Goal: Task Accomplishment & Management: Use online tool/utility

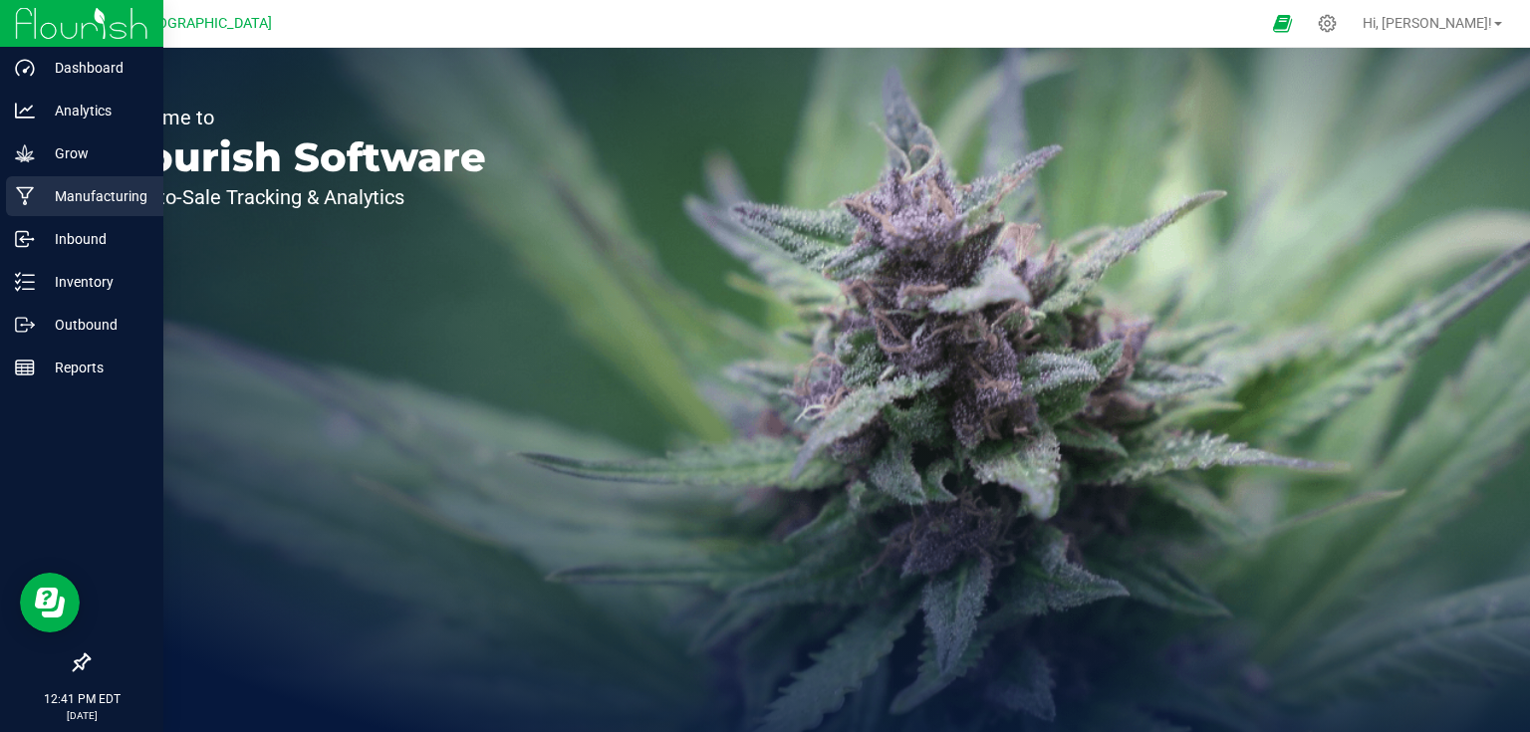
click at [60, 195] on p "Manufacturing" at bounding box center [95, 196] width 120 height 24
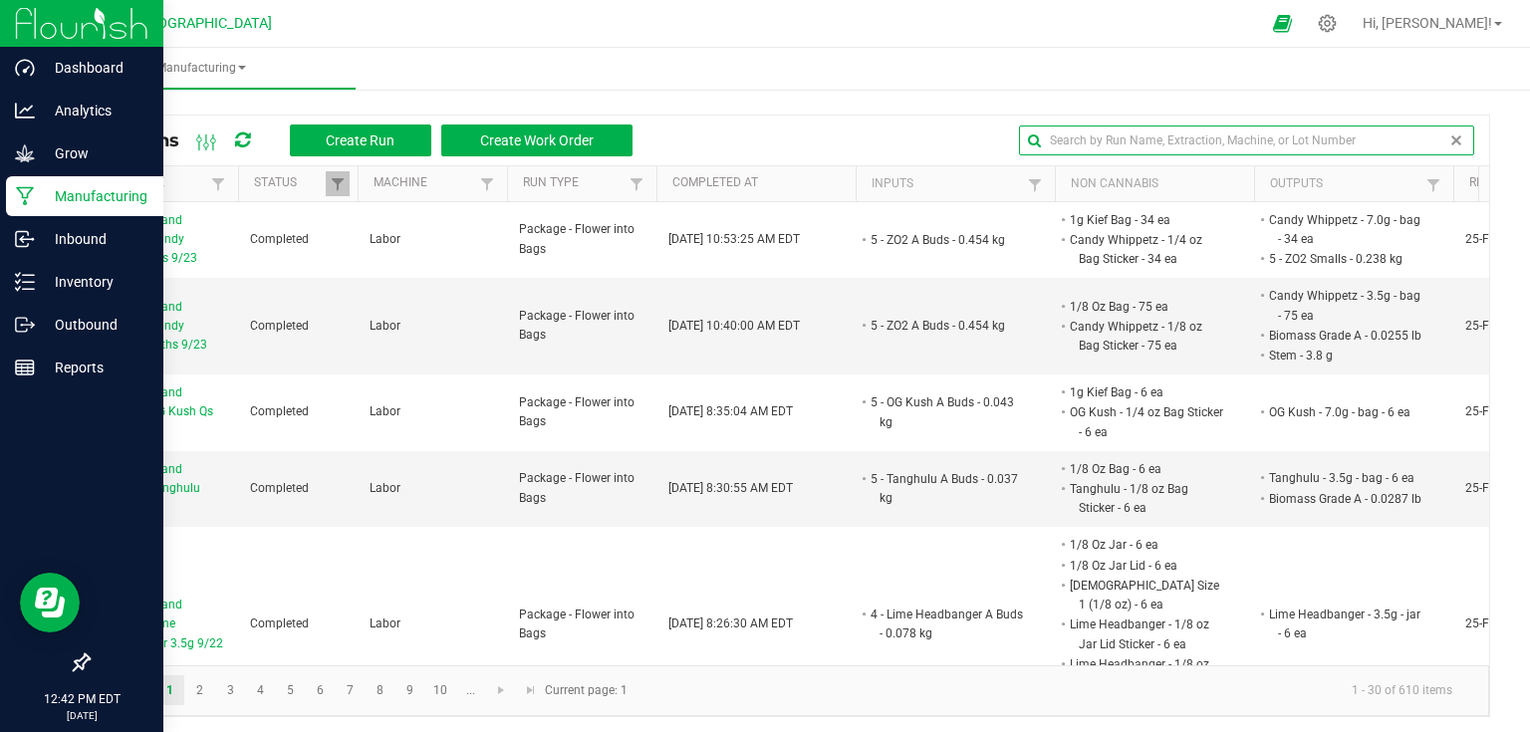
click at [1428, 133] on input "text" at bounding box center [1246, 141] width 455 height 30
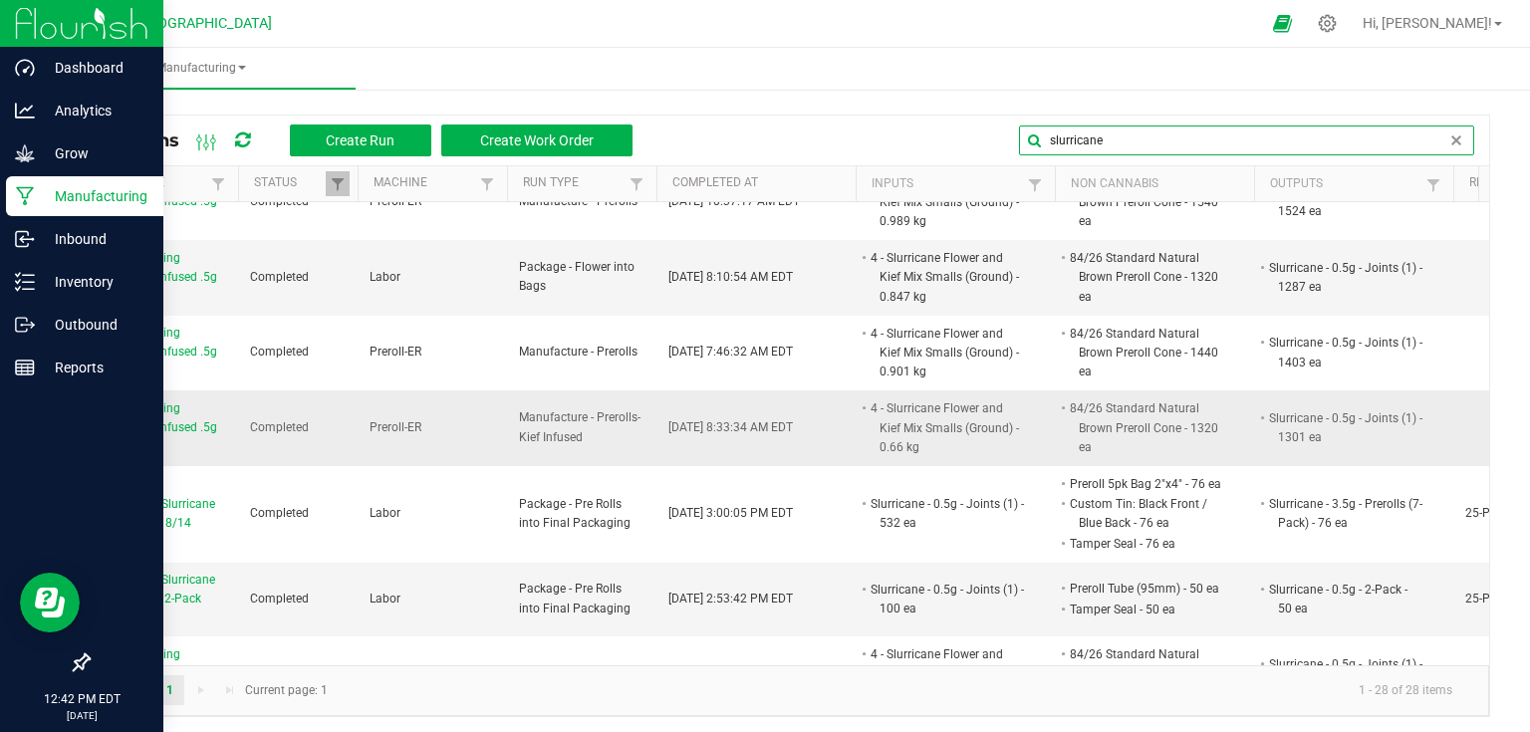
scroll to position [877, 0]
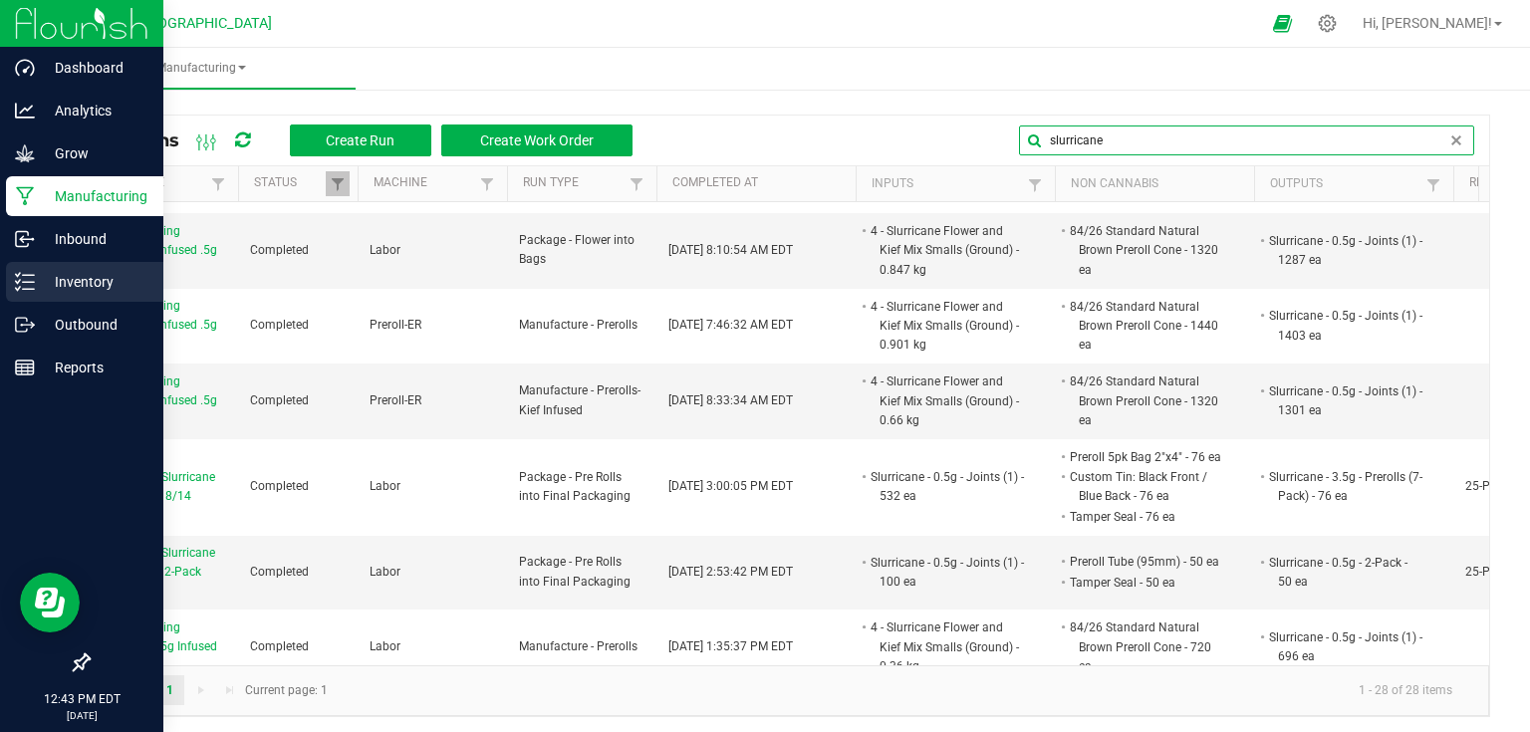
type input "slurricane"
click at [91, 290] on p "Inventory" at bounding box center [95, 282] width 120 height 24
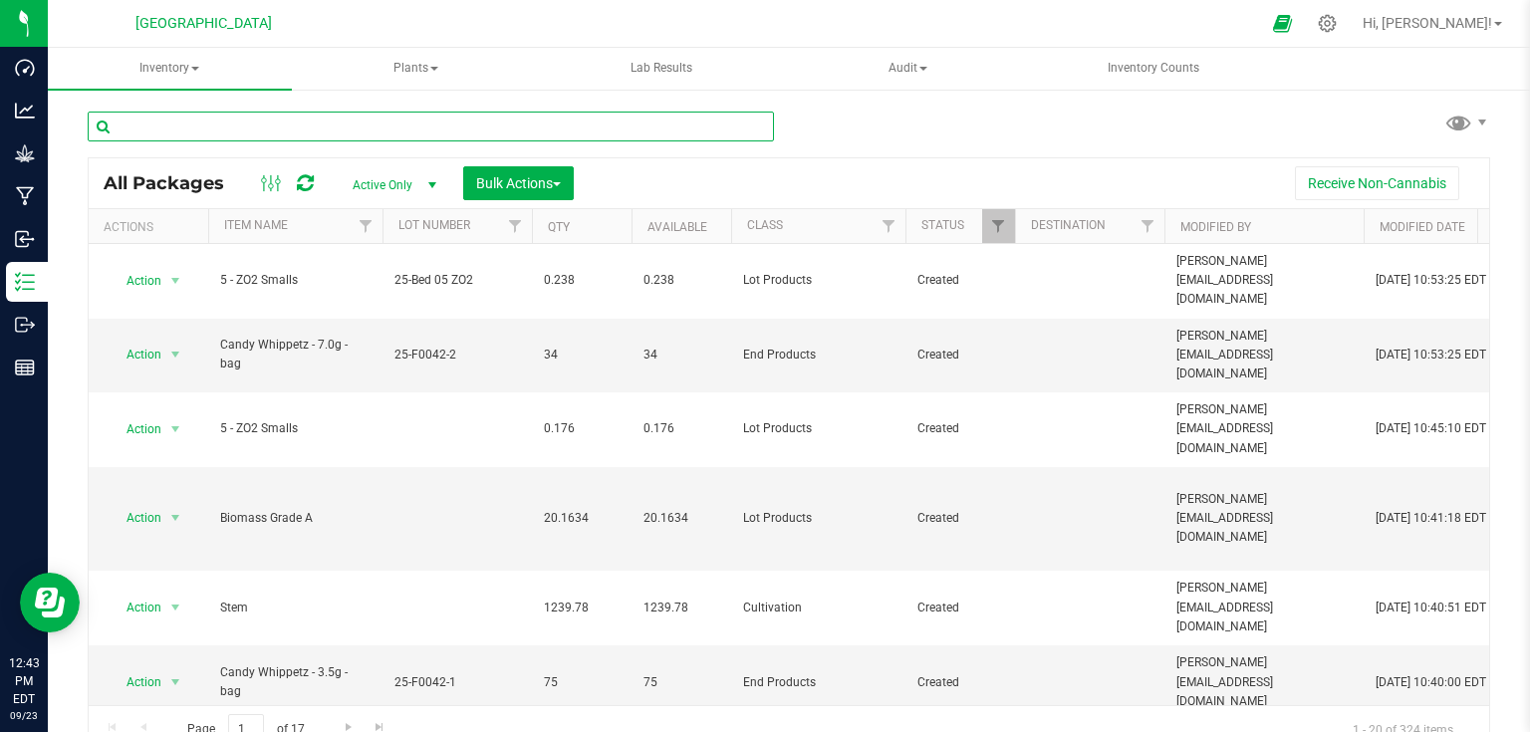
click at [356, 127] on input "text" at bounding box center [431, 127] width 686 height 30
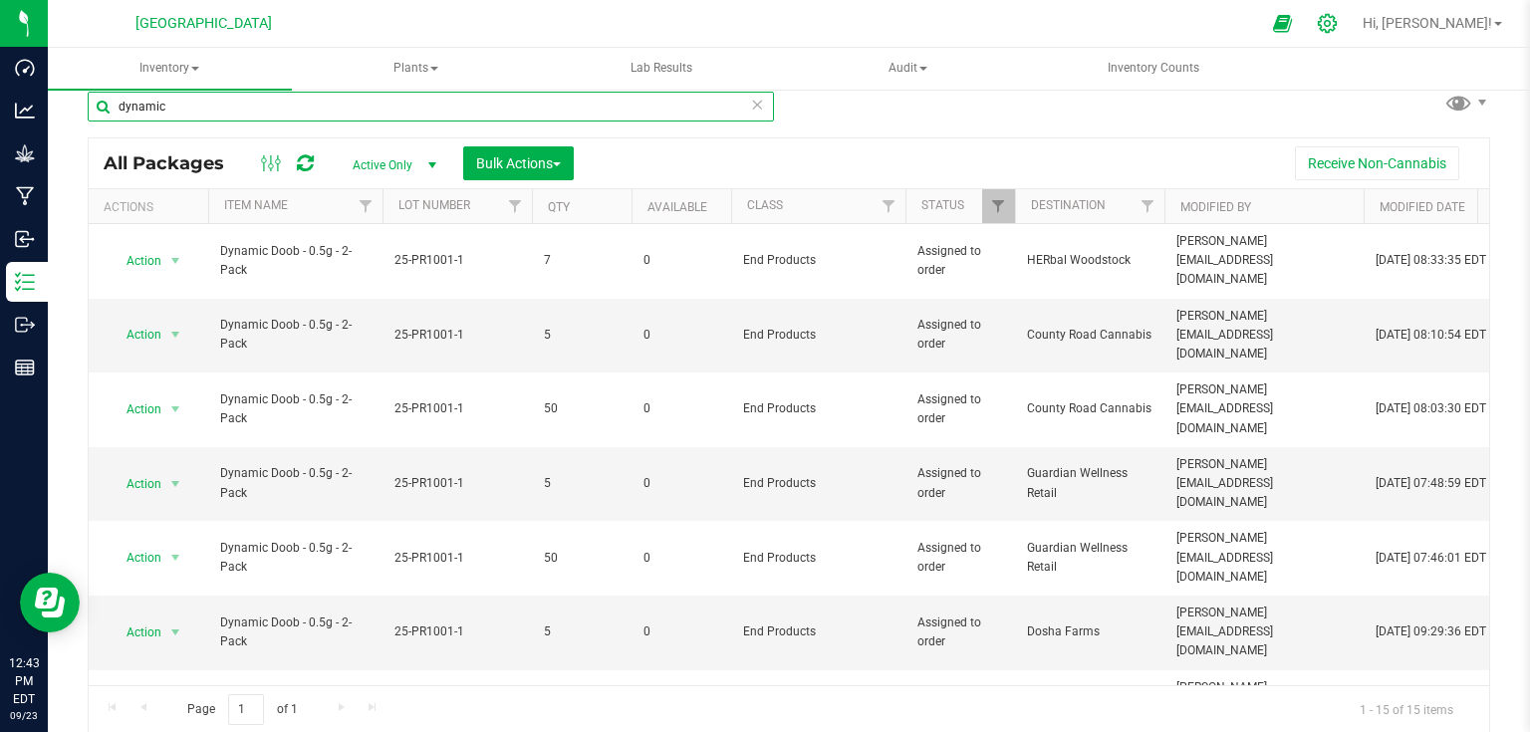
type input "dynamic"
click at [1353, 8] on div at bounding box center [1328, 23] width 50 height 43
click at [1338, 16] on icon at bounding box center [1327, 23] width 21 height 21
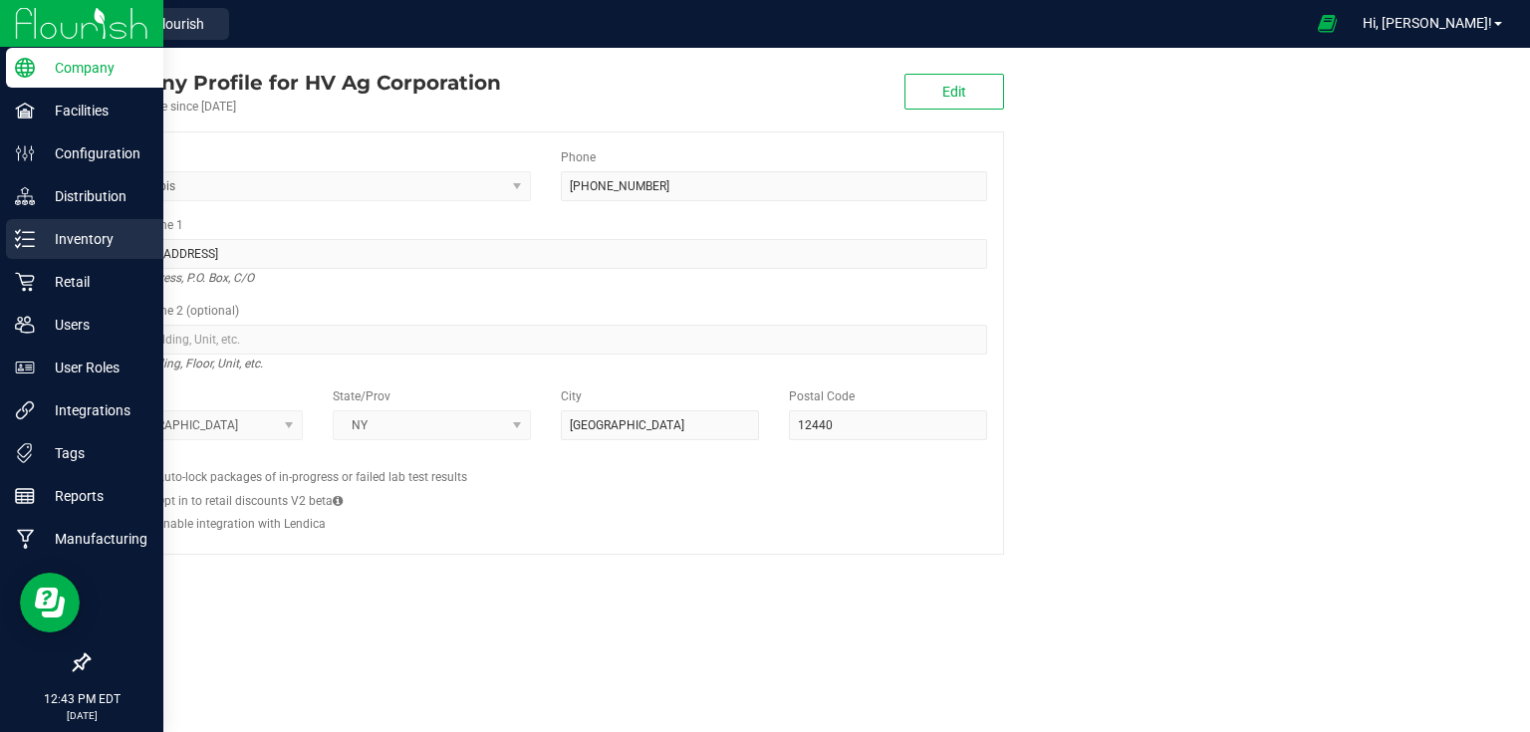
click at [29, 244] on icon at bounding box center [25, 239] width 20 height 20
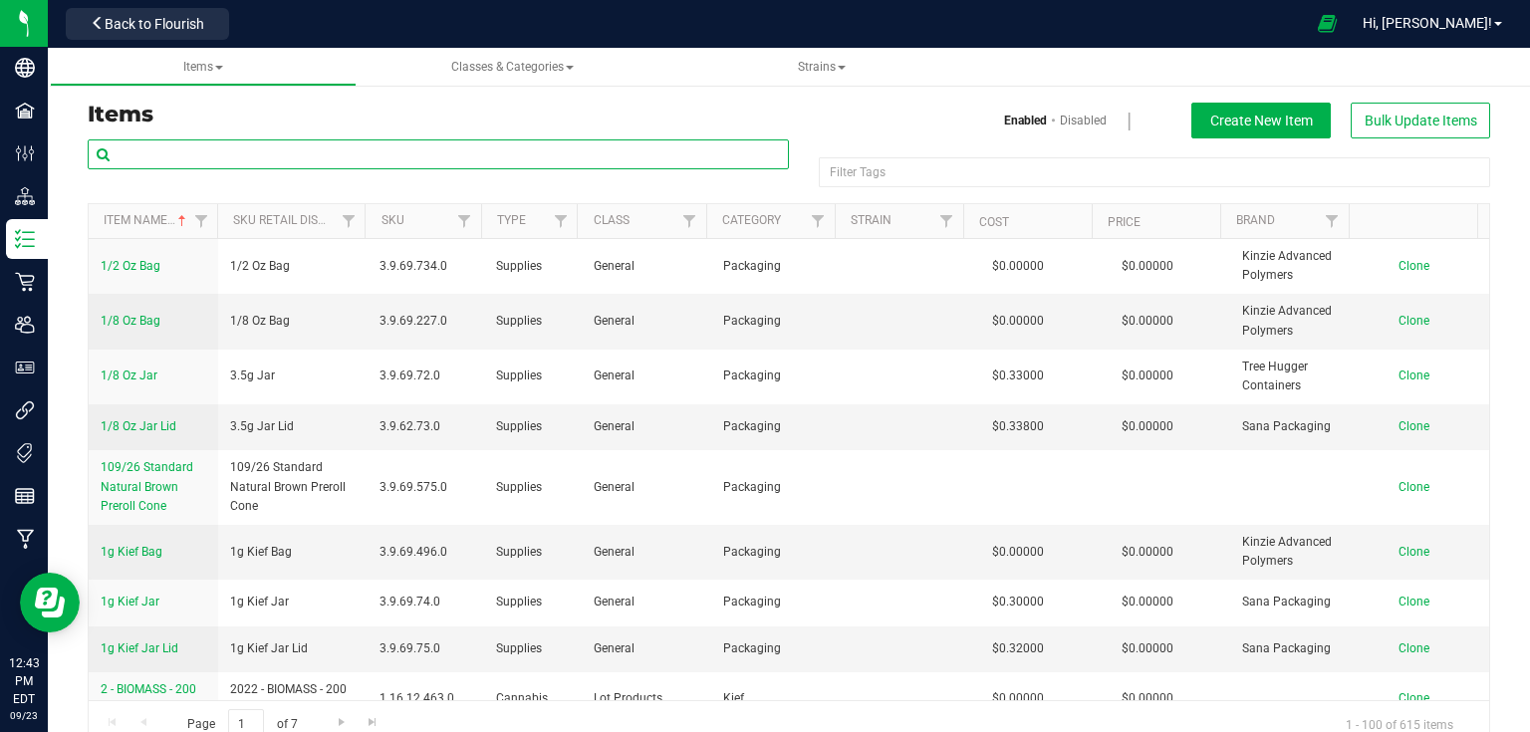
click at [250, 157] on input "text" at bounding box center [438, 154] width 701 height 30
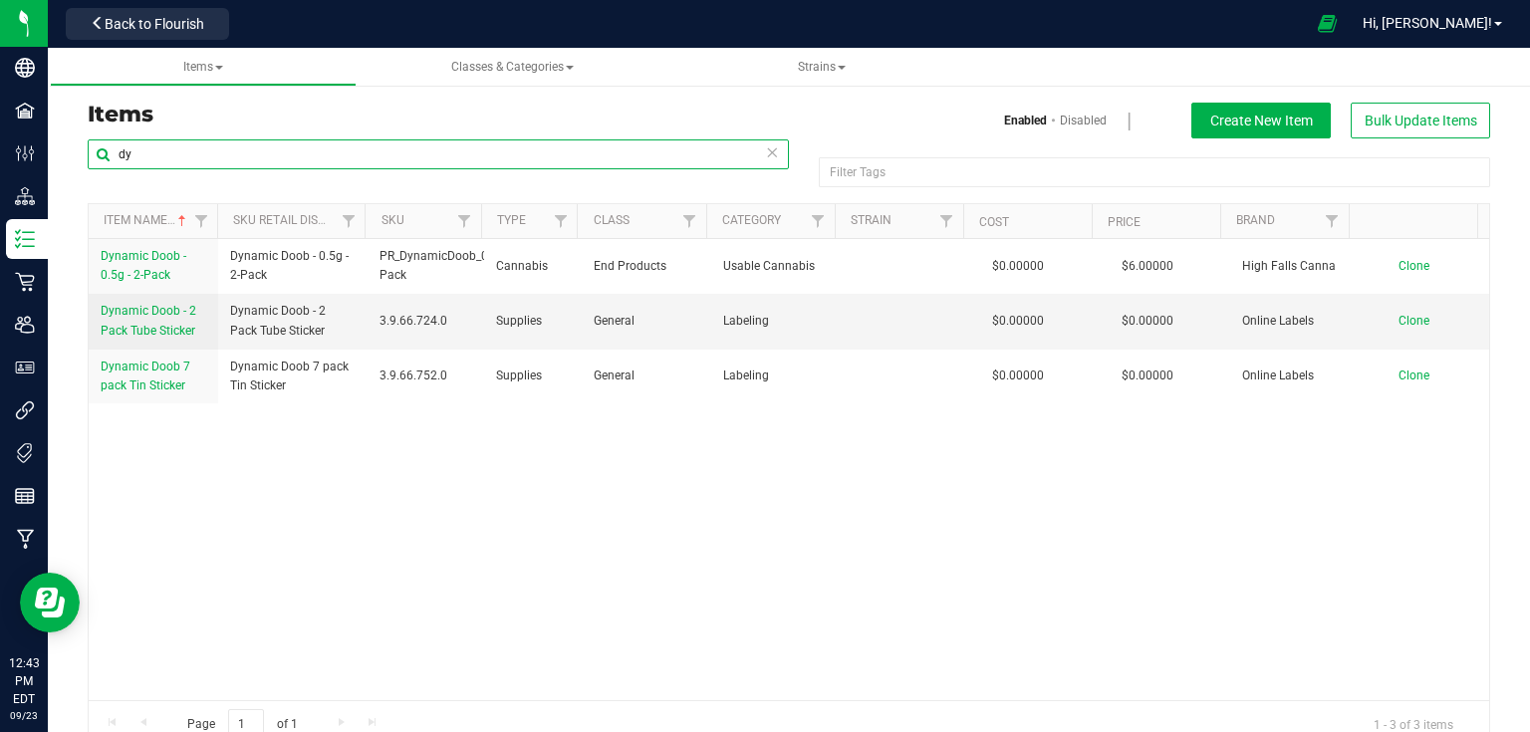
type input "d"
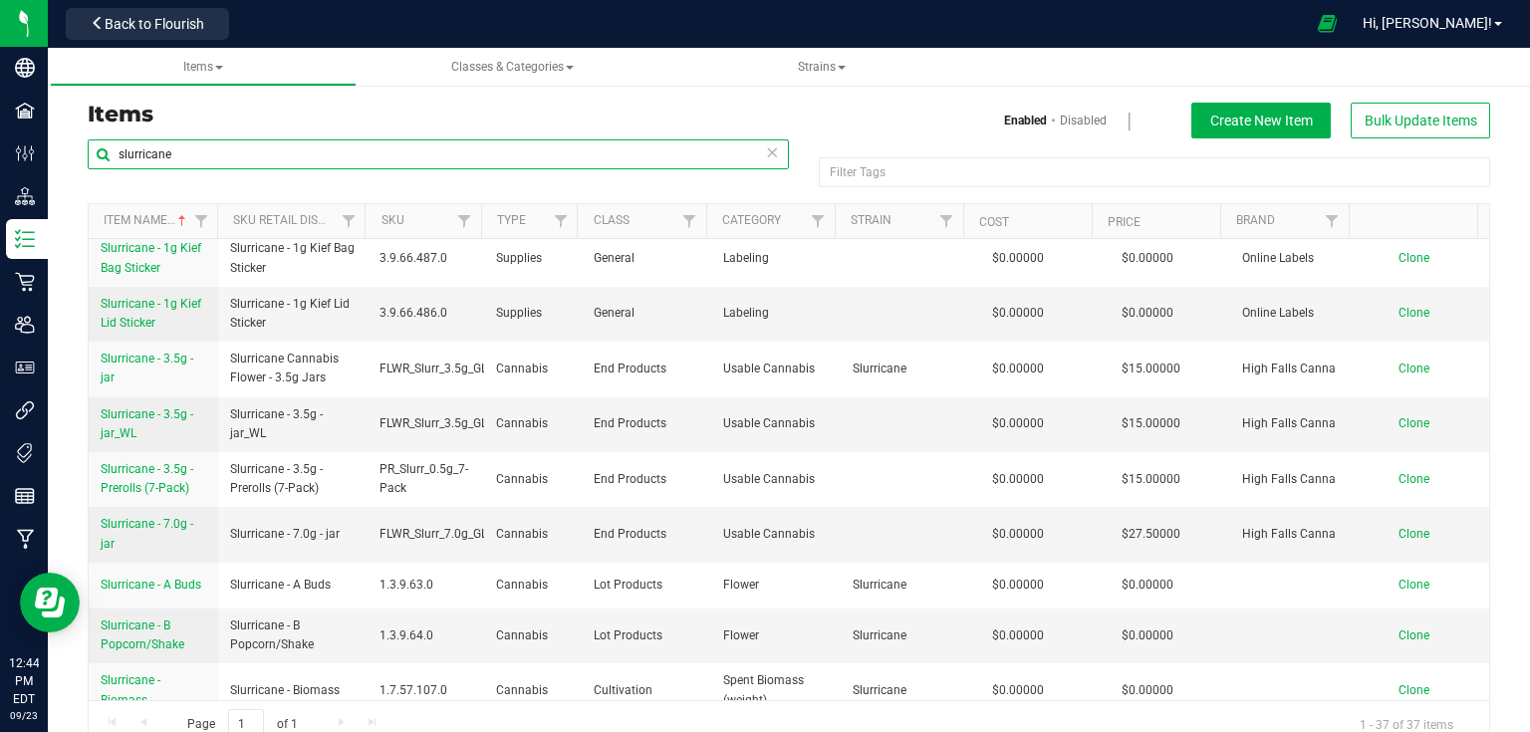
scroll to position [1355, 0]
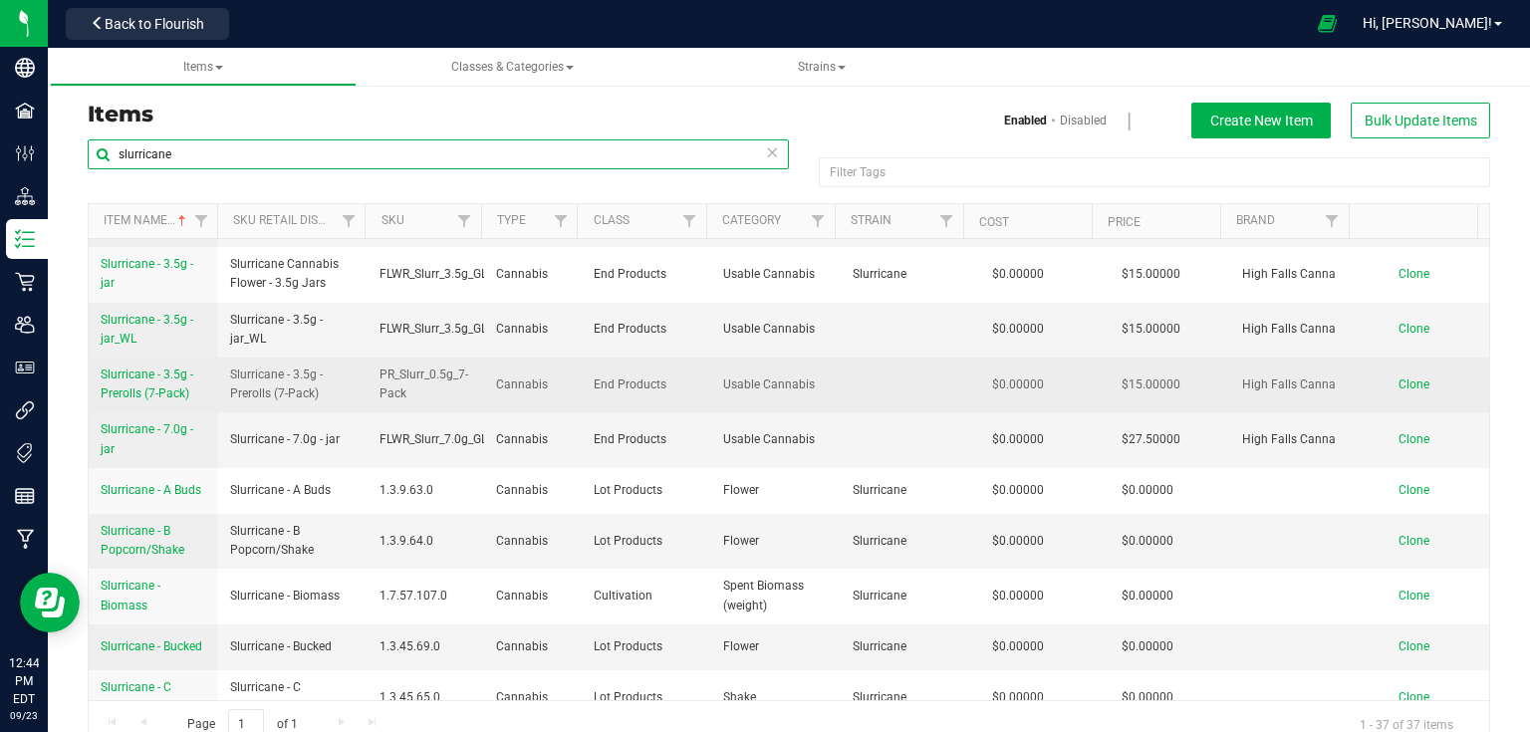
type input "slurricane"
drag, startPoint x: 99, startPoint y: 382, endPoint x: 203, endPoint y: 416, distance: 109.9
click at [203, 412] on td "Slurricane - 3.5g - Prerolls (7-Pack)" at bounding box center [153, 385] width 129 height 55
copy span "Slurricane - 3.5g - Prerolls (7-Pack)"
click at [1398, 391] on span "Clone" at bounding box center [1413, 385] width 31 height 14
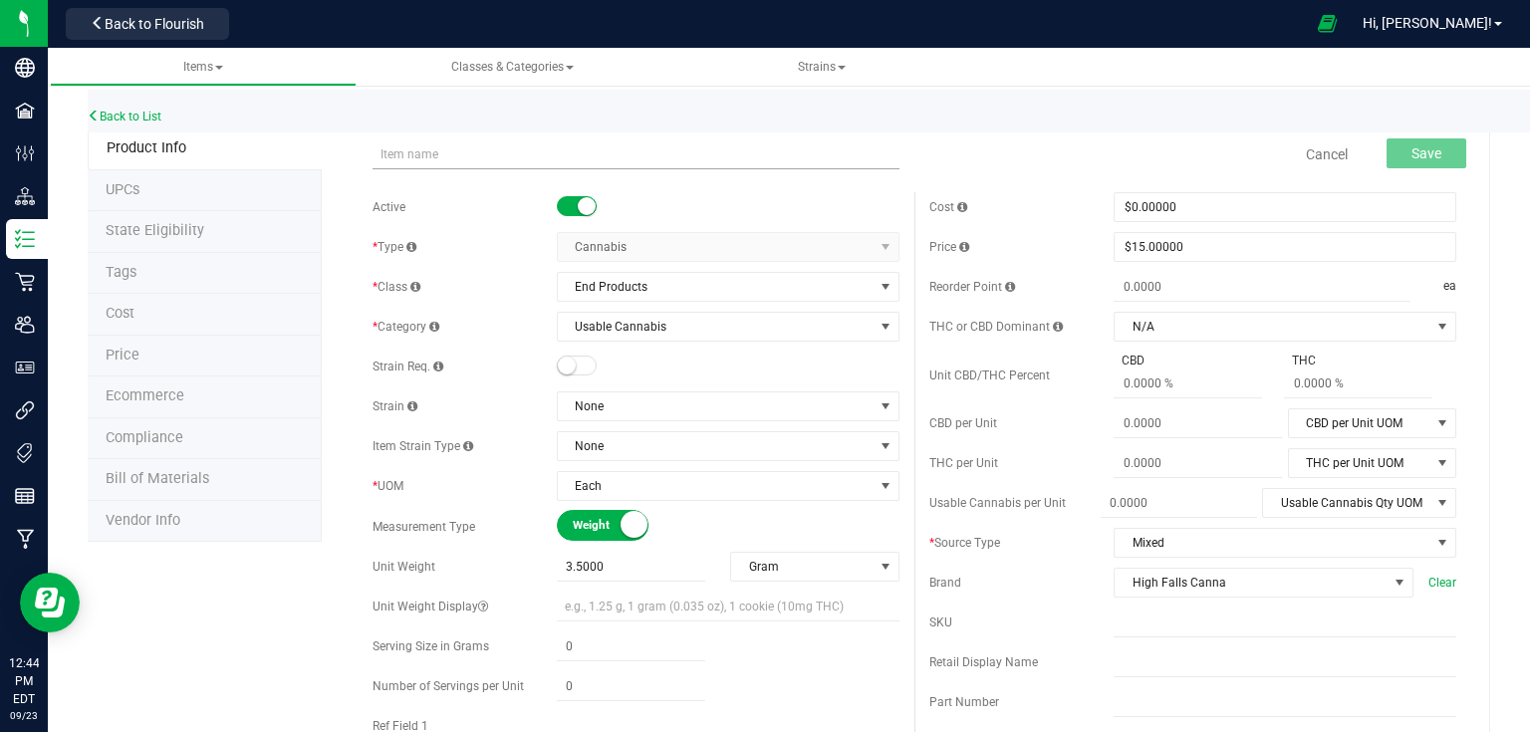
click at [564, 152] on input "text" at bounding box center [636, 154] width 527 height 30
click at [430, 148] on input "Slurricane - 3.5g - Prerolls (7-Pack)" at bounding box center [636, 154] width 527 height 30
type input "Dynamic Doob - 3.5g - Prerolls (7-Pack)"
click at [1200, 613] on input "text" at bounding box center [1285, 623] width 343 height 30
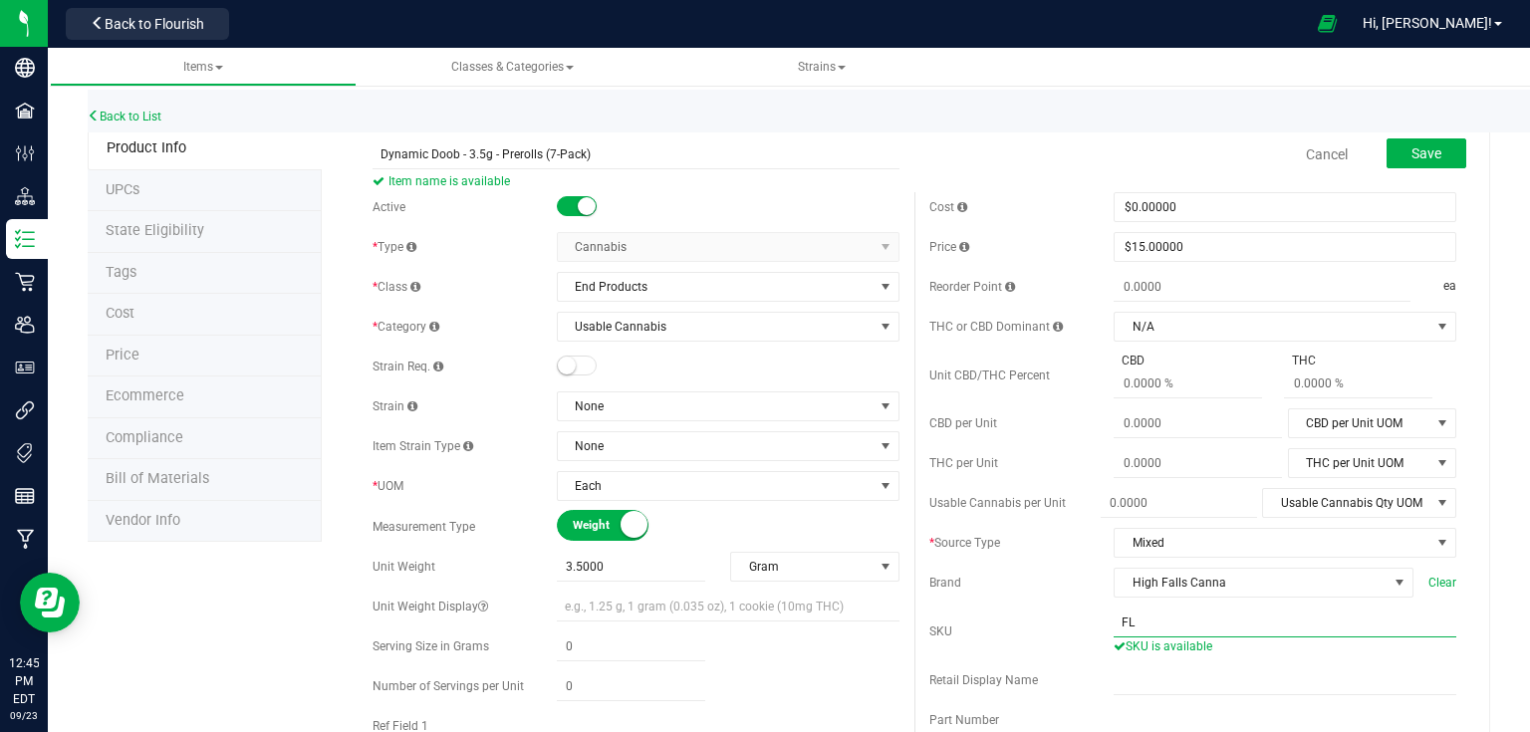
type input "F"
click at [1412, 145] on span "Save" at bounding box center [1426, 153] width 30 height 16
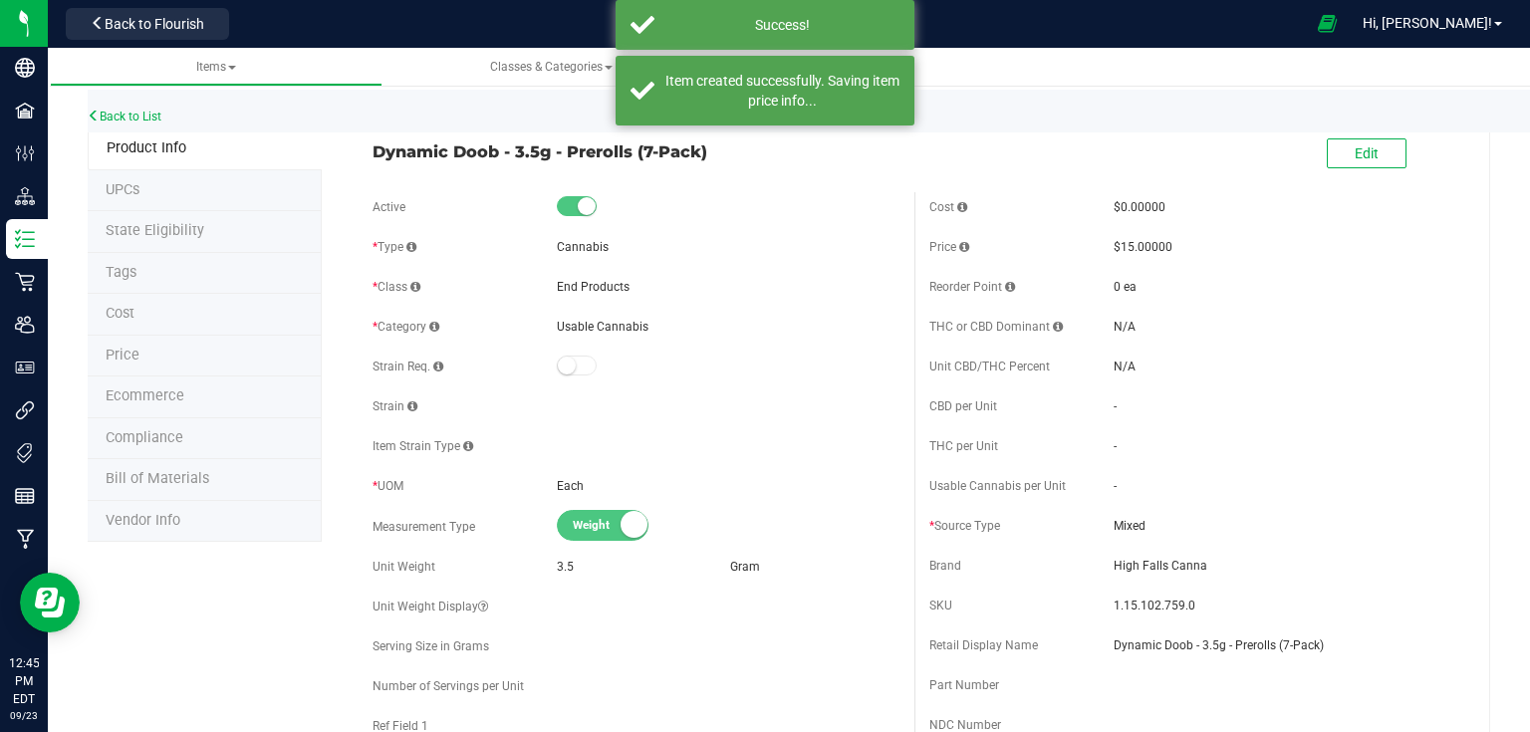
click at [142, 102] on div "Back to List" at bounding box center [853, 111] width 1530 height 43
click at [144, 120] on link "Back to List" at bounding box center [125, 117] width 74 height 14
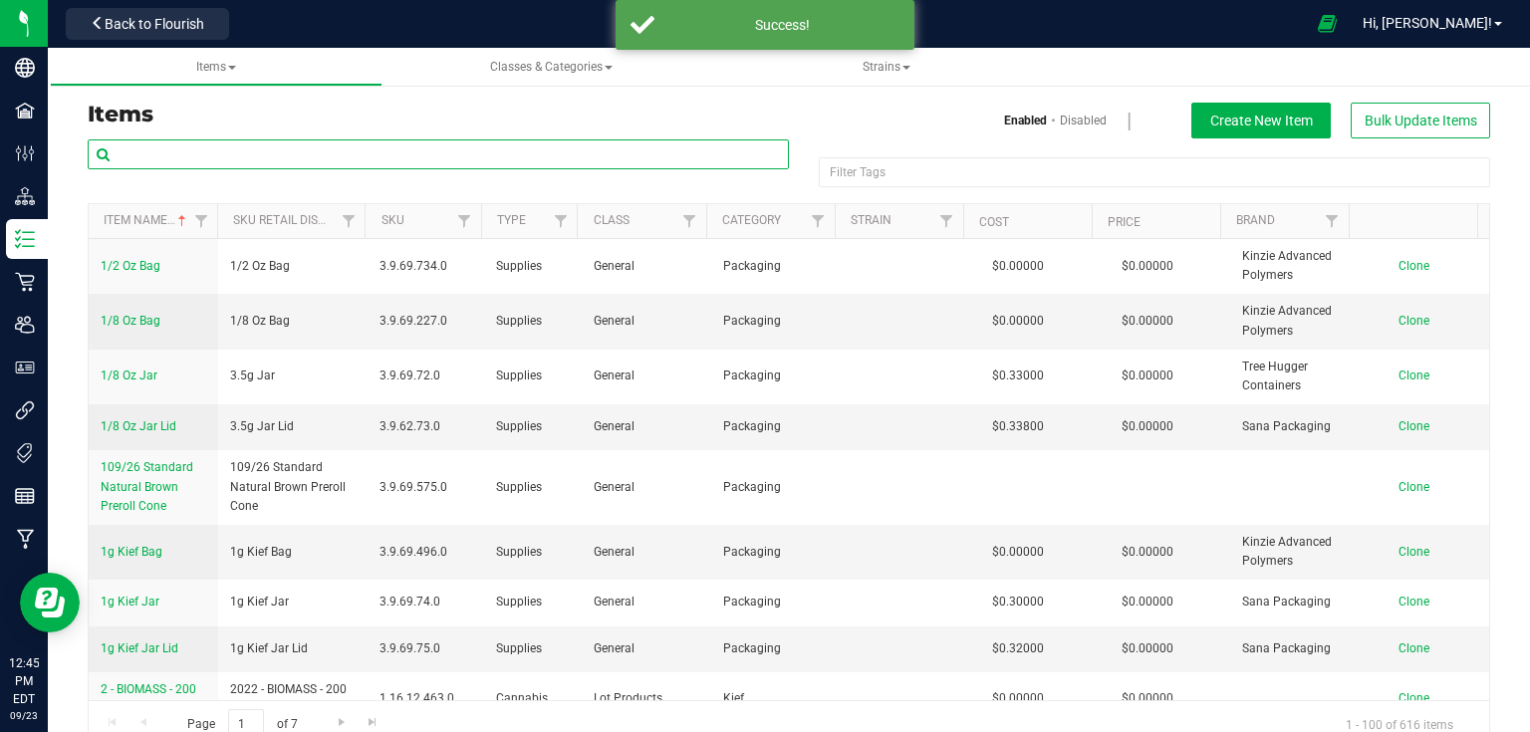
click at [253, 144] on input "text" at bounding box center [438, 154] width 701 height 30
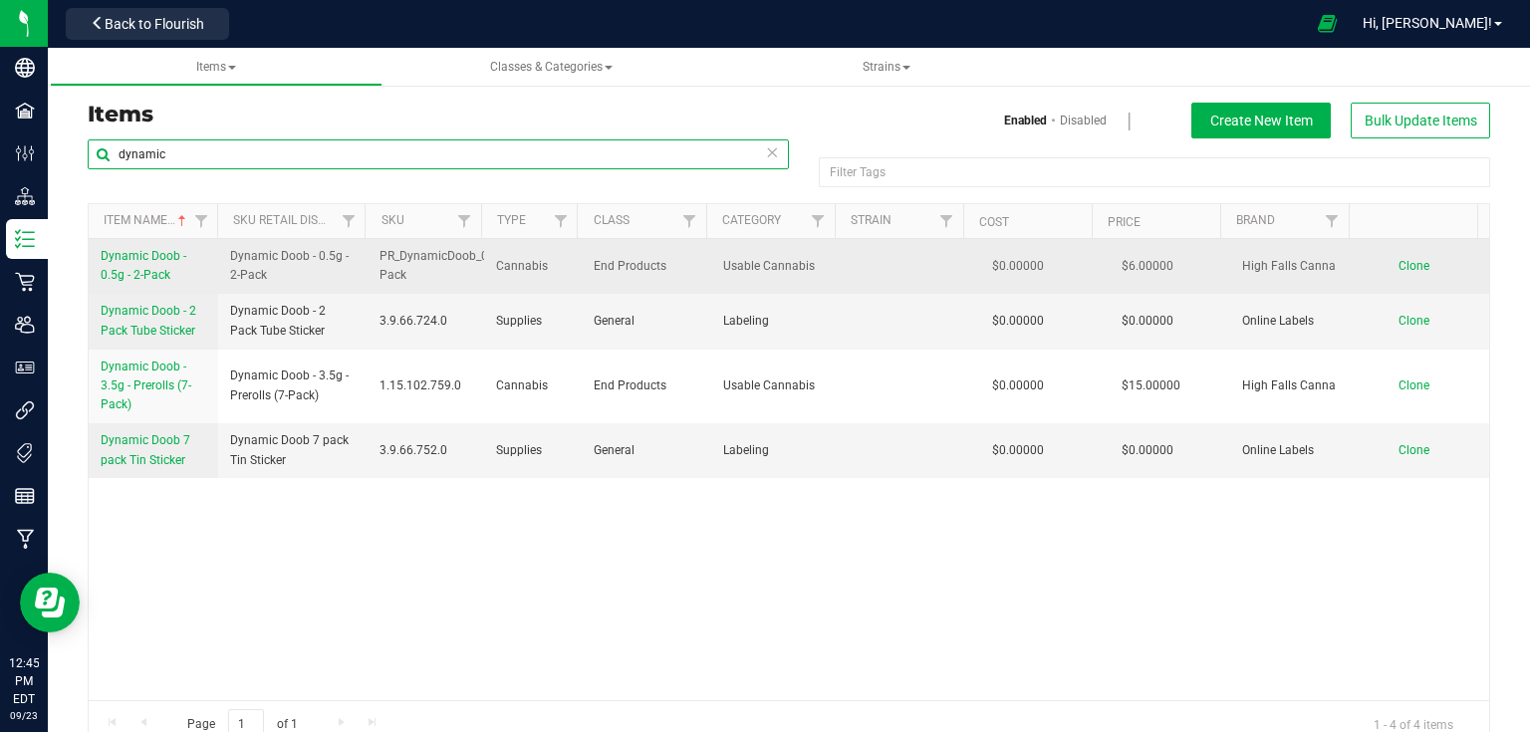
type input "dynamic"
drag, startPoint x: 403, startPoint y: 271, endPoint x: 372, endPoint y: 247, distance: 39.8
click at [372, 247] on td "PR_DynamicDoob_0.5g_2-Pack" at bounding box center [426, 266] width 117 height 55
copy span "PR_DynamicDoob_0.5g_2-Pack"
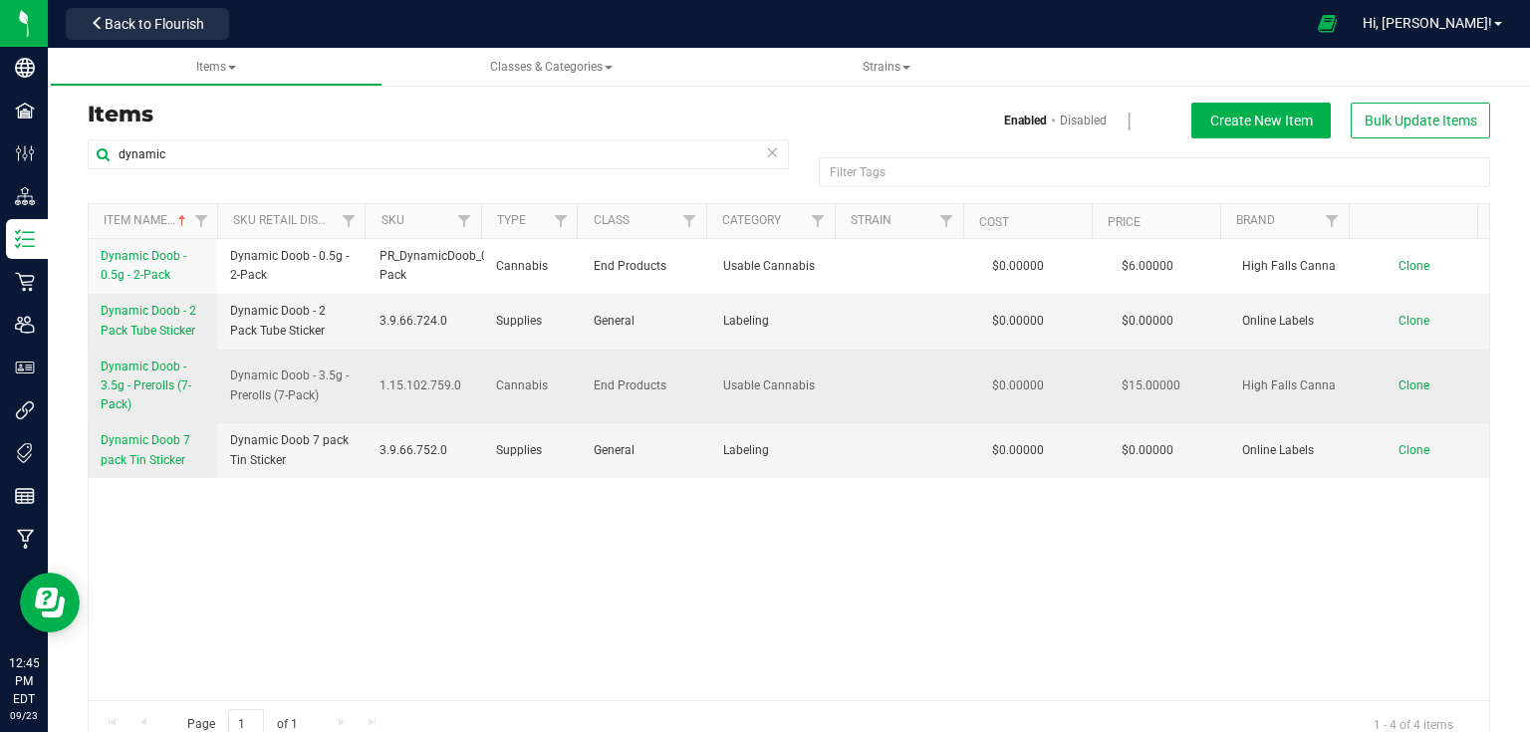
click at [156, 383] on span "Dynamic Doob - 3.5g - Prerolls (7-Pack)" at bounding box center [146, 386] width 91 height 52
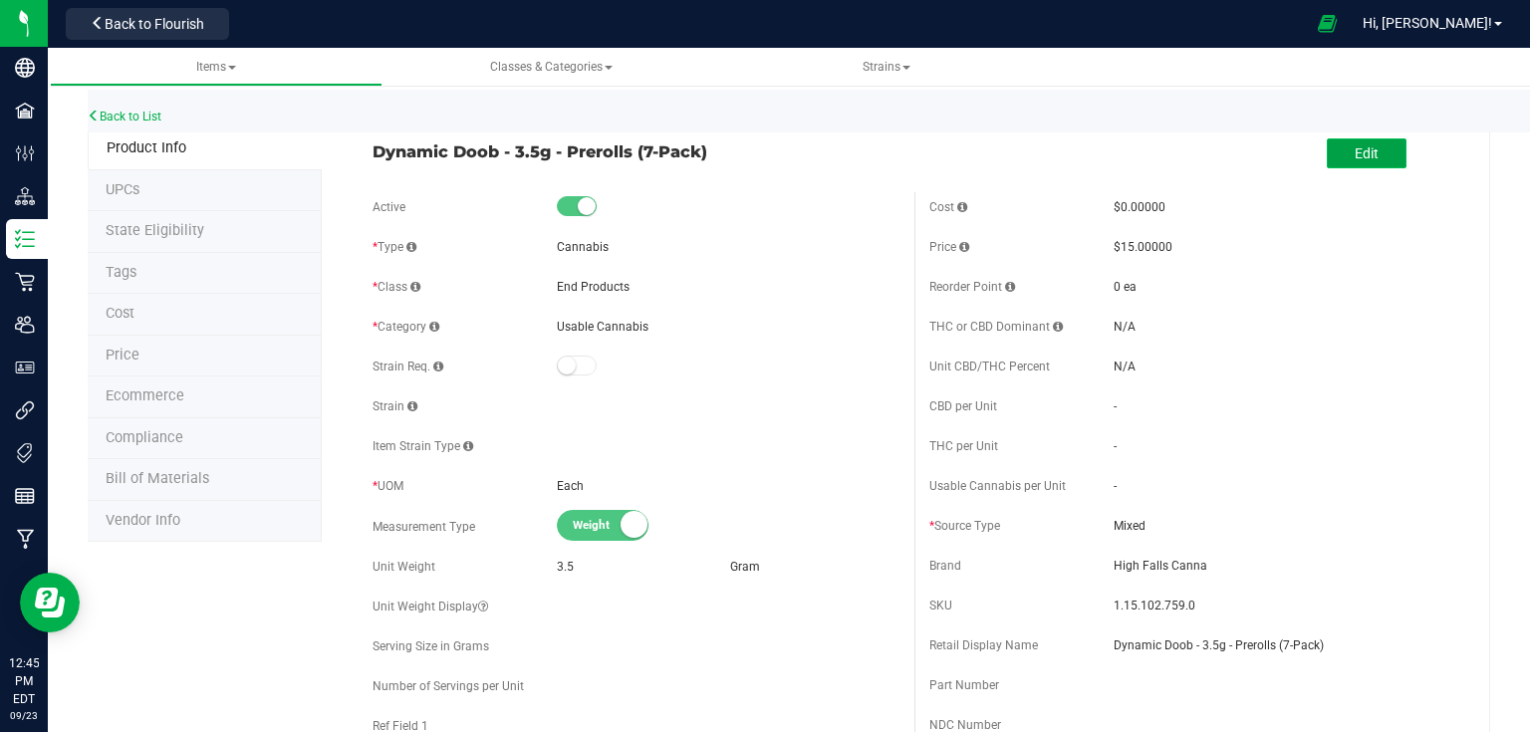
click at [1355, 153] on span "Edit" at bounding box center [1367, 153] width 24 height 16
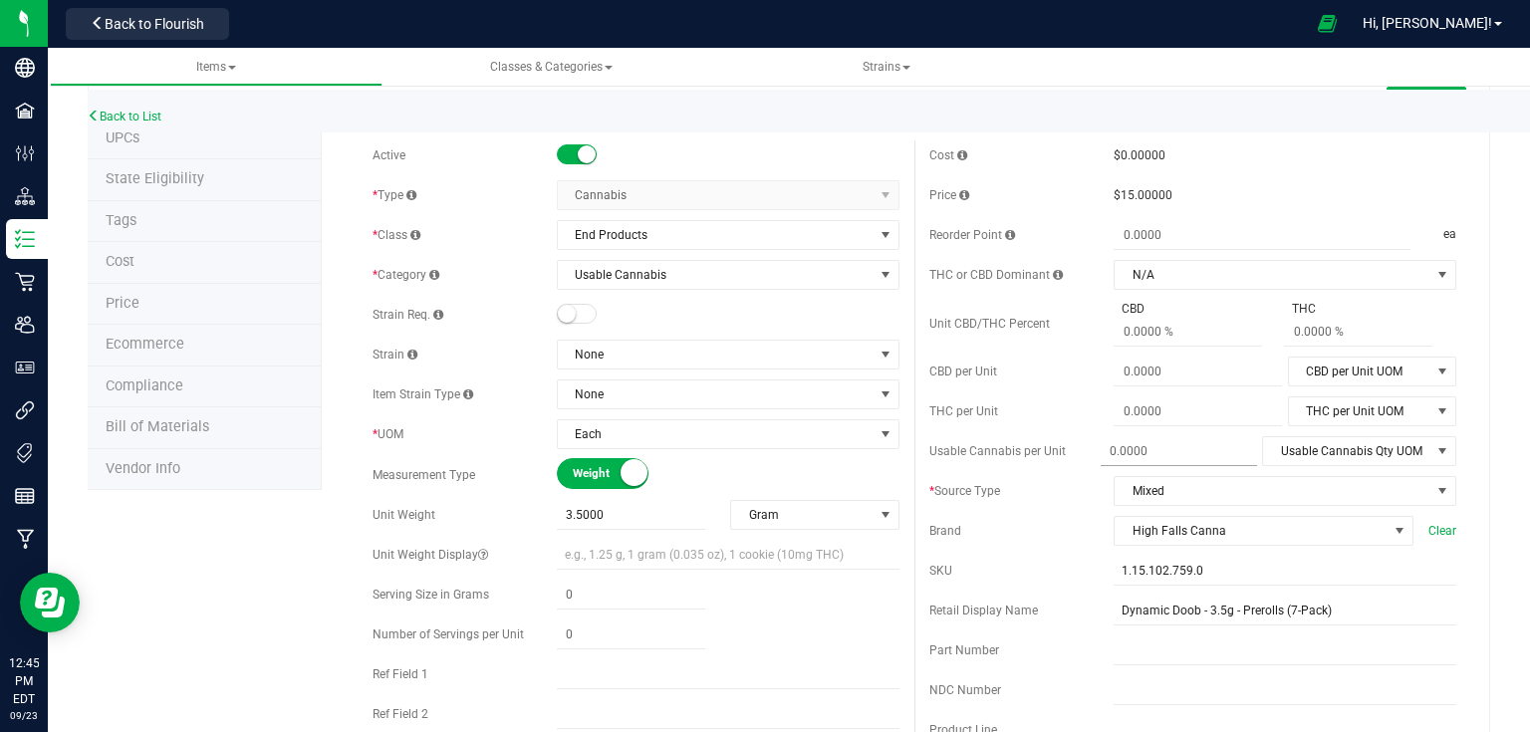
scroll to position [80, 0]
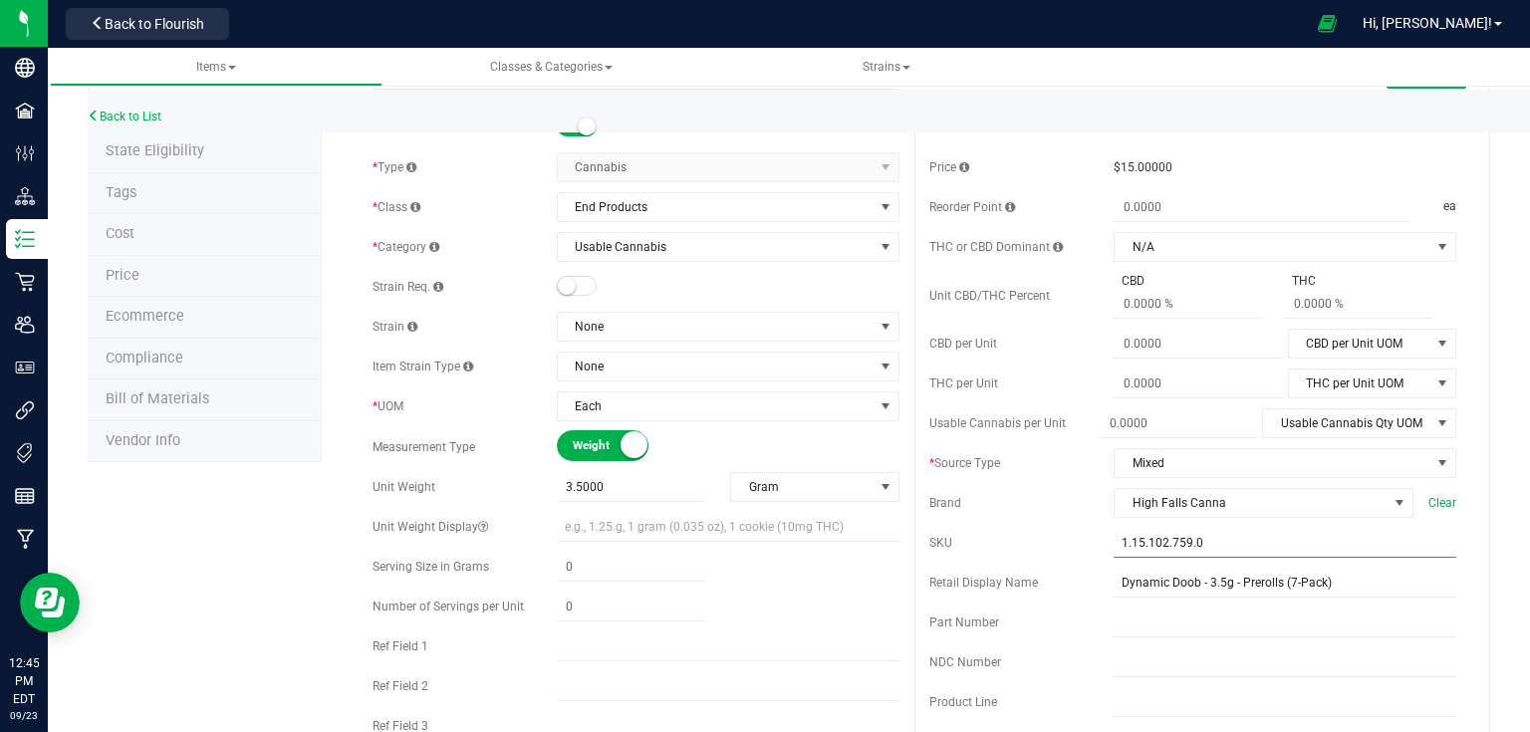
click at [1208, 542] on input "1.15.102.759.0" at bounding box center [1285, 543] width 343 height 30
paste input "PR_DynamicDoob_0.5g_2-Pack"
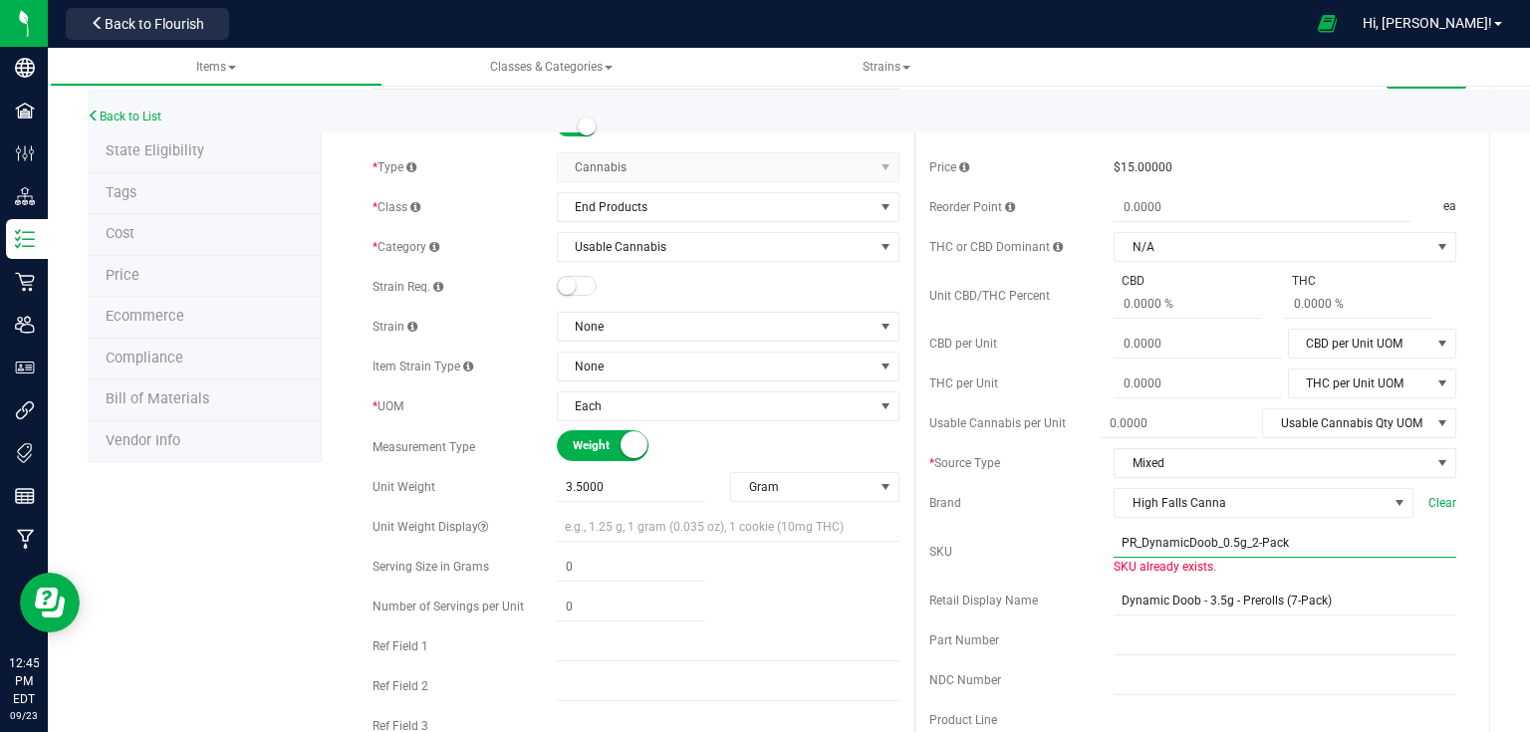
click at [1245, 541] on input "PR_DynamicDoob_0.5g_2-Pack" at bounding box center [1285, 543] width 343 height 30
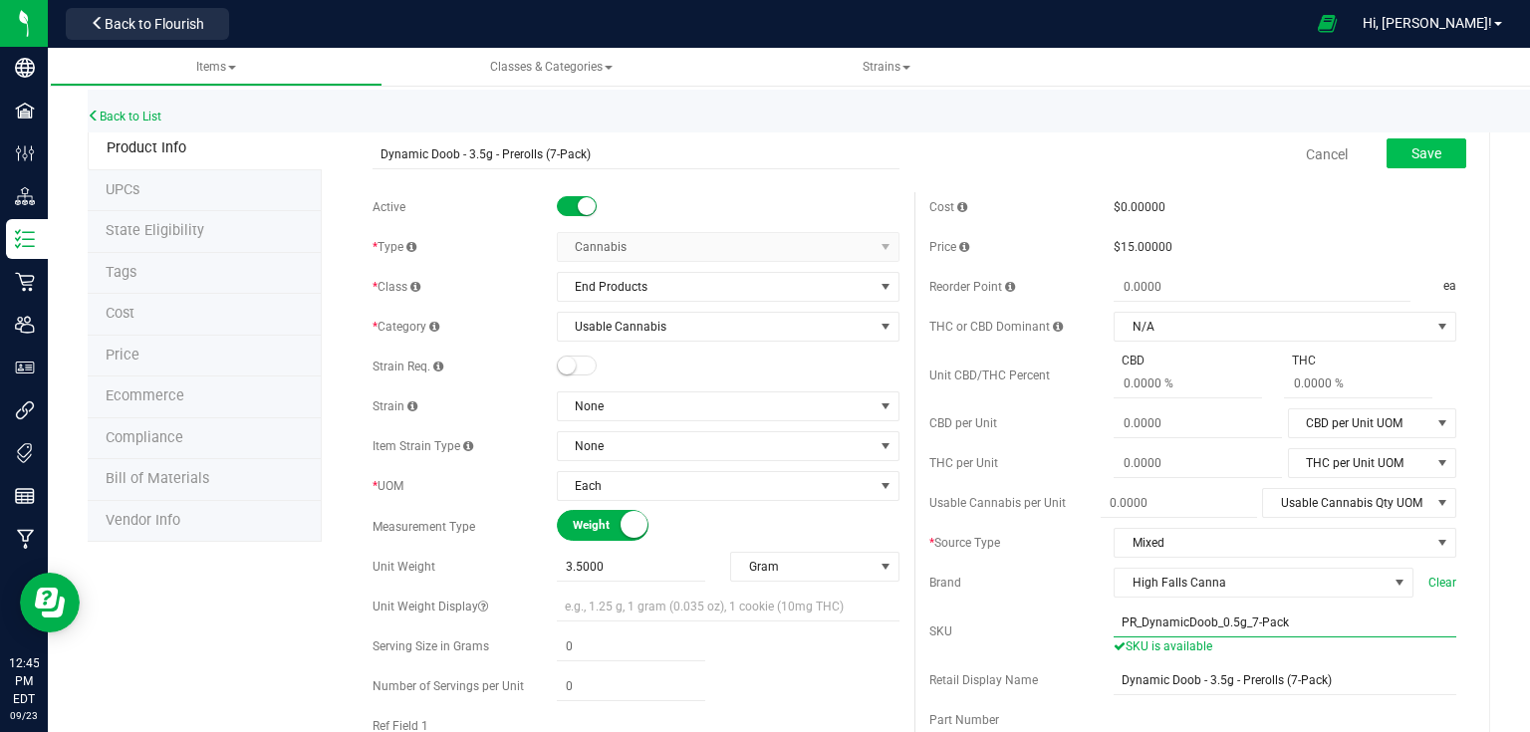
type input "PR_DynamicDoob_0.5g_7-Pack"
click at [1395, 155] on button "Save" at bounding box center [1427, 153] width 80 height 30
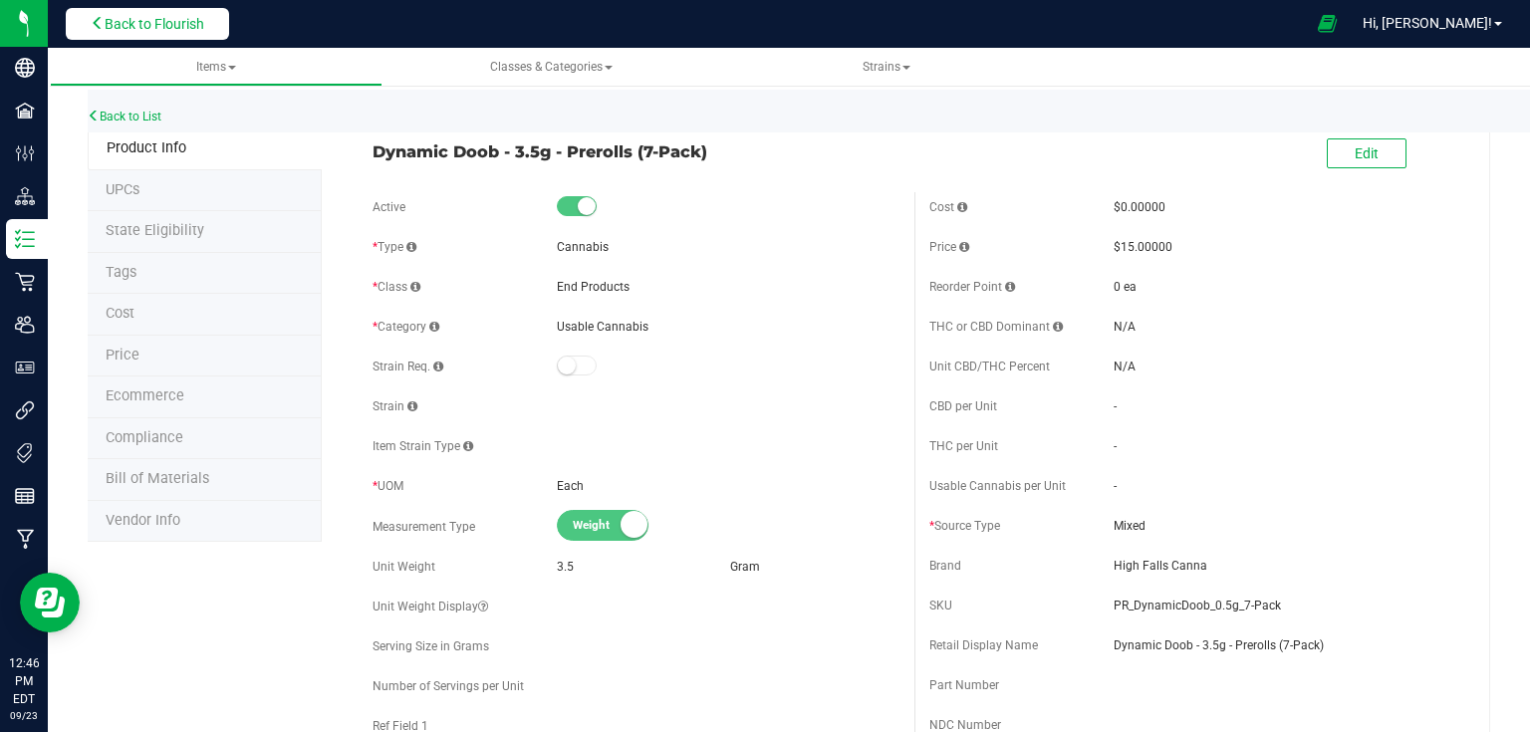
click at [176, 13] on button "Back to Flourish" at bounding box center [147, 24] width 163 height 32
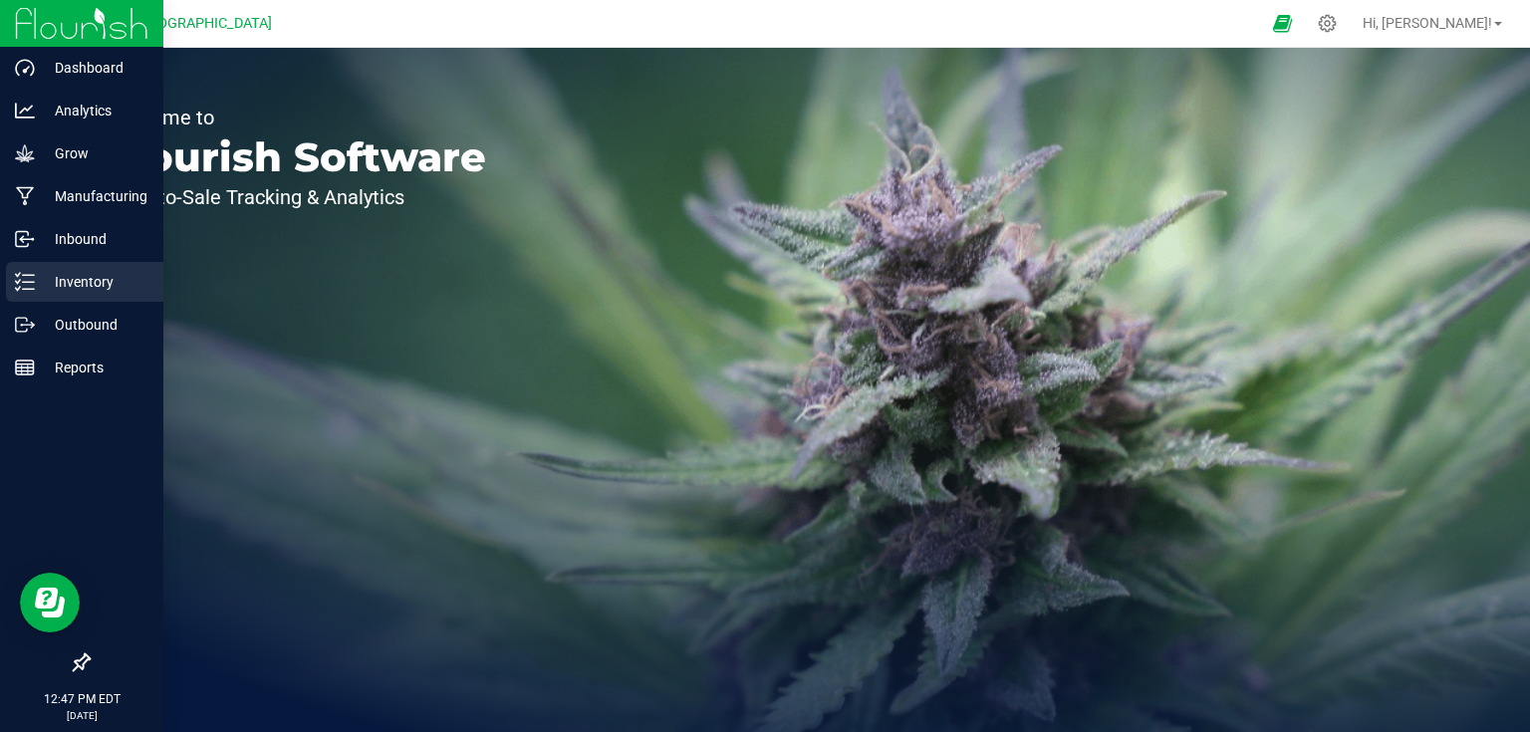
click at [57, 287] on p "Inventory" at bounding box center [95, 282] width 120 height 24
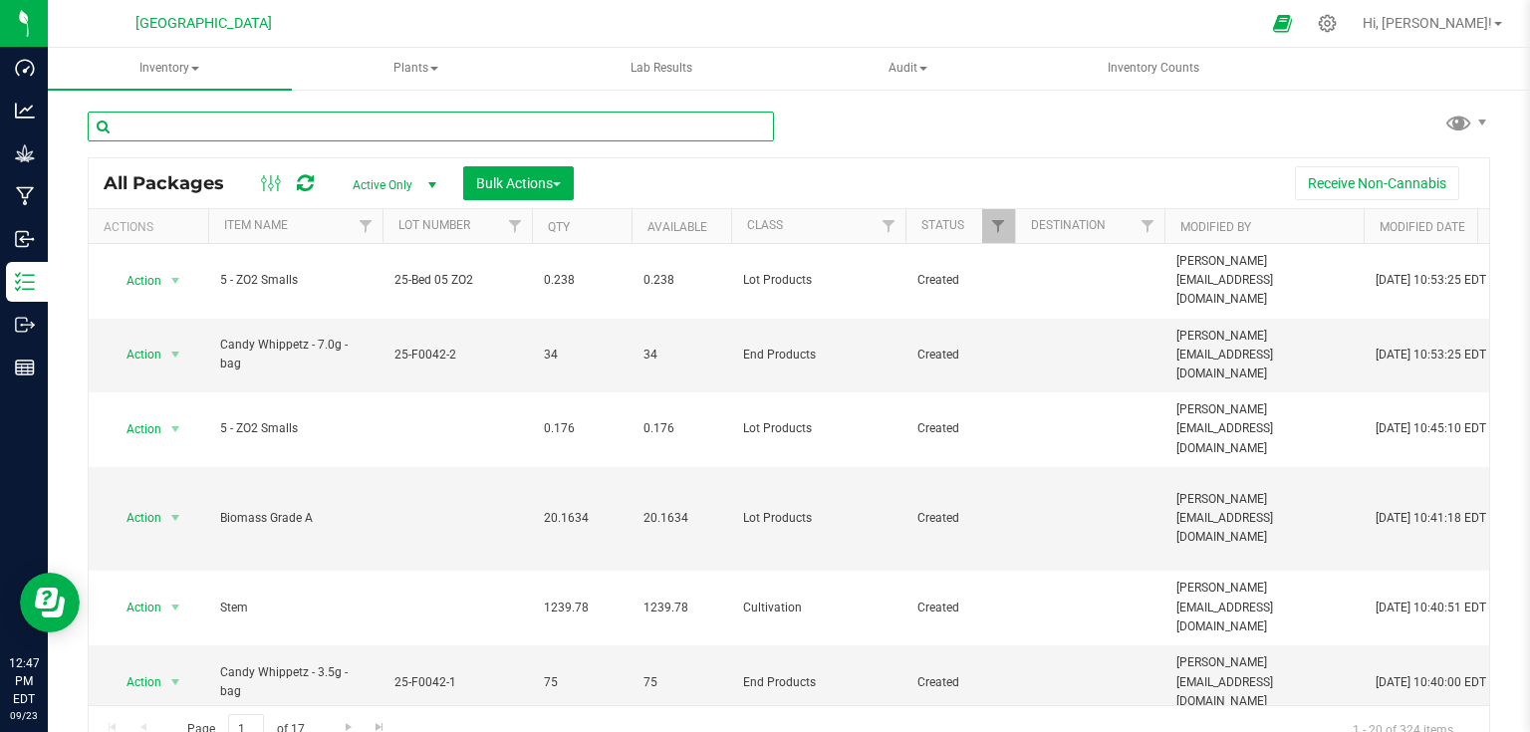
click at [266, 127] on input "text" at bounding box center [431, 127] width 686 height 30
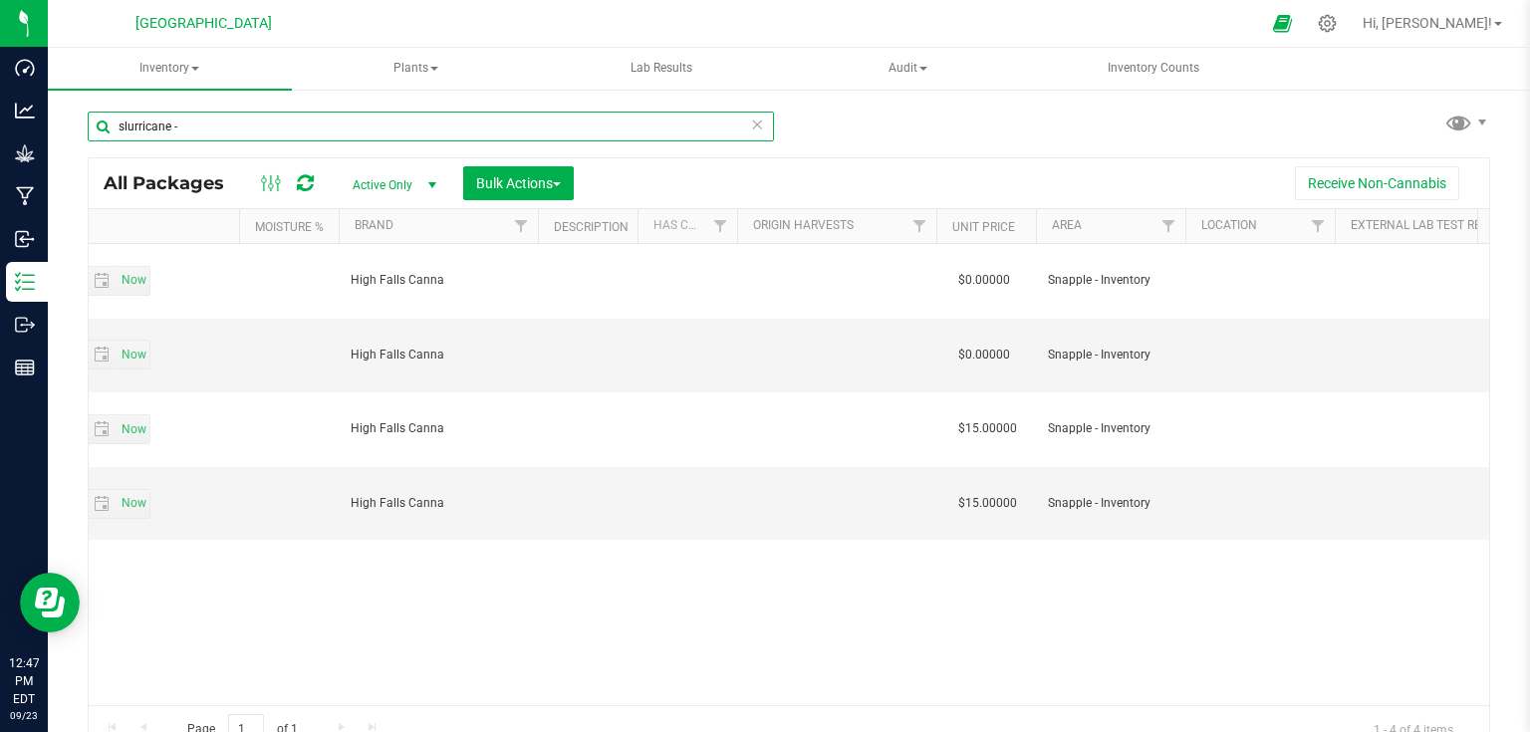
scroll to position [0, 3319]
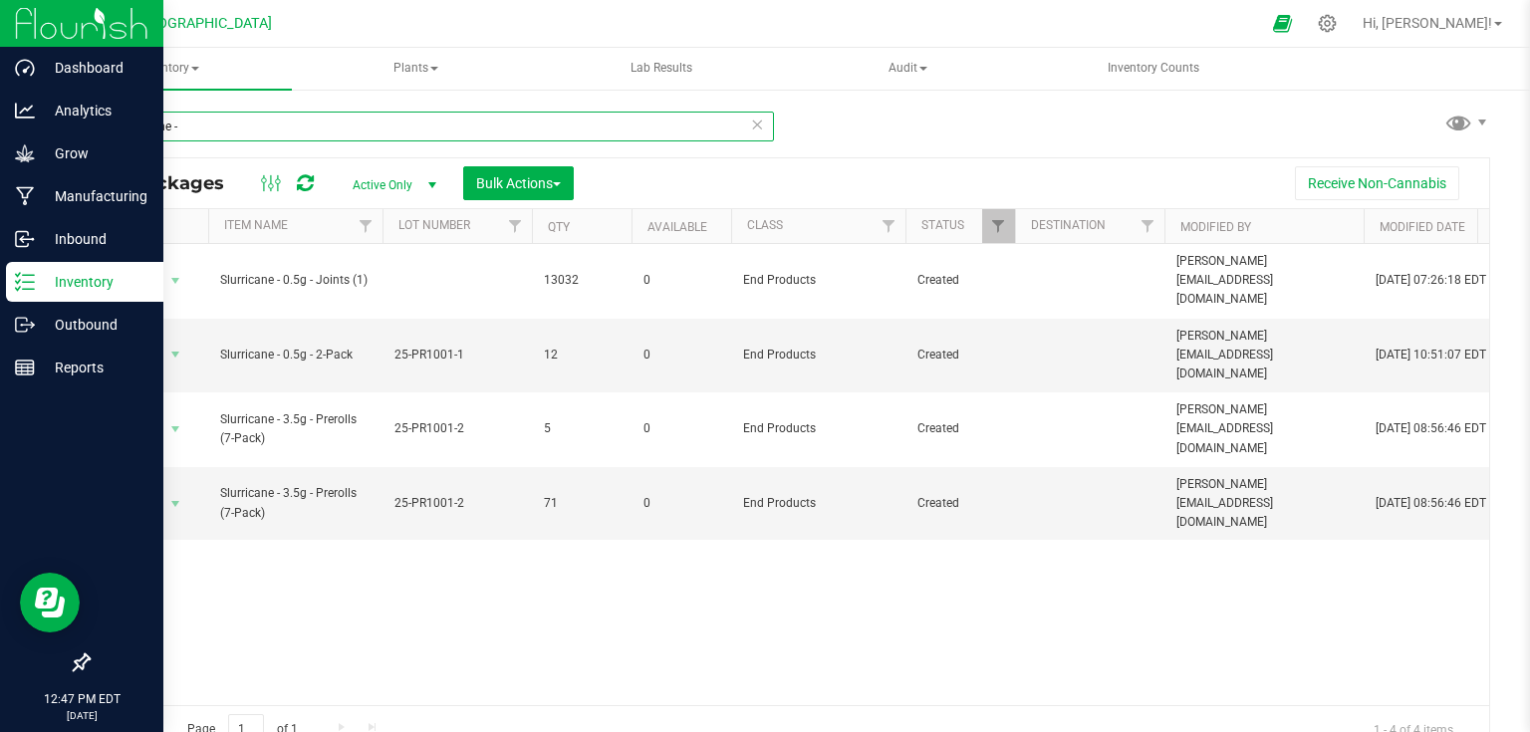
type input "slurricane -"
click at [41, 14] on img at bounding box center [81, 23] width 133 height 47
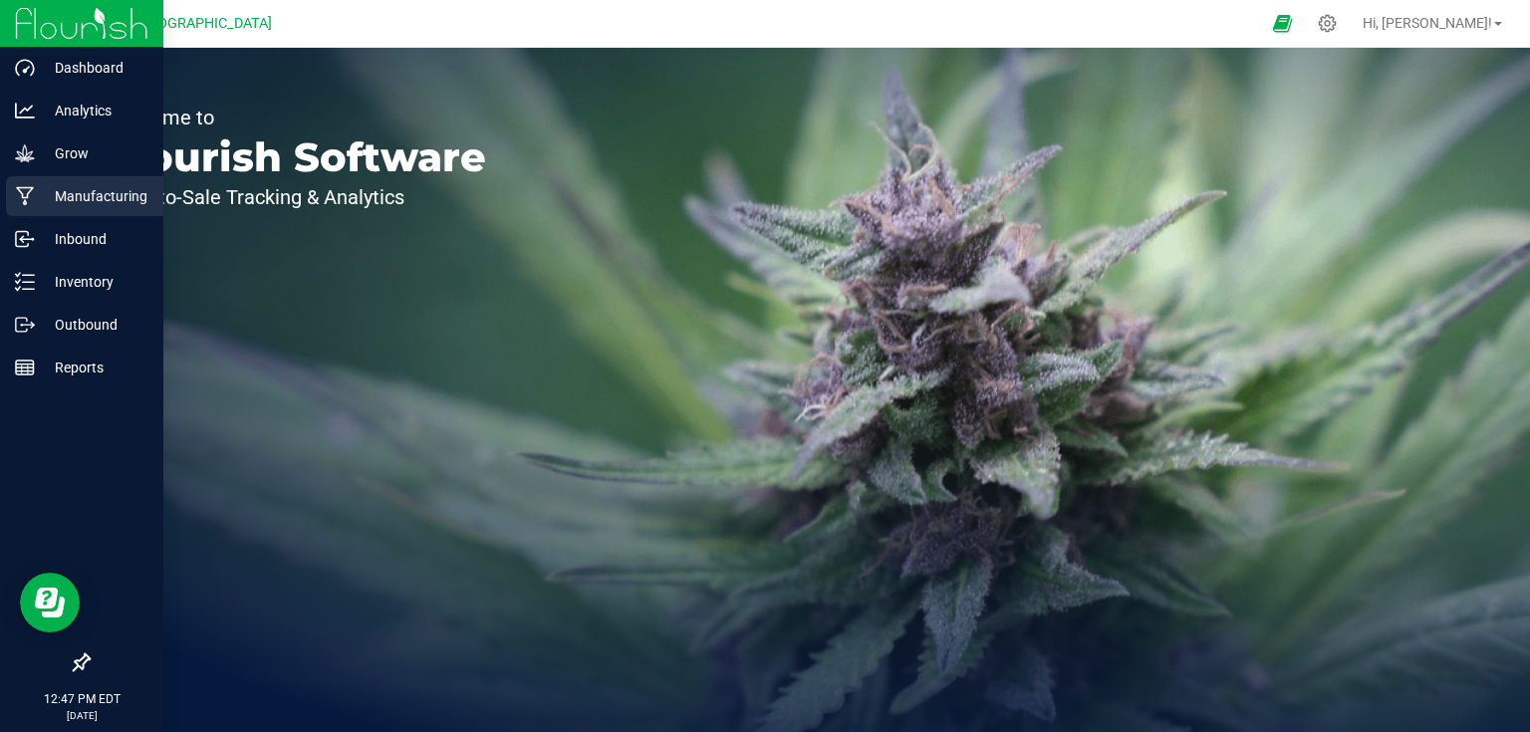
click at [27, 194] on icon at bounding box center [25, 196] width 18 height 19
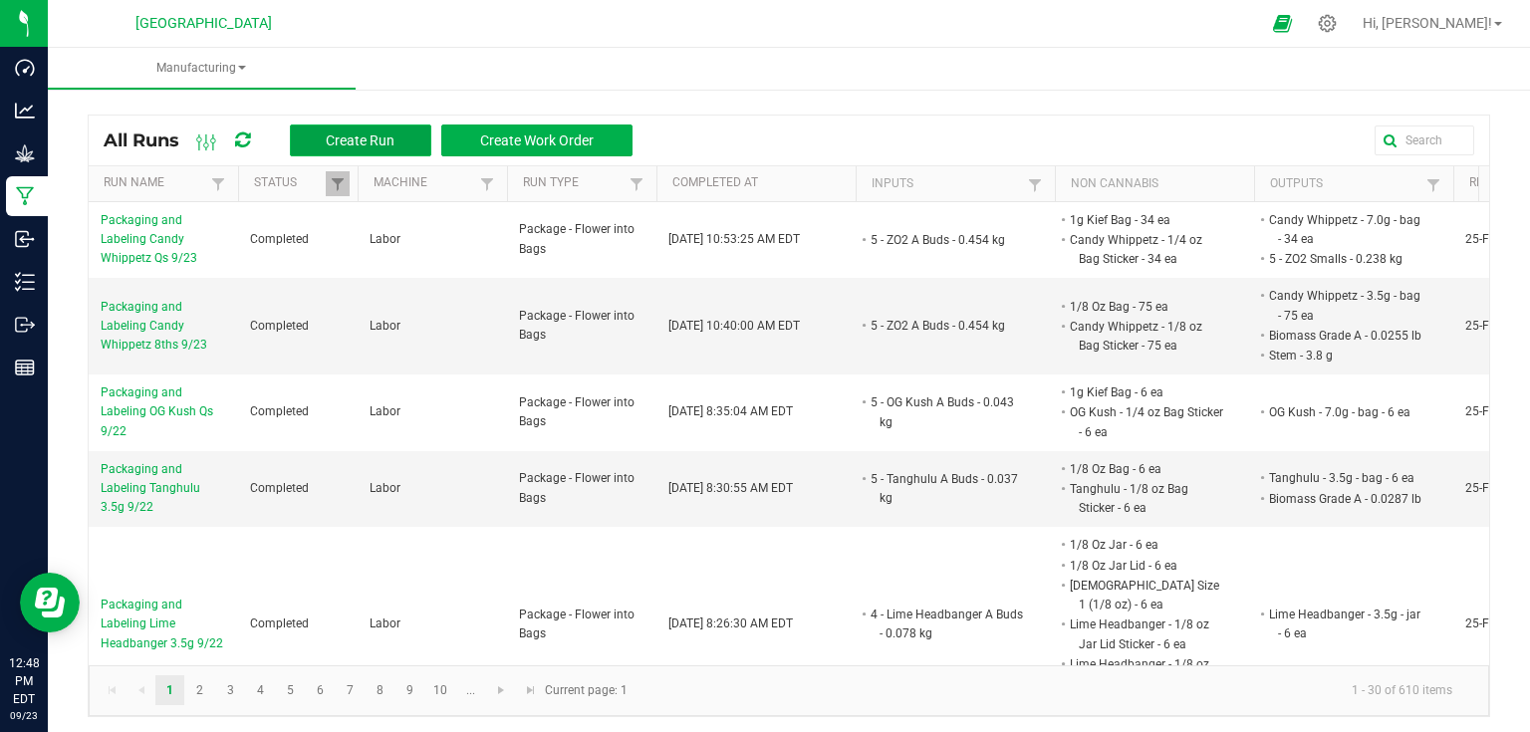
click at [355, 148] on button "Create Run" at bounding box center [360, 141] width 141 height 32
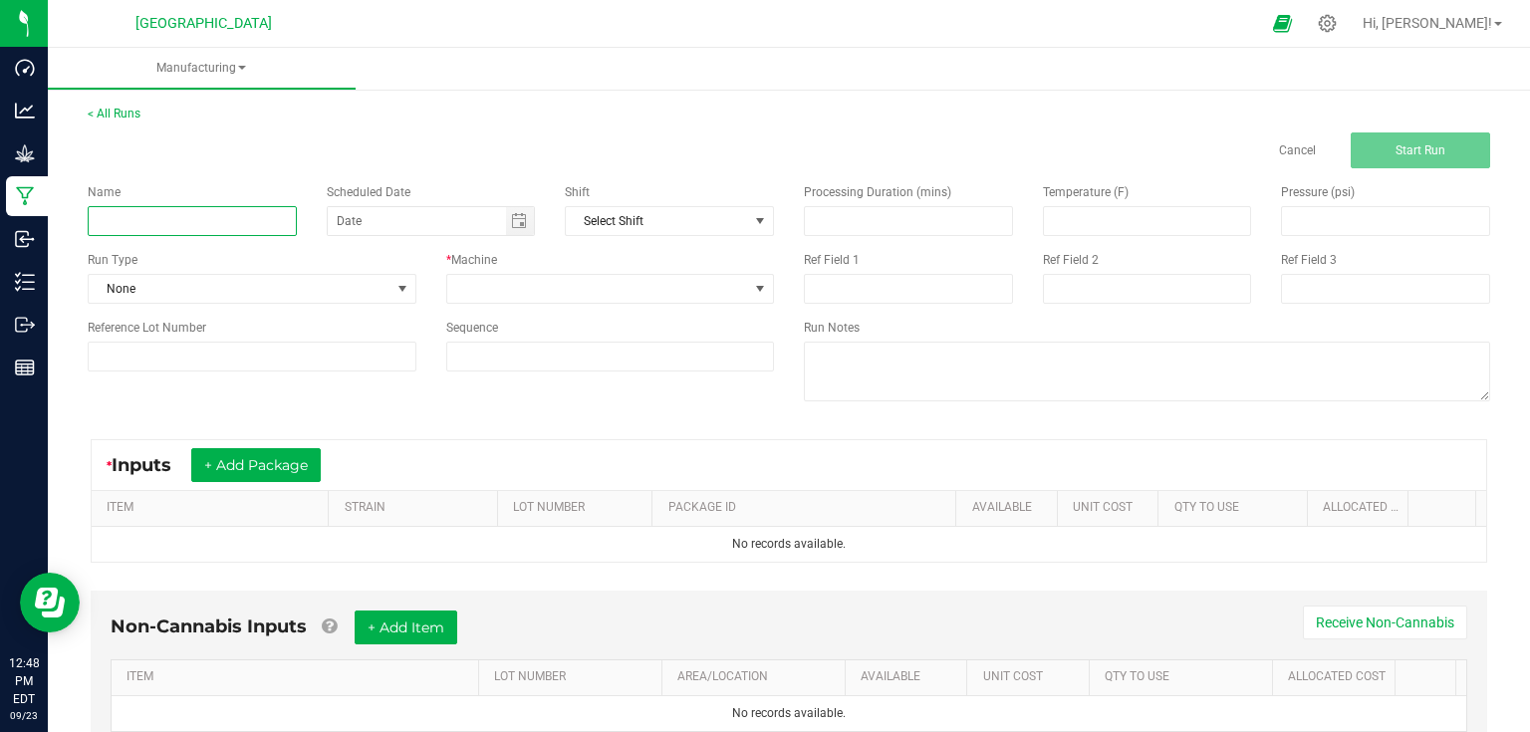
click at [270, 233] on input at bounding box center [192, 221] width 209 height 30
type input "Packaging and Labeling Slurricane 7-packs 9/23"
click at [394, 291] on span at bounding box center [402, 289] width 16 height 16
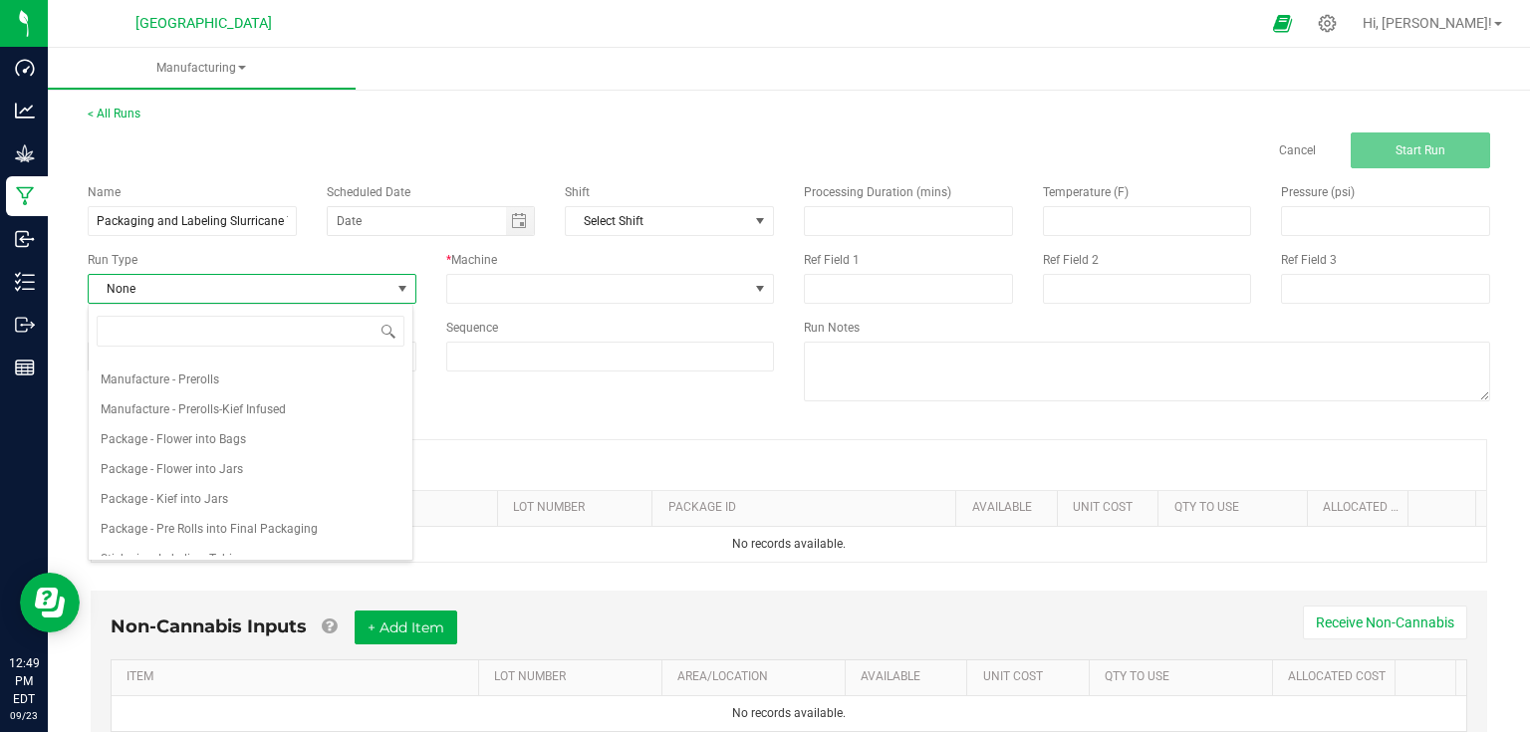
scroll to position [239, 0]
click at [263, 518] on span "Package - Pre Rolls into Final Packaging" at bounding box center [209, 519] width 217 height 20
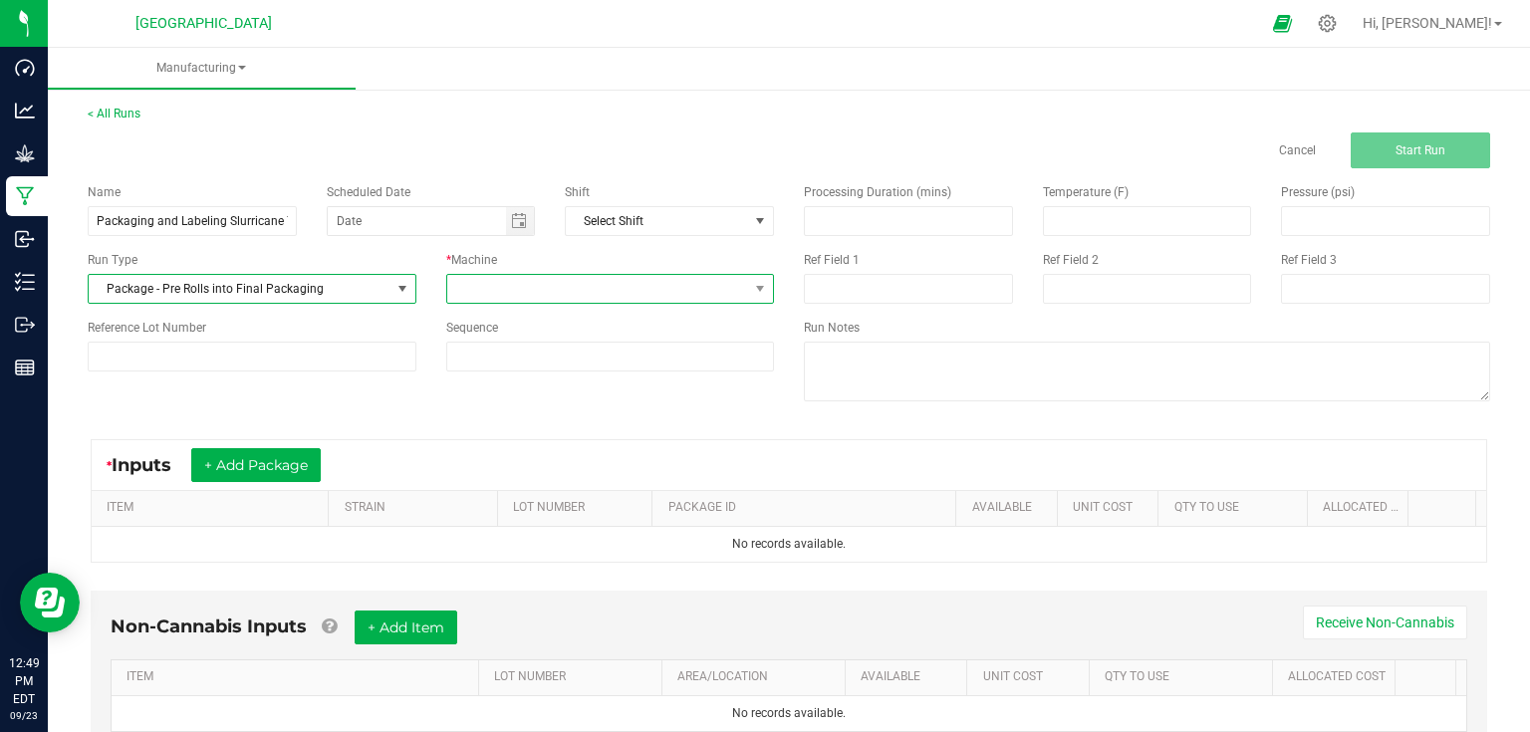
click at [502, 285] on span at bounding box center [598, 289] width 302 height 28
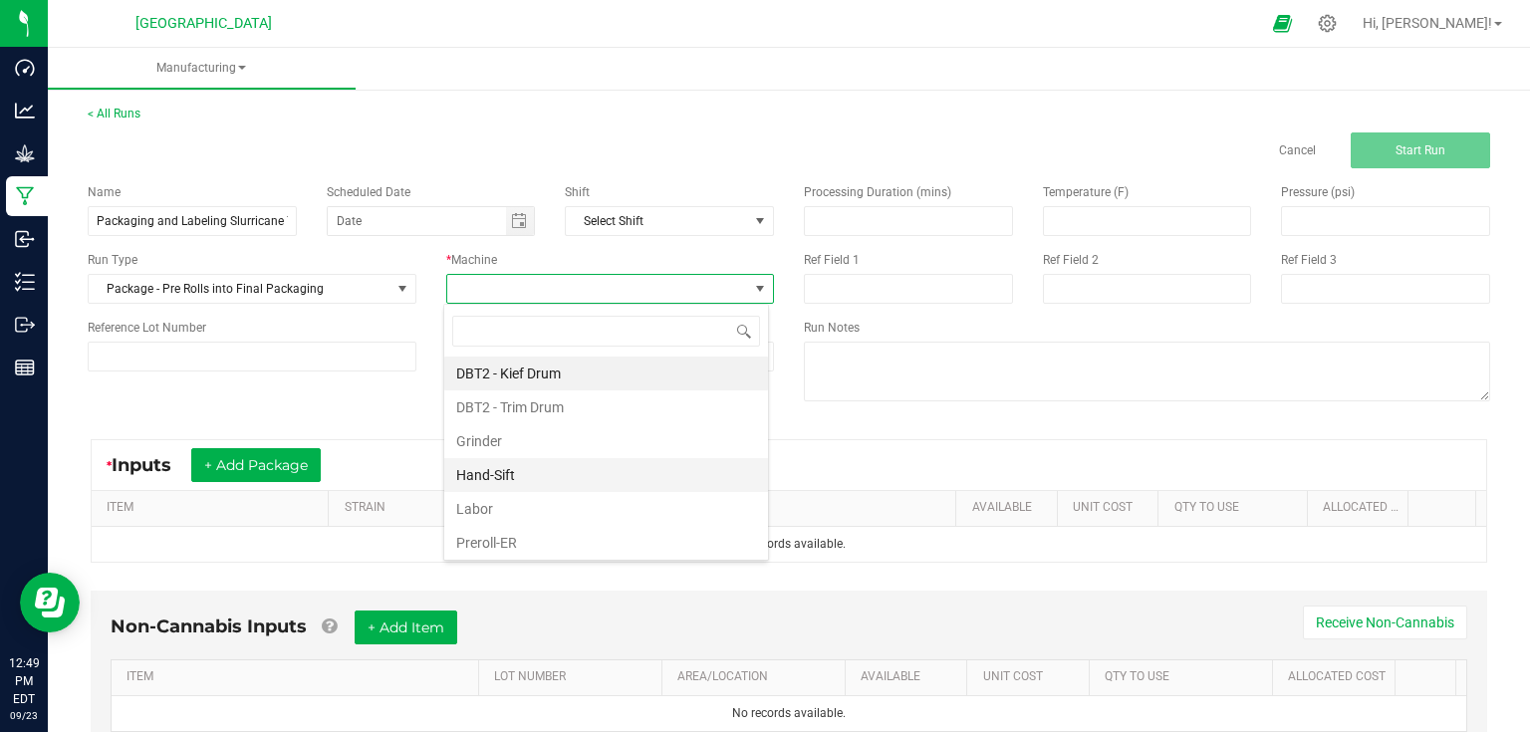
scroll to position [29, 325]
click at [513, 514] on li "Labor" at bounding box center [606, 509] width 324 height 34
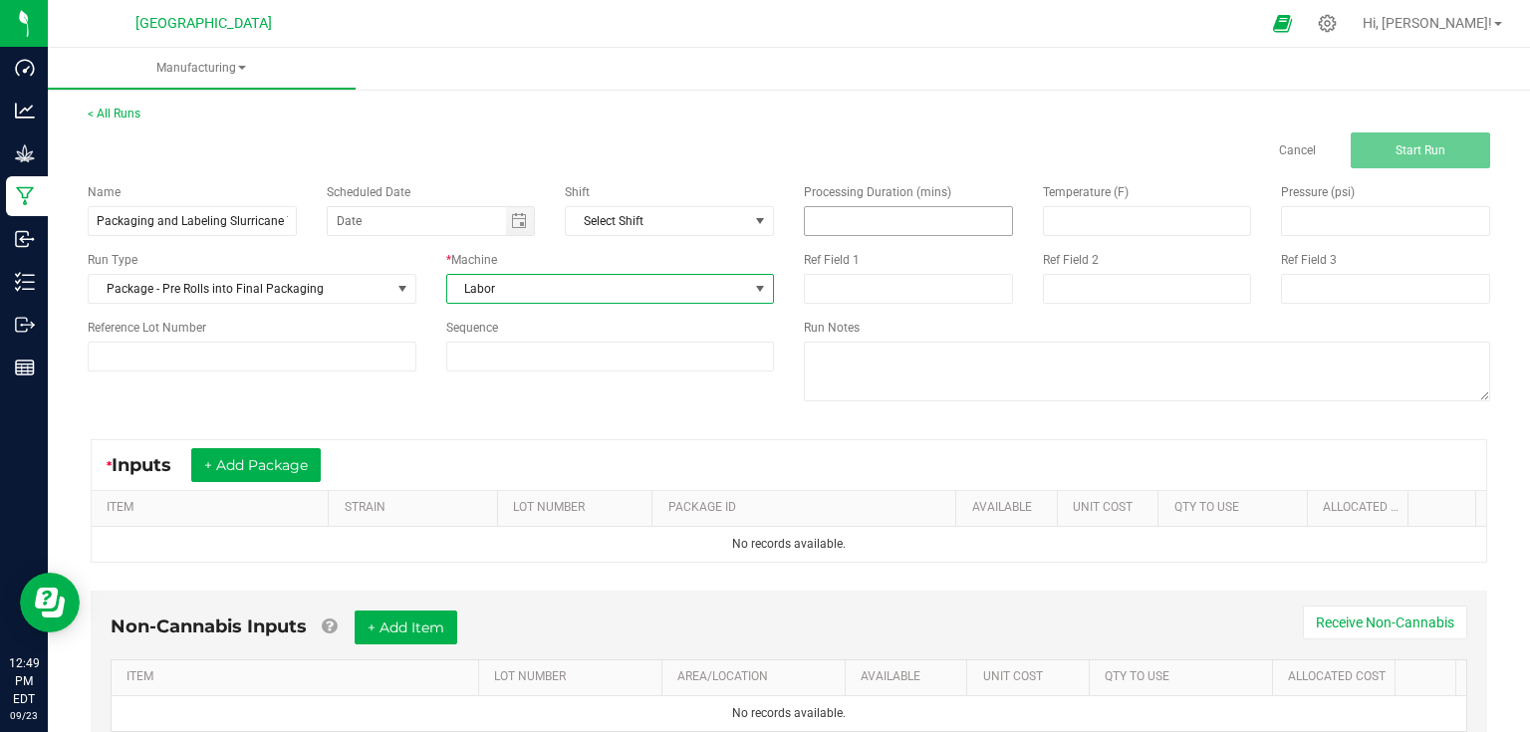
click at [873, 226] on input at bounding box center [908, 221] width 207 height 28
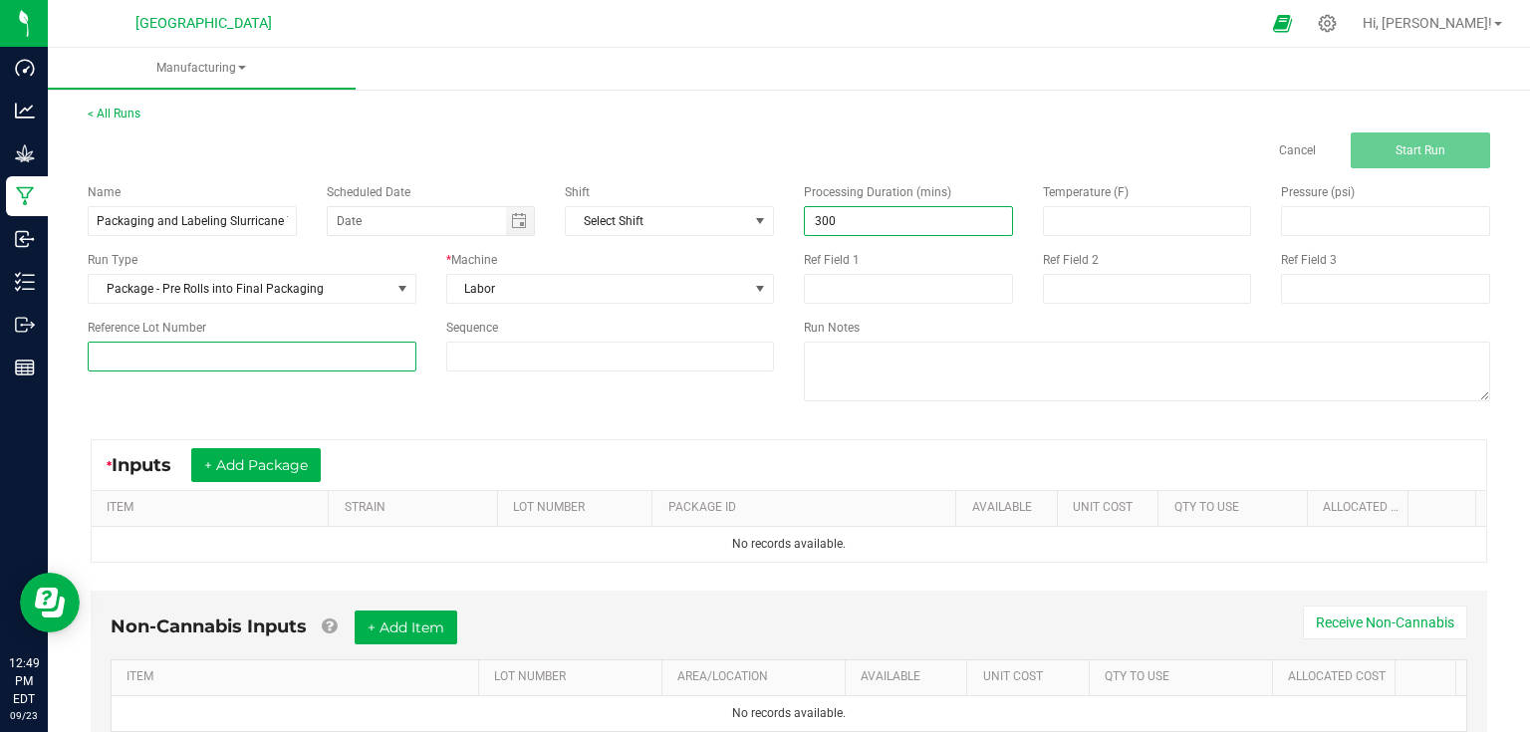
type input "300.00"
click at [305, 356] on input at bounding box center [252, 357] width 329 height 30
click at [240, 349] on input at bounding box center [252, 357] width 329 height 30
paste input "25-PR1001-2"
type input "25-PR1001-2"
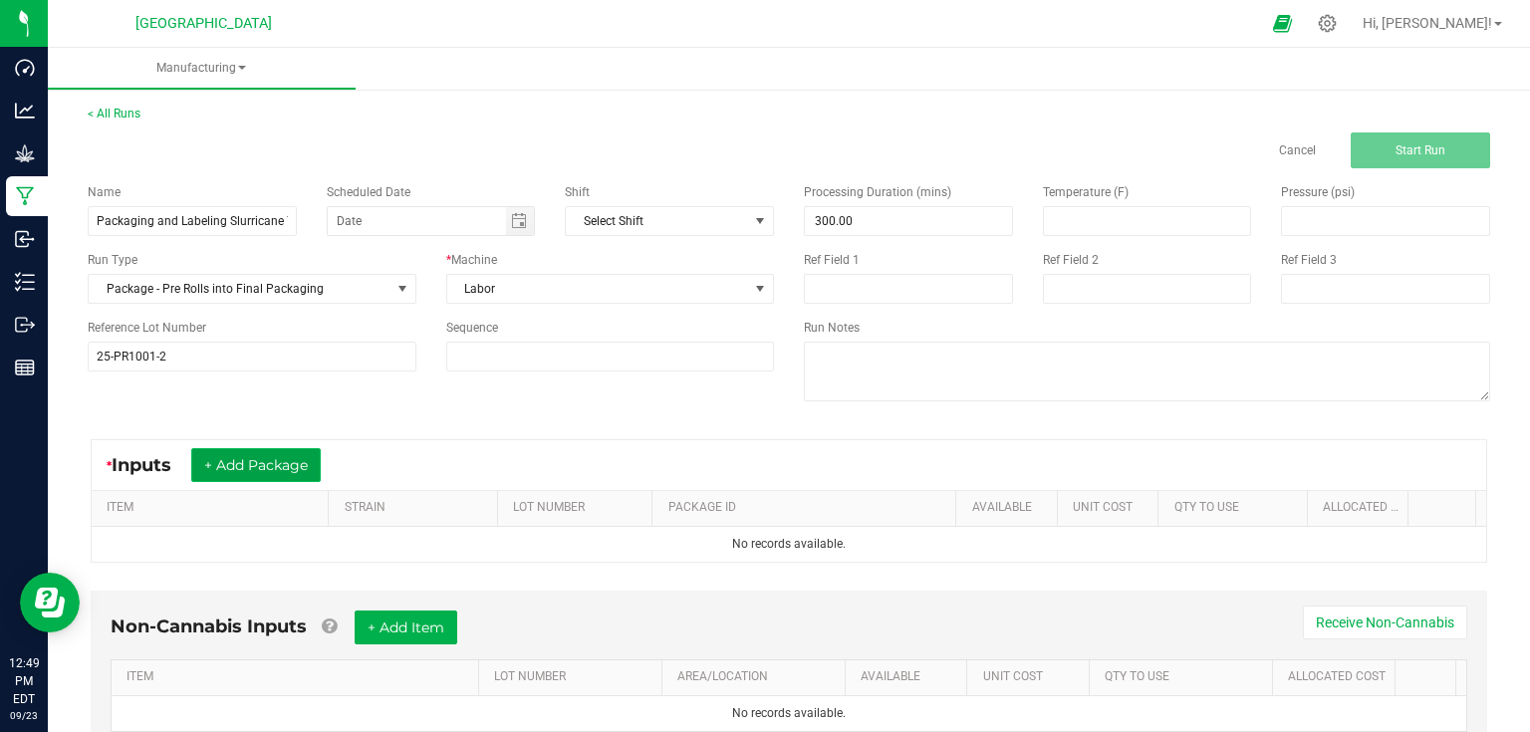
click at [307, 449] on button "+ Add Package" at bounding box center [255, 465] width 129 height 34
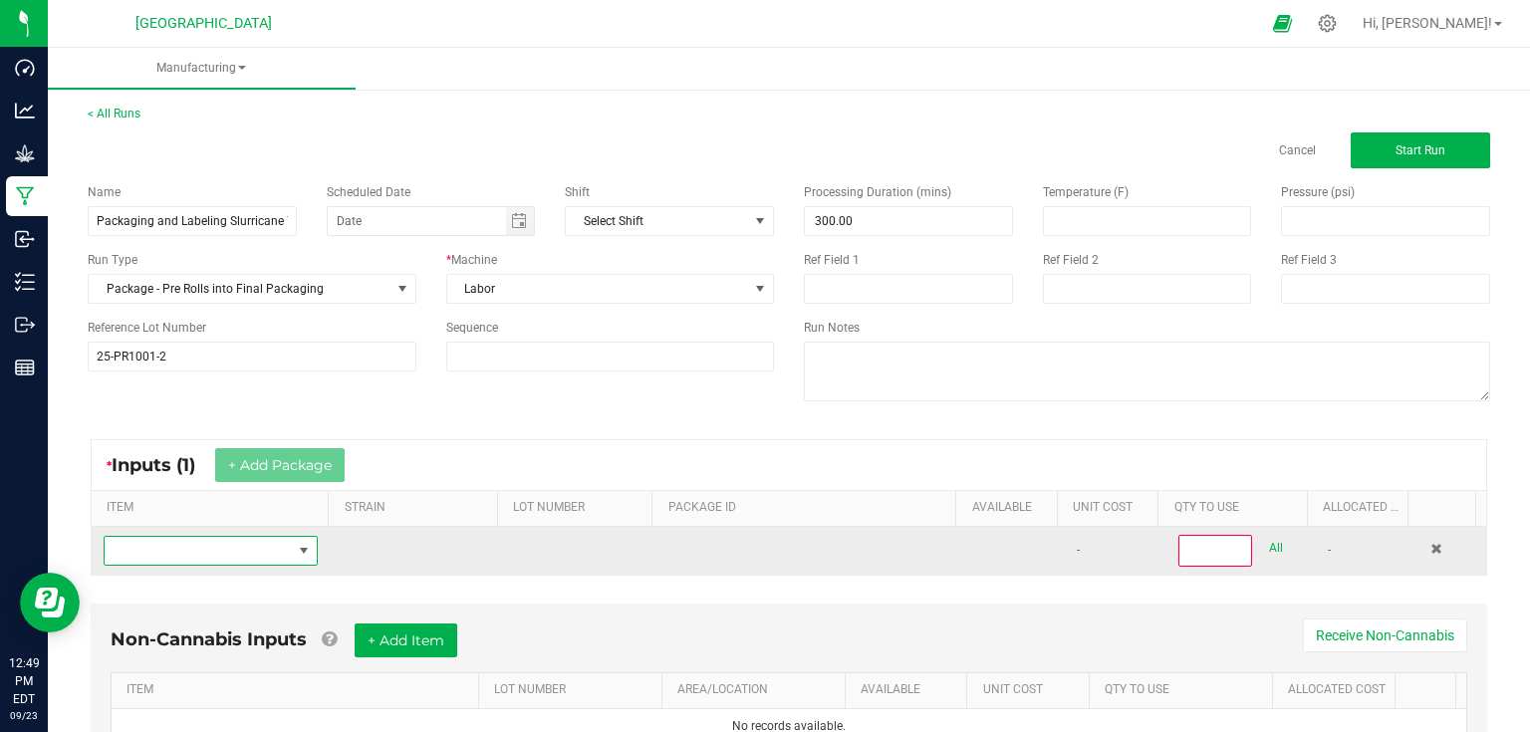
click at [265, 537] on span "NO DATA FOUND" at bounding box center [198, 551] width 187 height 28
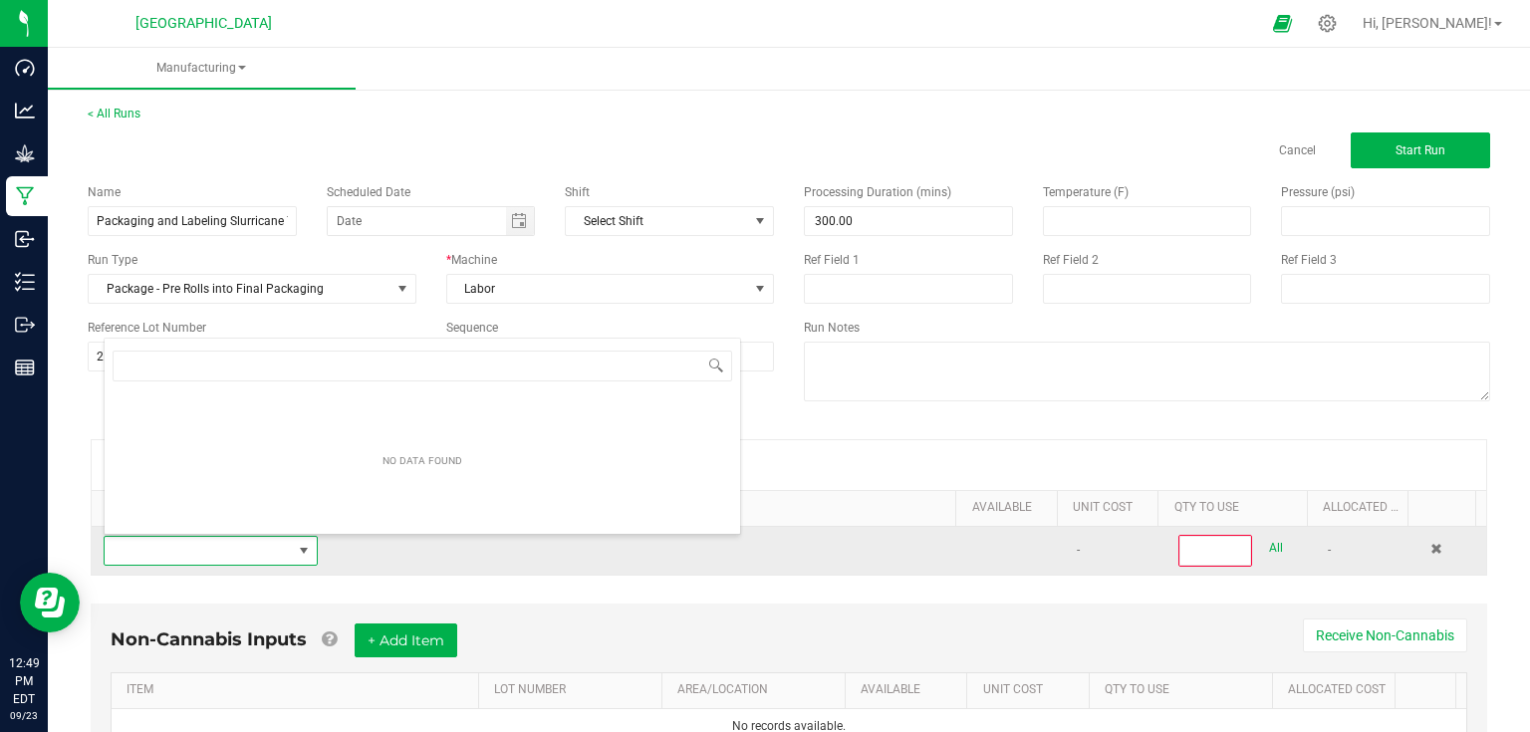
scroll to position [29, 207]
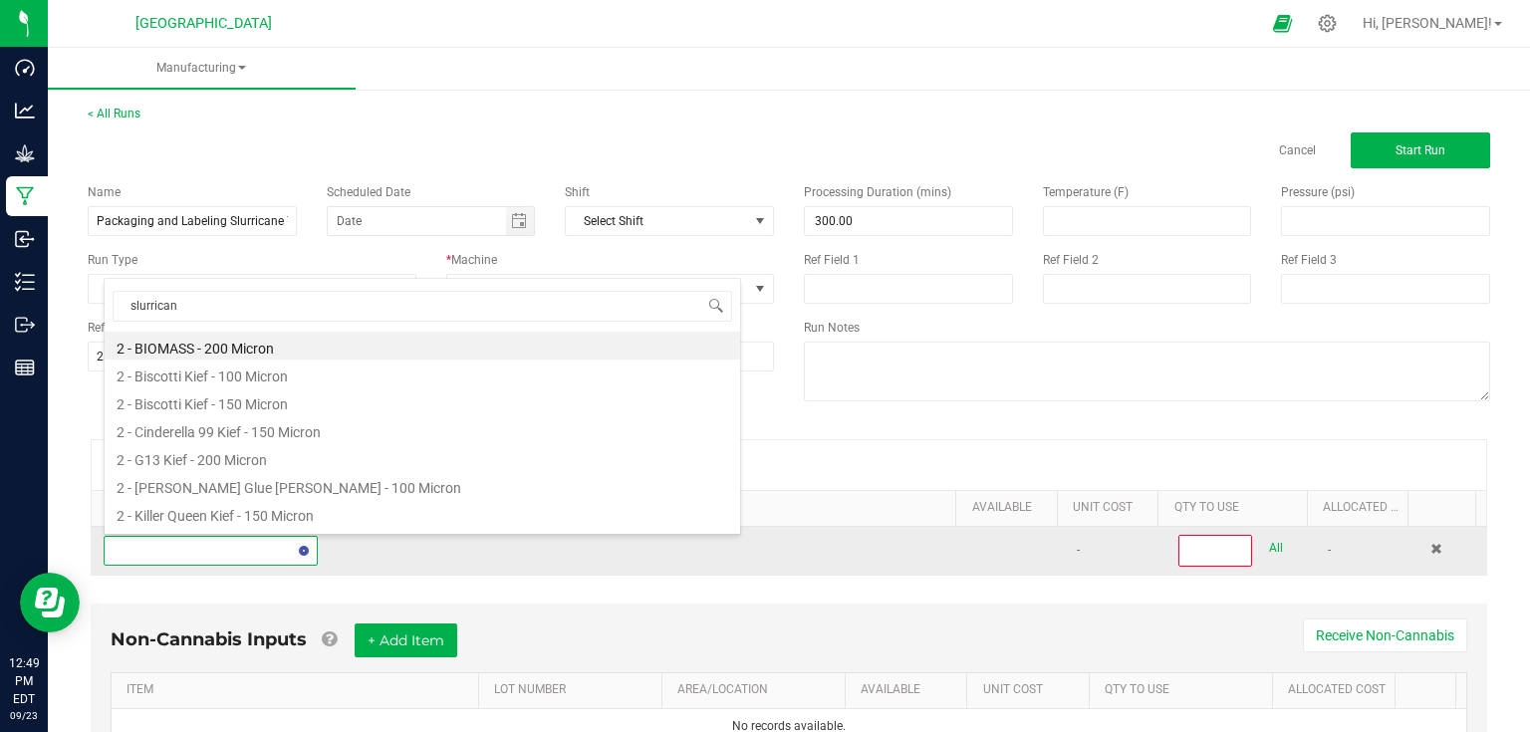
type input "slurricane"
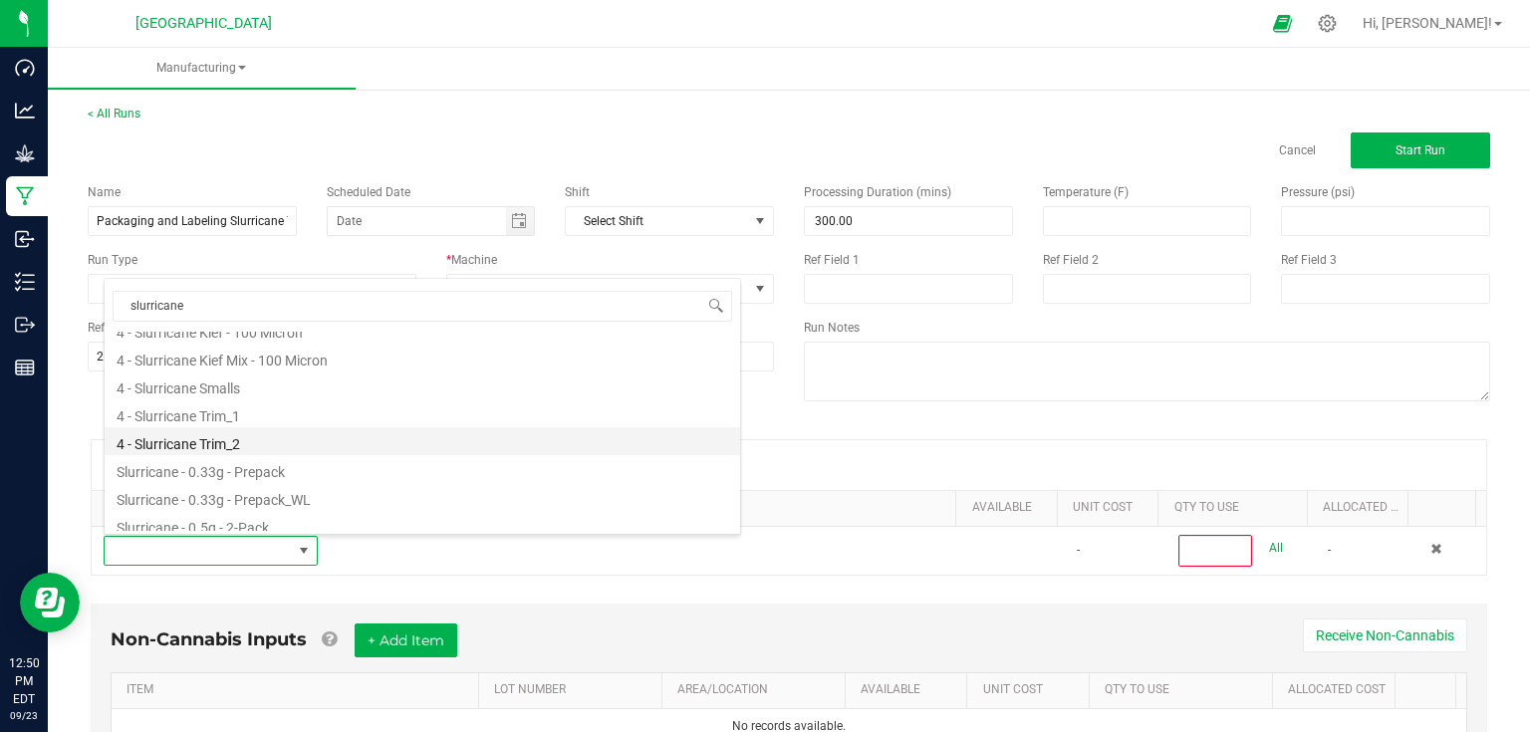
scroll to position [398, 0]
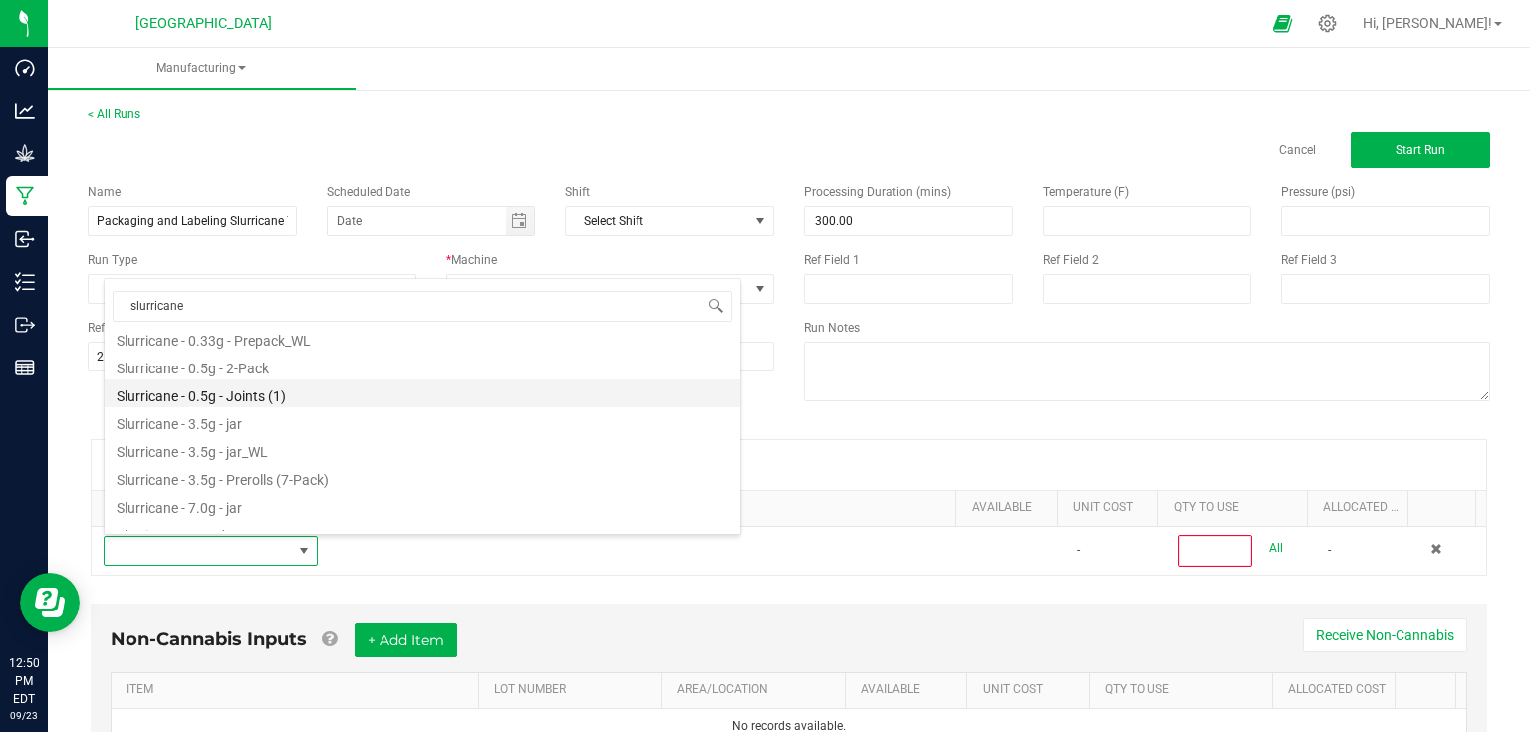
click at [294, 392] on li "Slurricane - 0.5g - Joints (1)" at bounding box center [422, 393] width 635 height 28
type input "0"
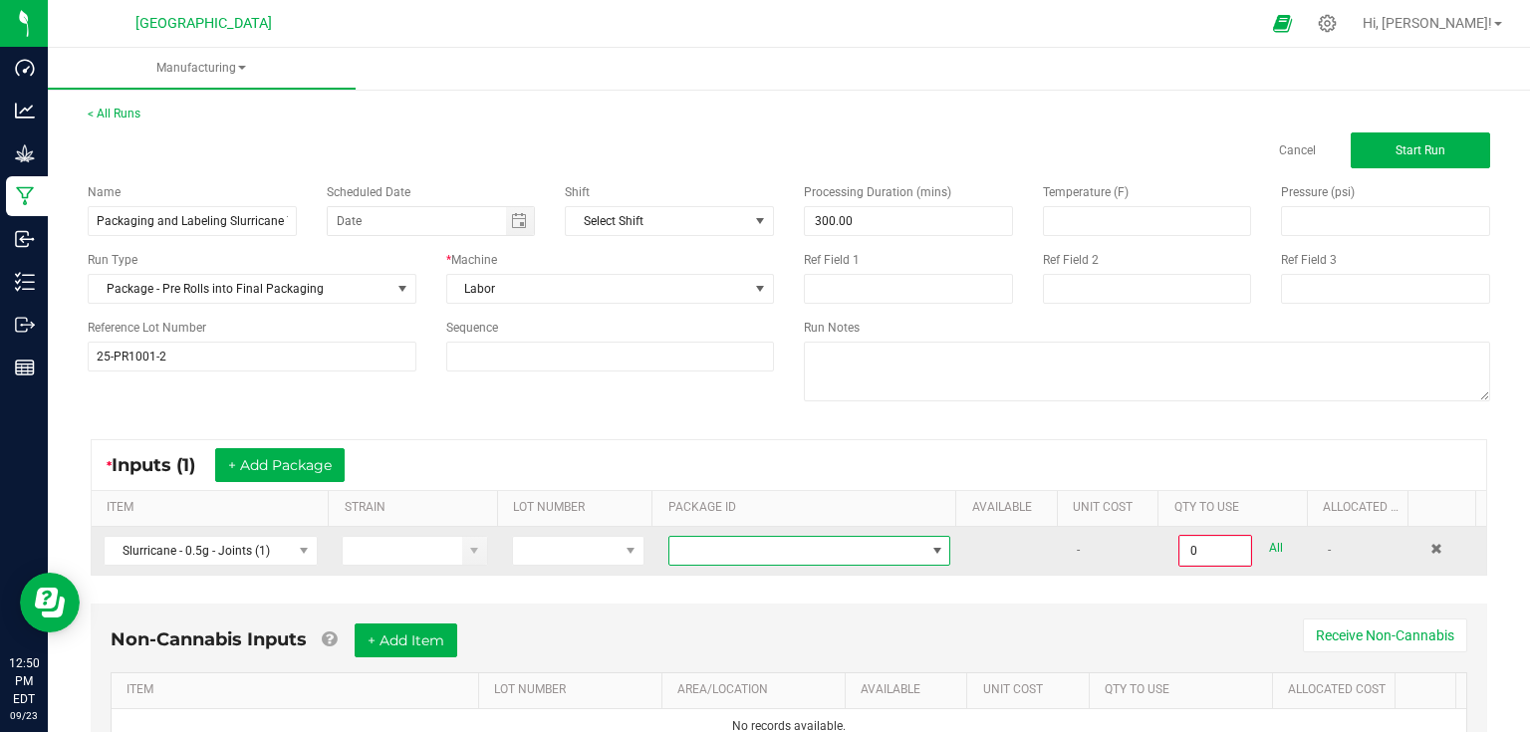
click at [673, 546] on span "NO DATA FOUND" at bounding box center [796, 551] width 255 height 28
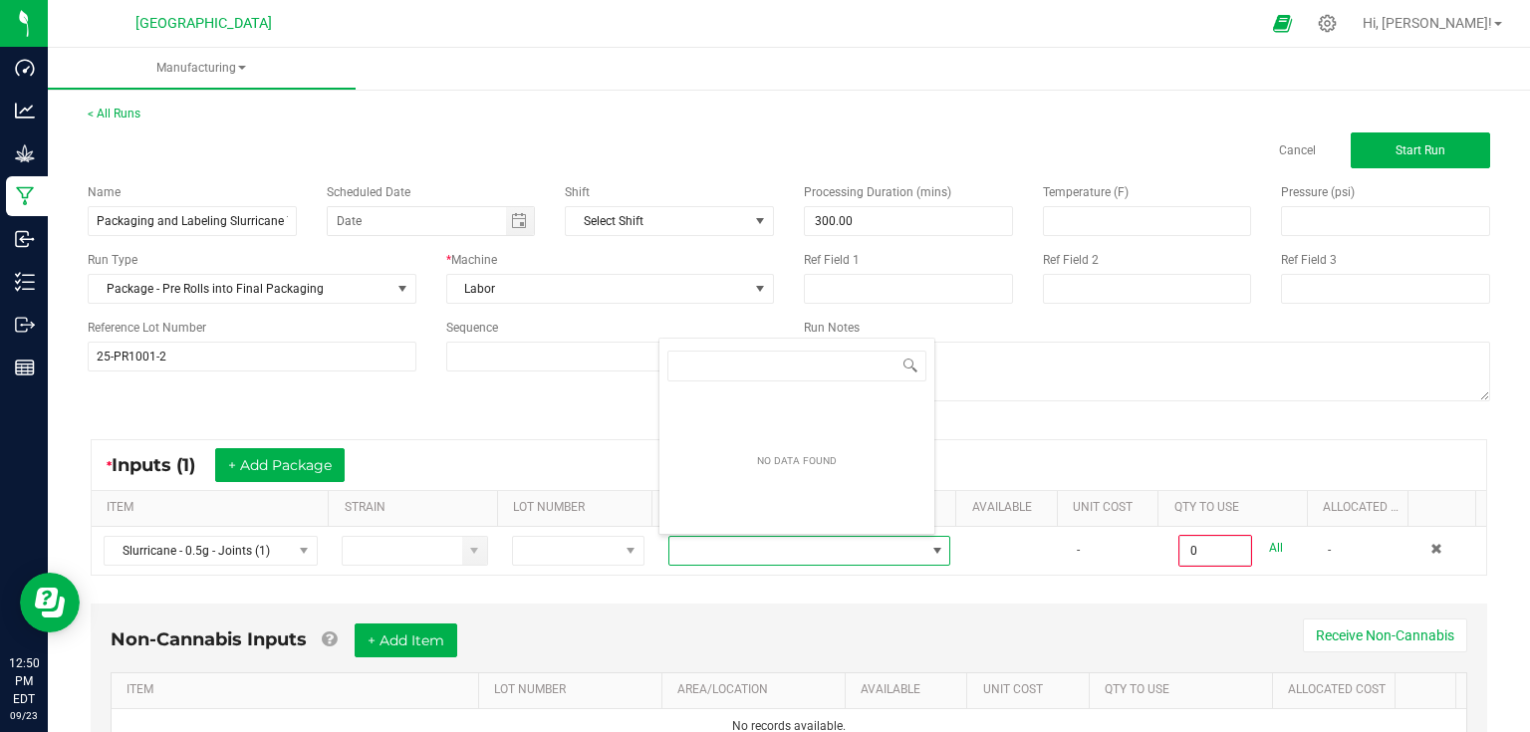
click at [483, 426] on div "* Inputs (1) + Add Package ITEM STRAIN LOT NUMBER PACKAGE ID AVAILABLE Unit Cos…" at bounding box center [789, 507] width 1432 height 172
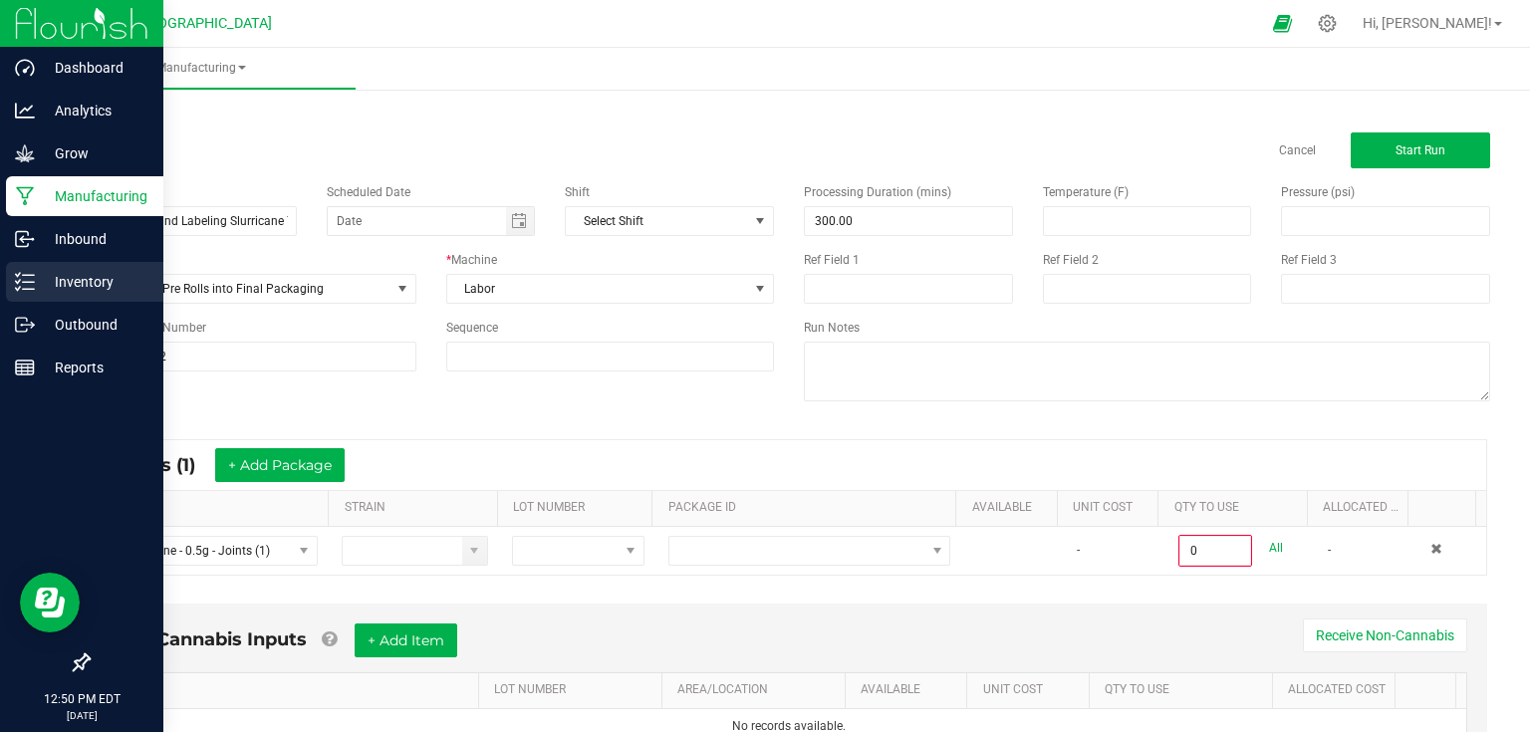
click at [48, 288] on p "Inventory" at bounding box center [95, 282] width 120 height 24
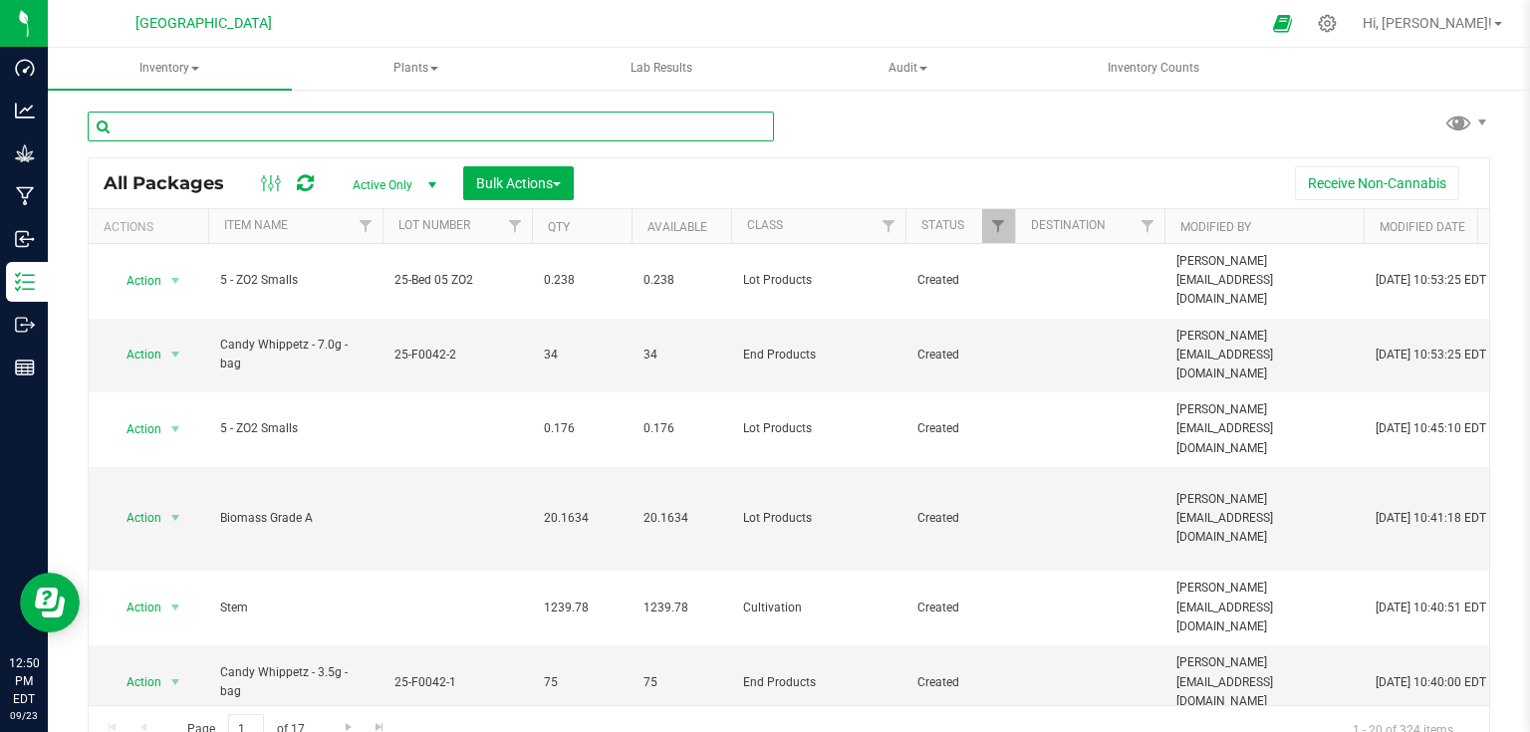
click at [250, 133] on input "text" at bounding box center [431, 127] width 686 height 30
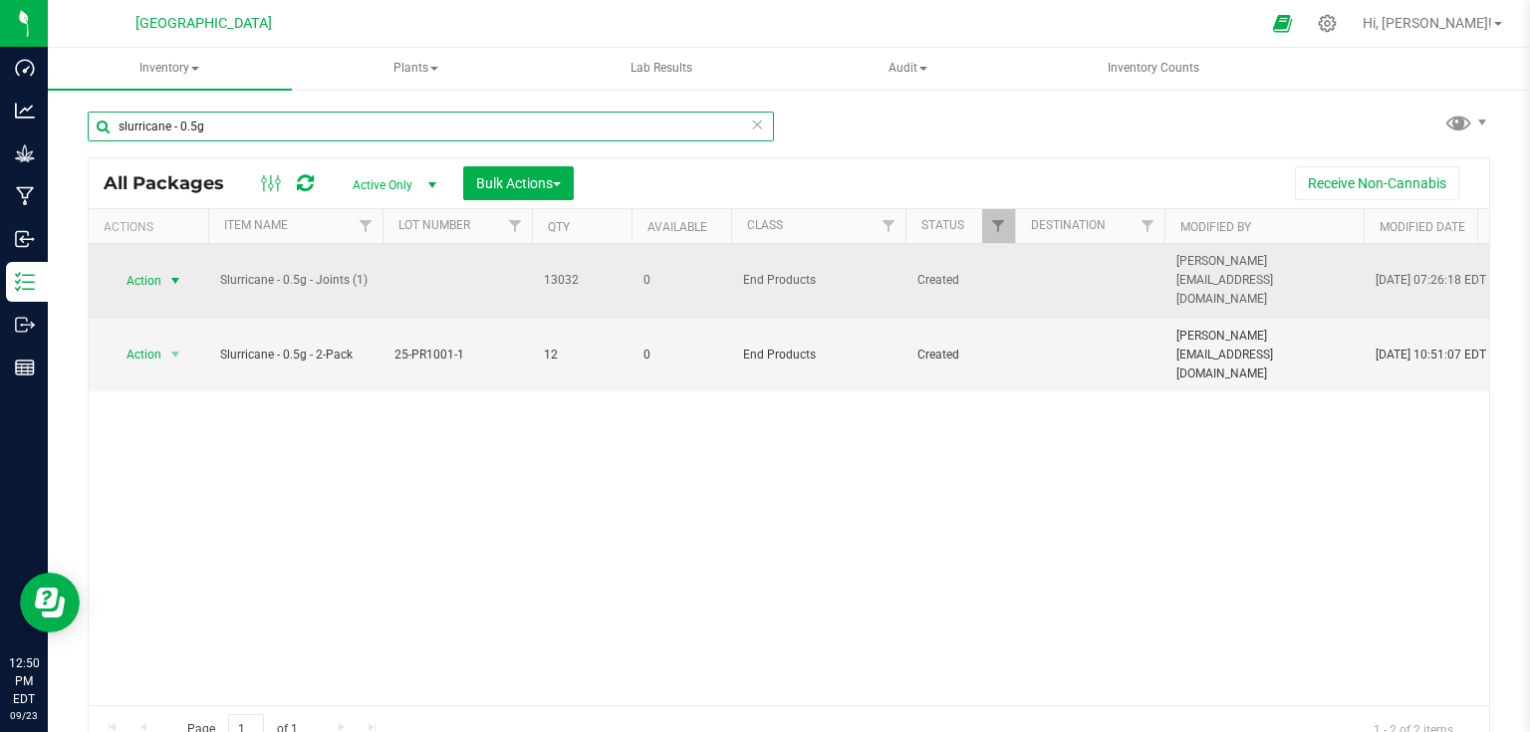
type input "slurricane - 0.5g"
click at [157, 267] on span "Action" at bounding box center [136, 281] width 54 height 28
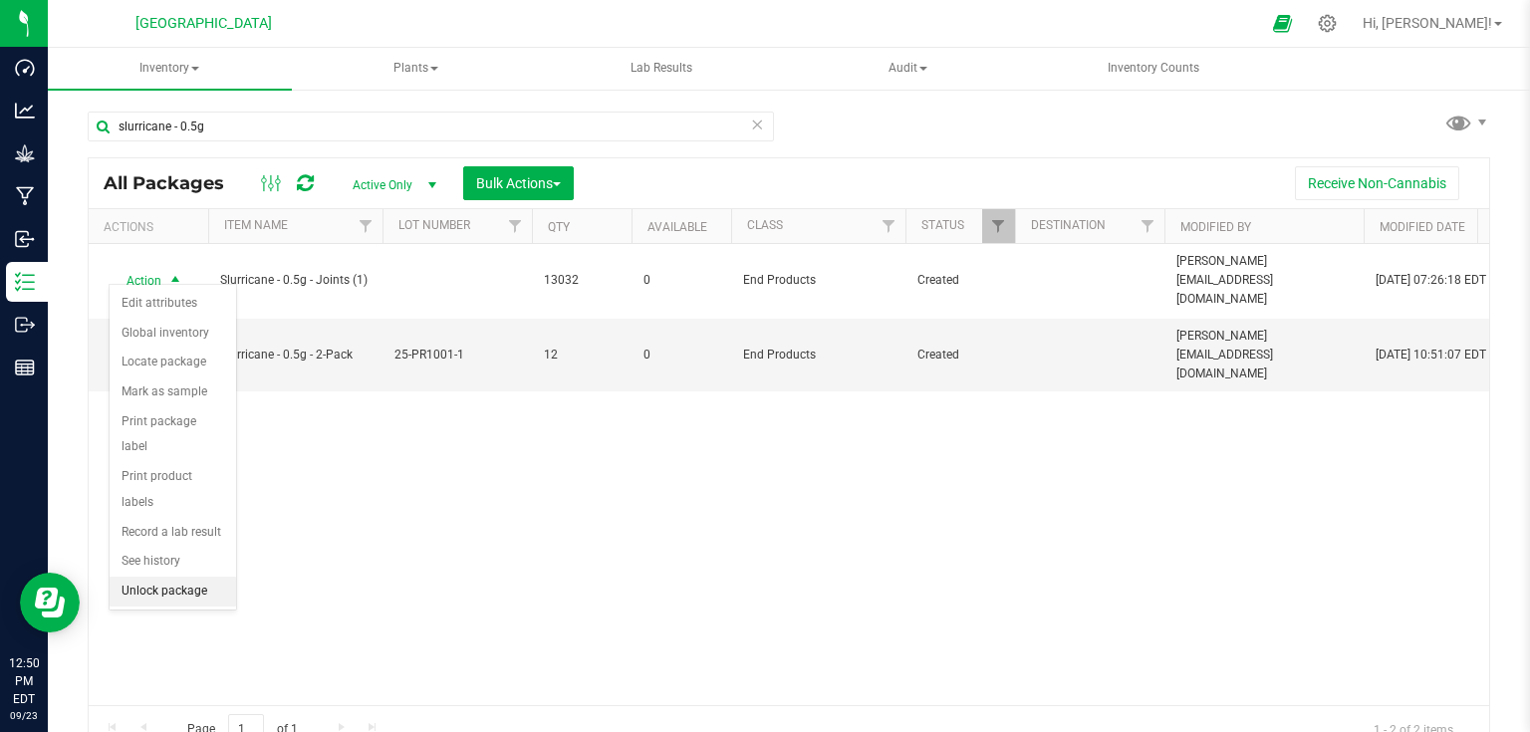
click at [185, 577] on li "Unlock package" at bounding box center [173, 592] width 126 height 30
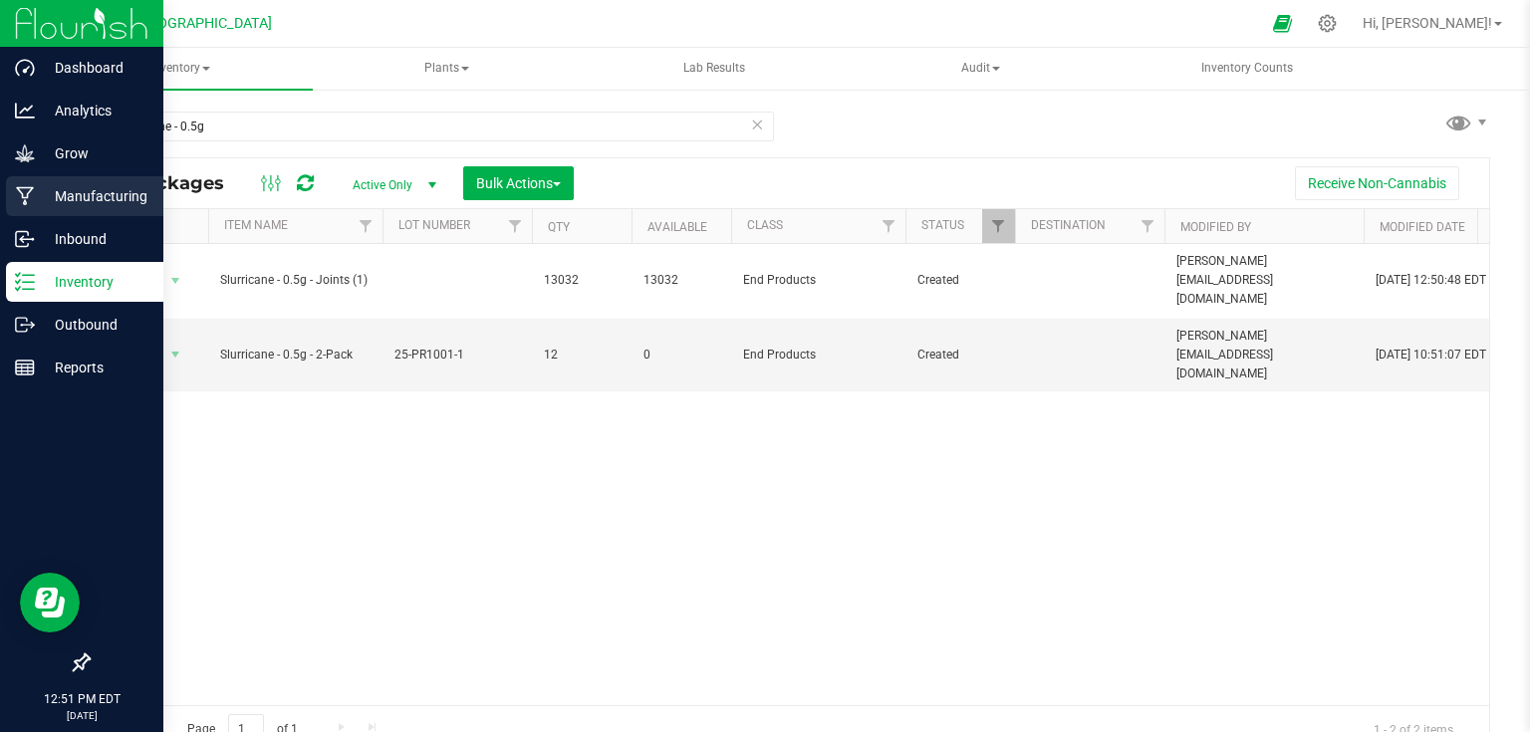
click at [48, 190] on p "Manufacturing" at bounding box center [95, 196] width 120 height 24
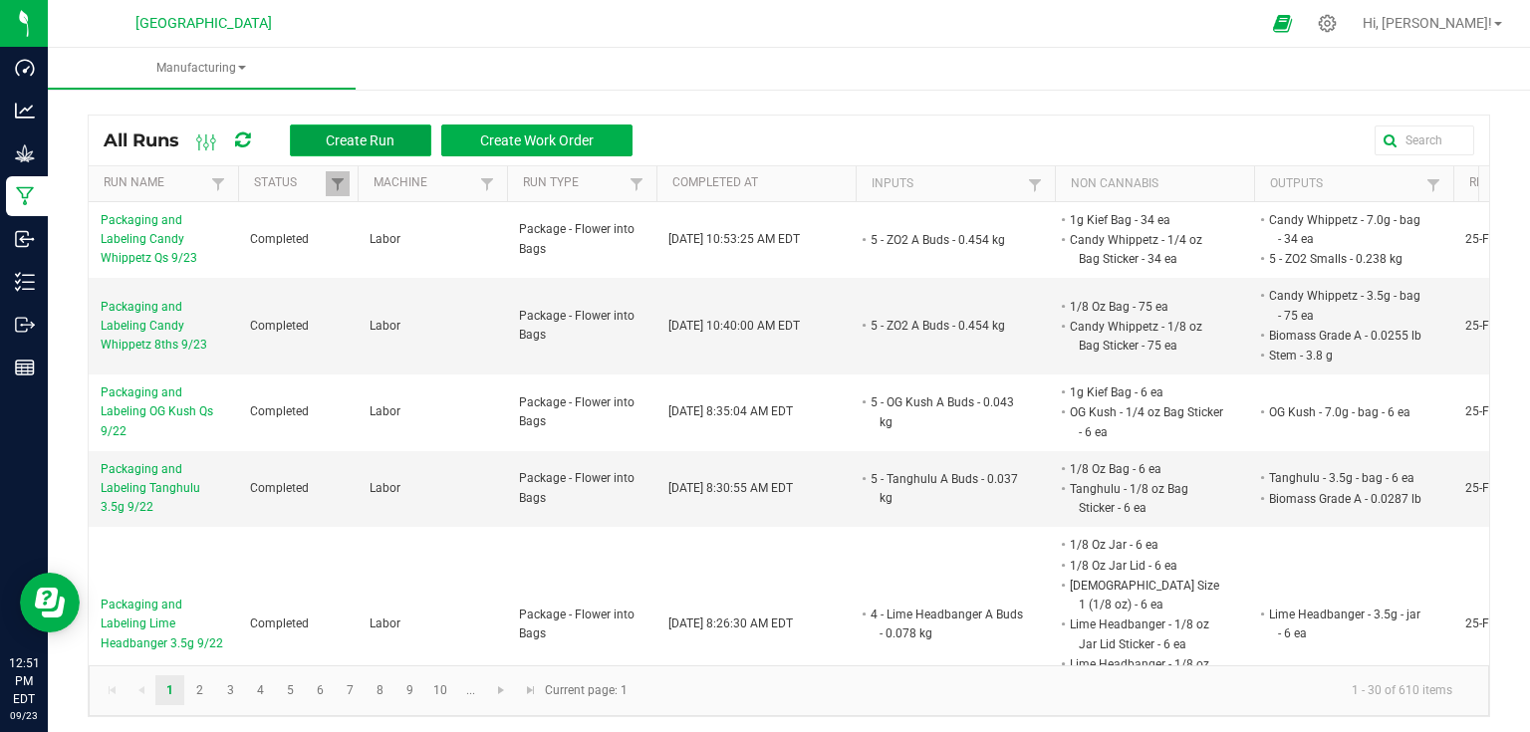
click at [358, 148] on button "Create Run" at bounding box center [360, 141] width 141 height 32
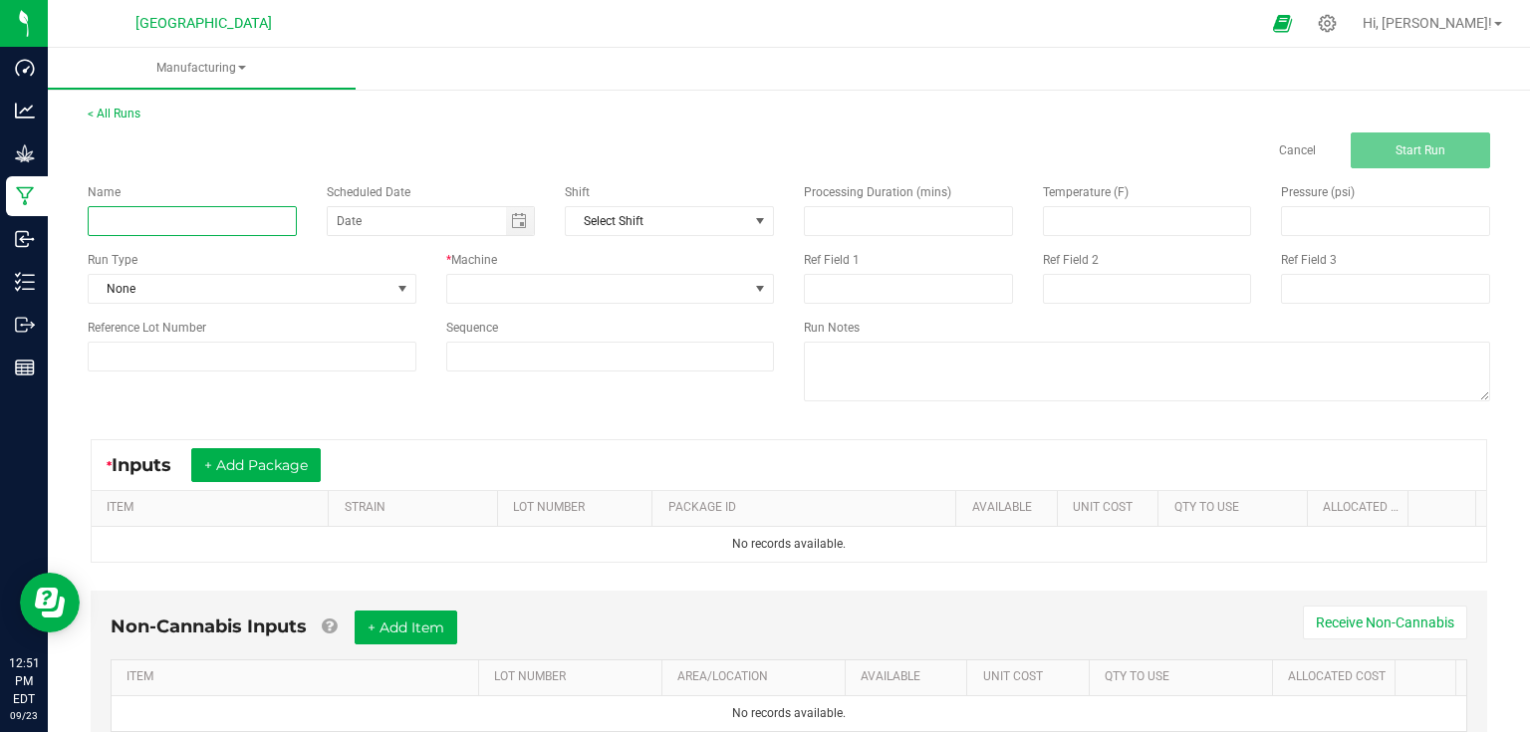
click at [230, 218] on input at bounding box center [192, 221] width 209 height 30
type input "Packaging and Labeling Slurricane Infused 7packs 9/23"
click at [404, 294] on span at bounding box center [402, 289] width 16 height 16
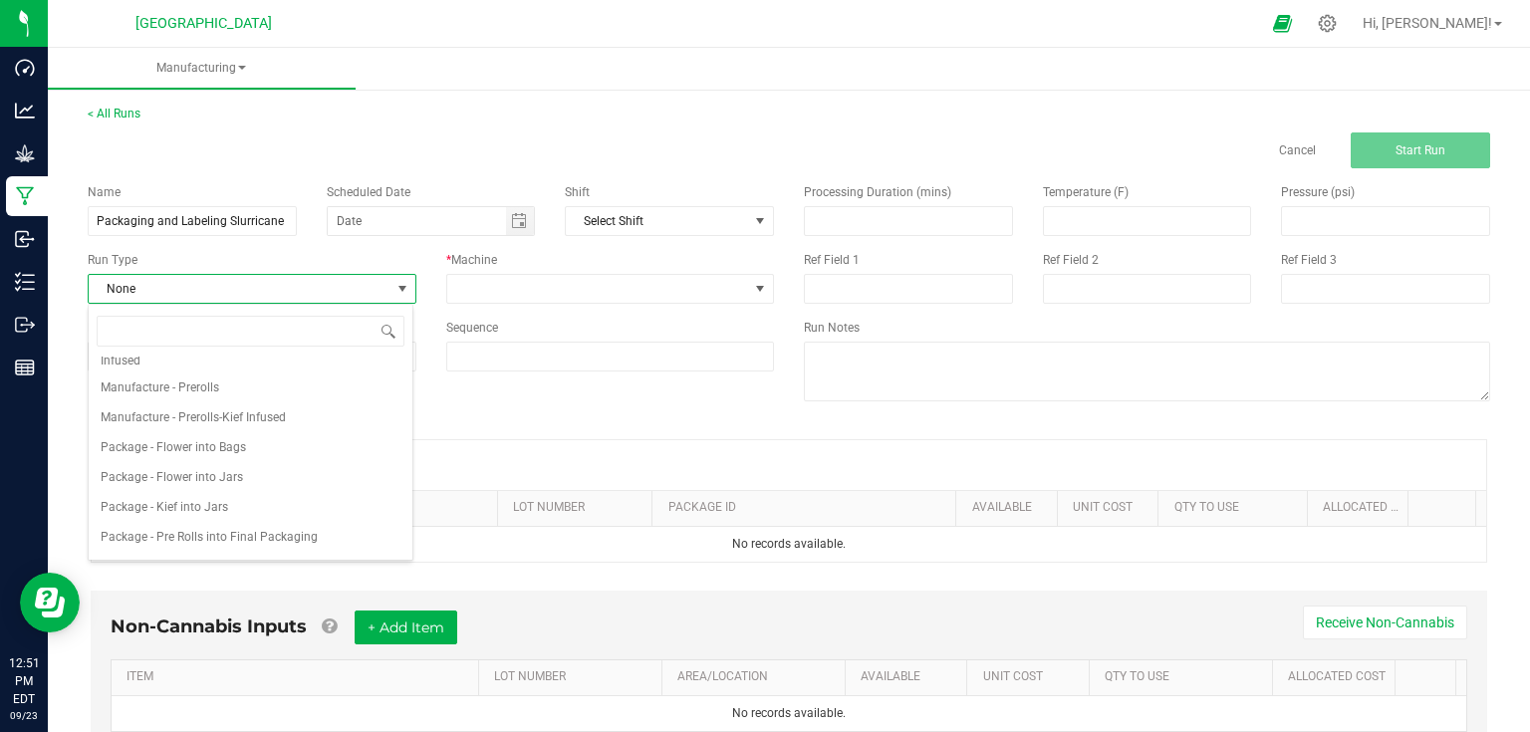
scroll to position [239, 0]
click at [264, 525] on span "Package - Pre Rolls into Final Packaging" at bounding box center [209, 519] width 217 height 20
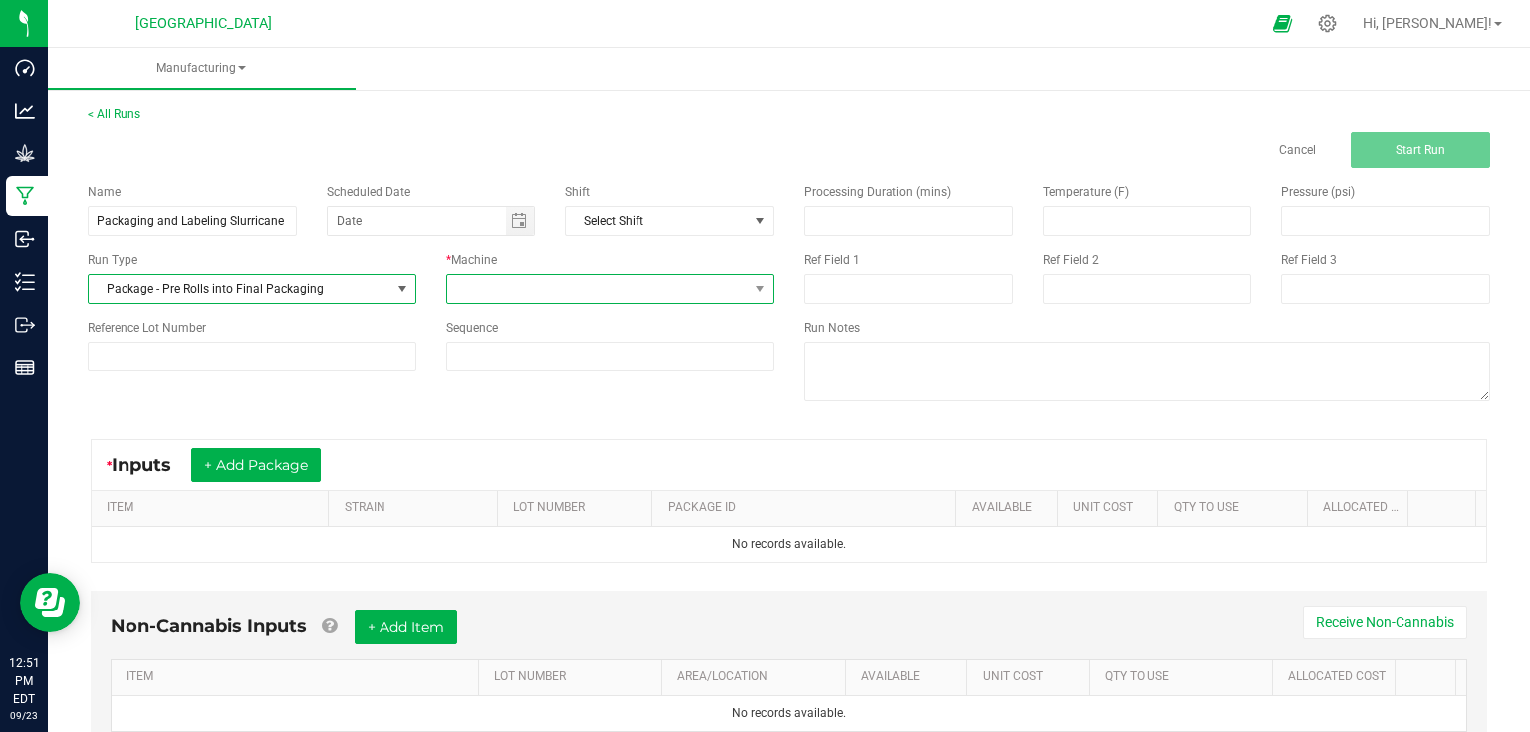
click at [494, 275] on span at bounding box center [598, 289] width 302 height 28
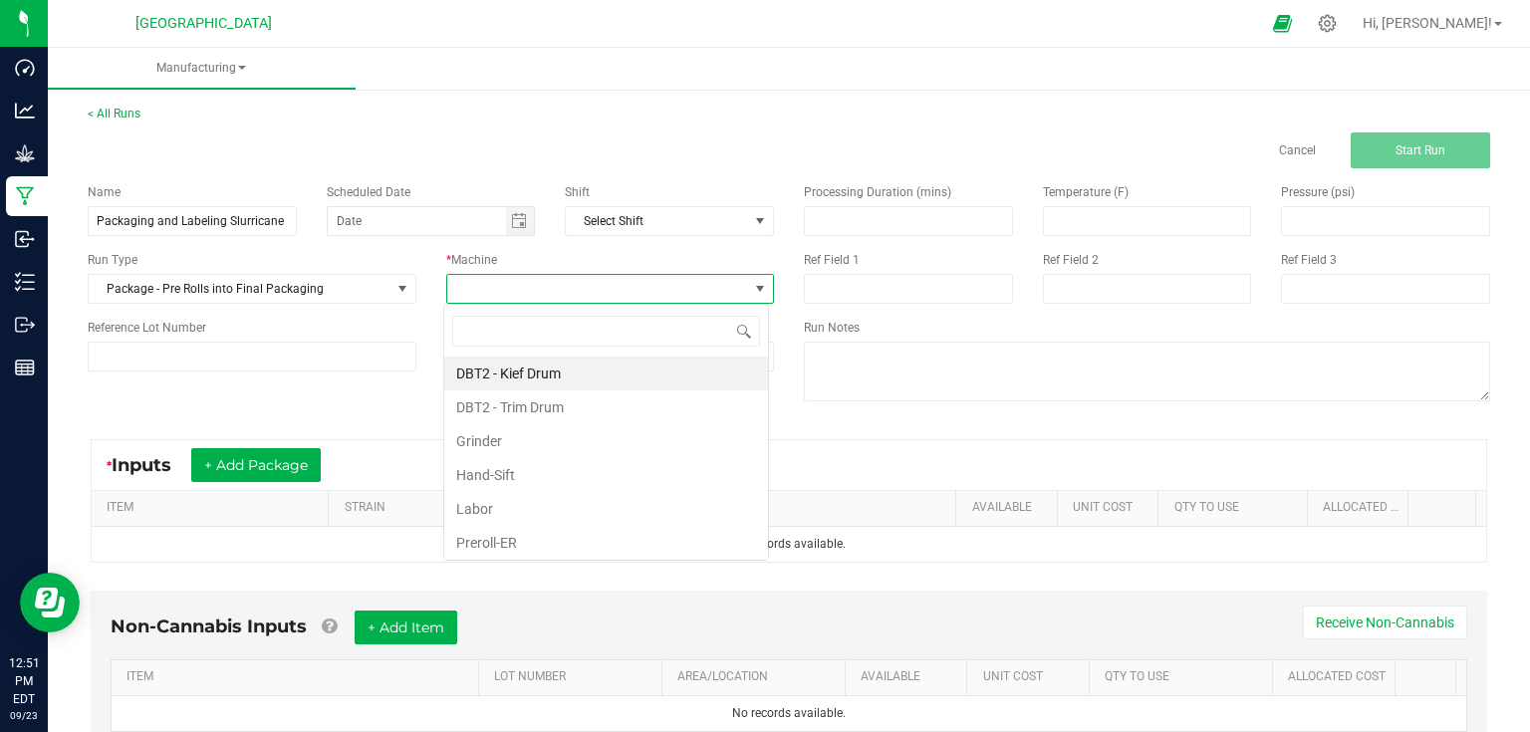
scroll to position [29, 325]
click at [483, 497] on li "Labor" at bounding box center [606, 509] width 324 height 34
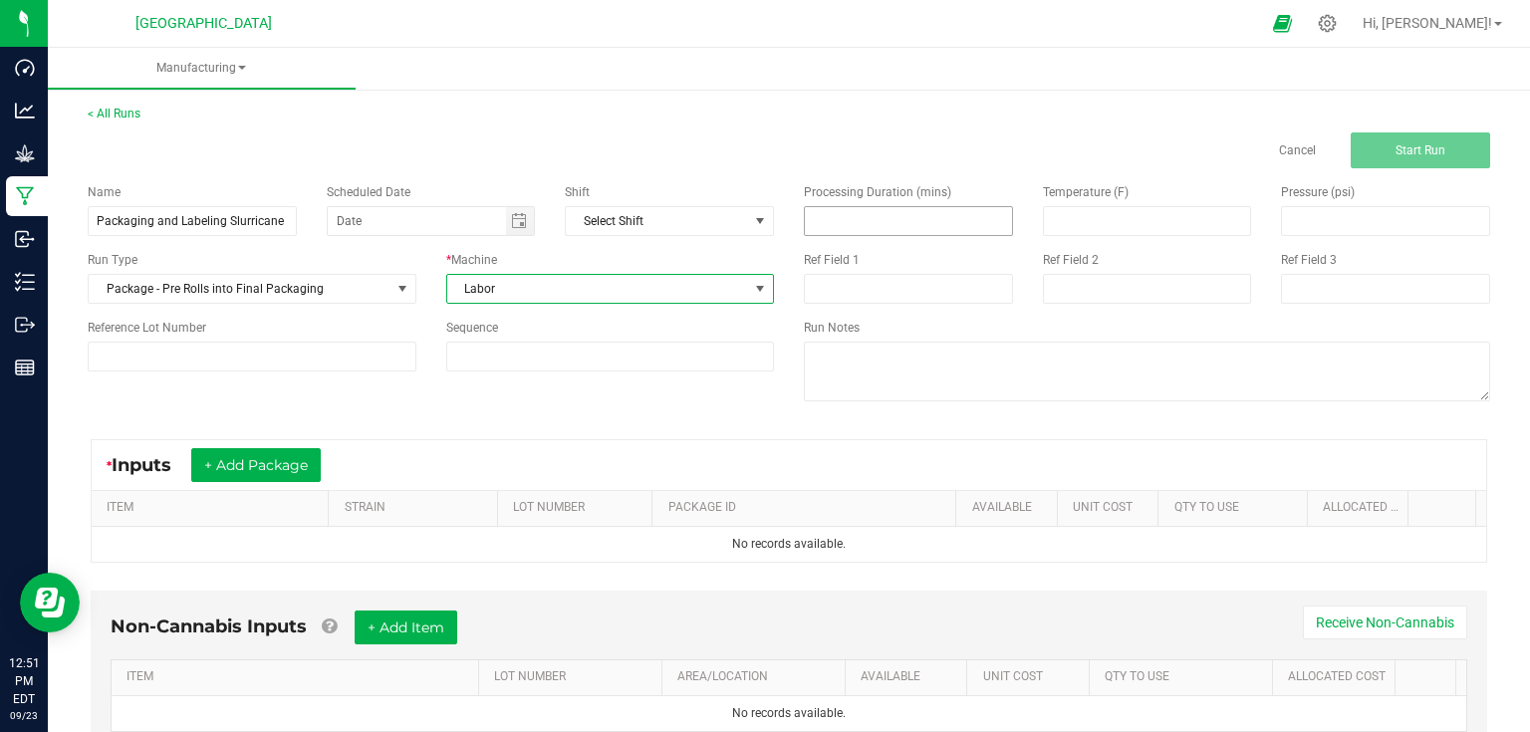
click at [852, 214] on input at bounding box center [908, 221] width 207 height 28
type input "300.00"
click at [288, 339] on div "Reference Lot Number" at bounding box center [252, 345] width 359 height 53
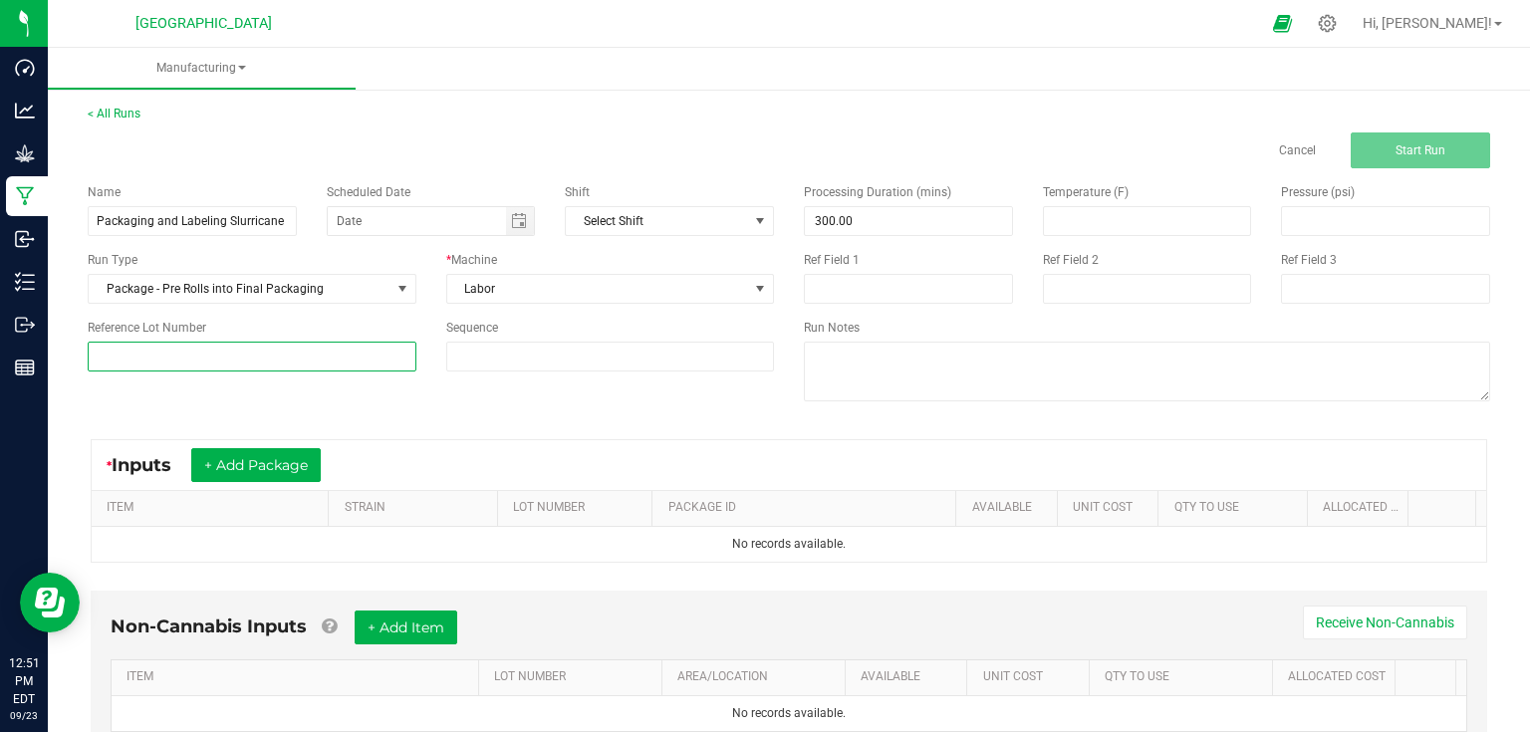
click at [277, 354] on input at bounding box center [252, 357] width 329 height 30
paste input "25-PR1001-2"
type input "25-PR1001-2"
click at [279, 401] on div "Name Packaging and Labeling Slurricane Infused 7packs 9/23 Scheduled Date Shift…" at bounding box center [789, 294] width 1432 height 253
click at [259, 457] on button "+ Add Package" at bounding box center [255, 465] width 129 height 34
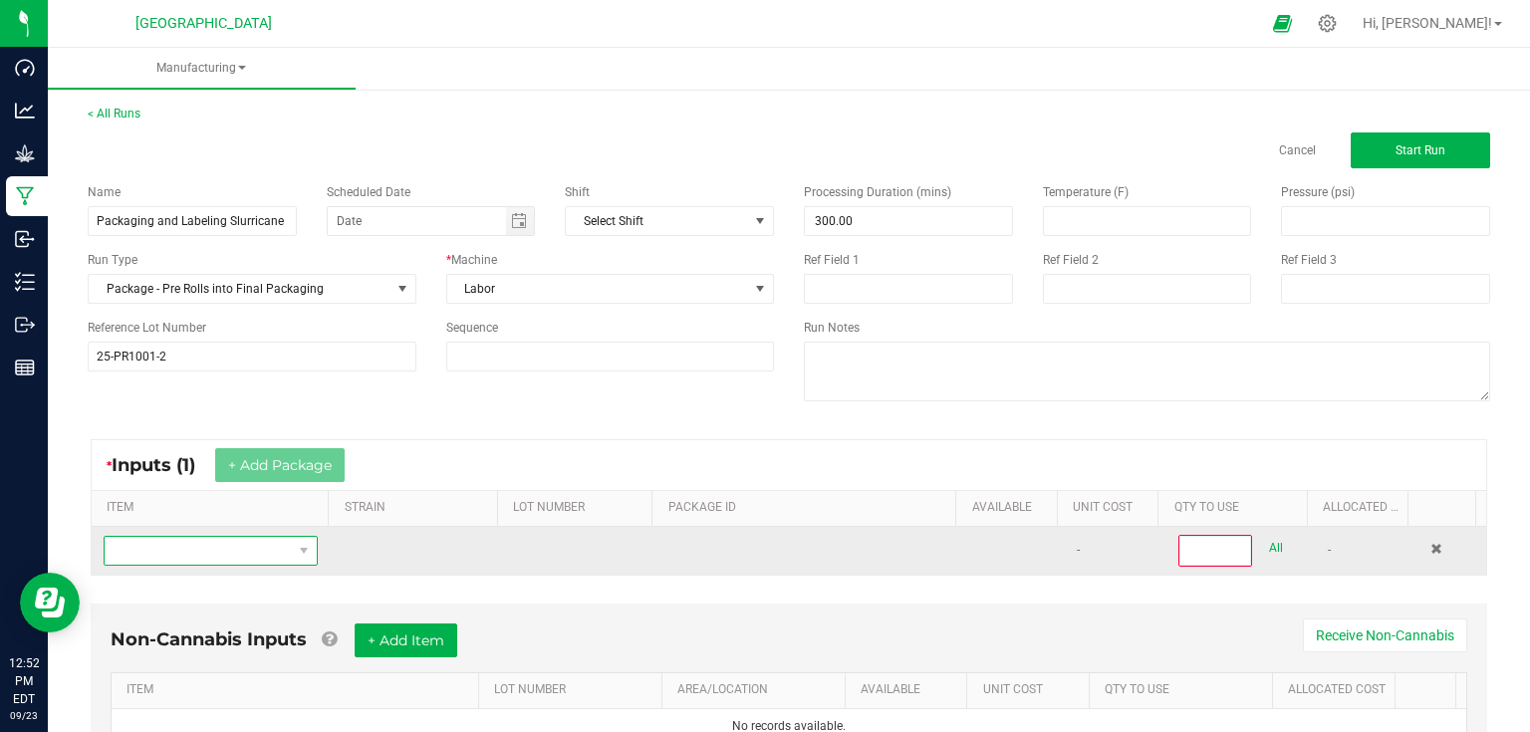
click at [238, 539] on span "NO DATA FOUND" at bounding box center [198, 551] width 187 height 28
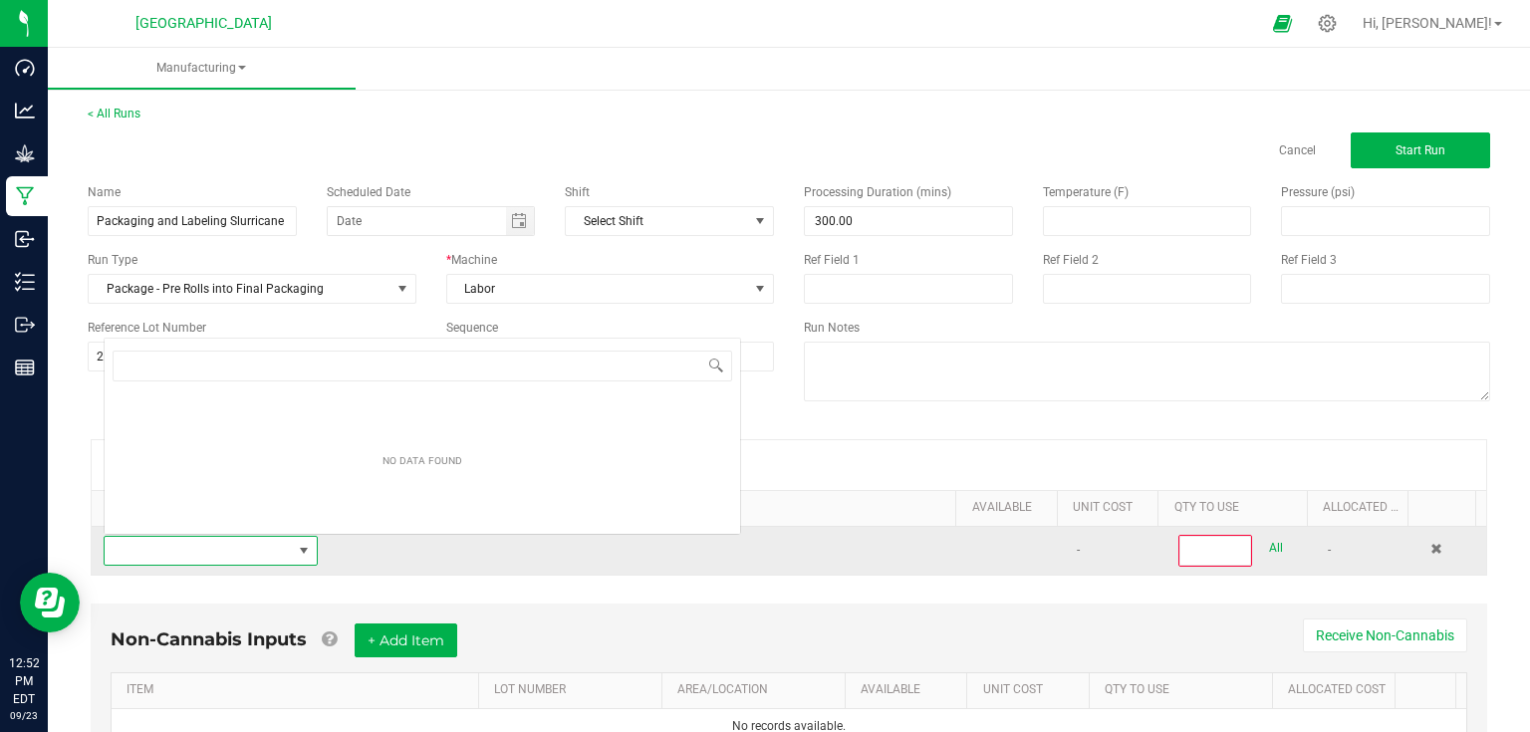
scroll to position [29, 207]
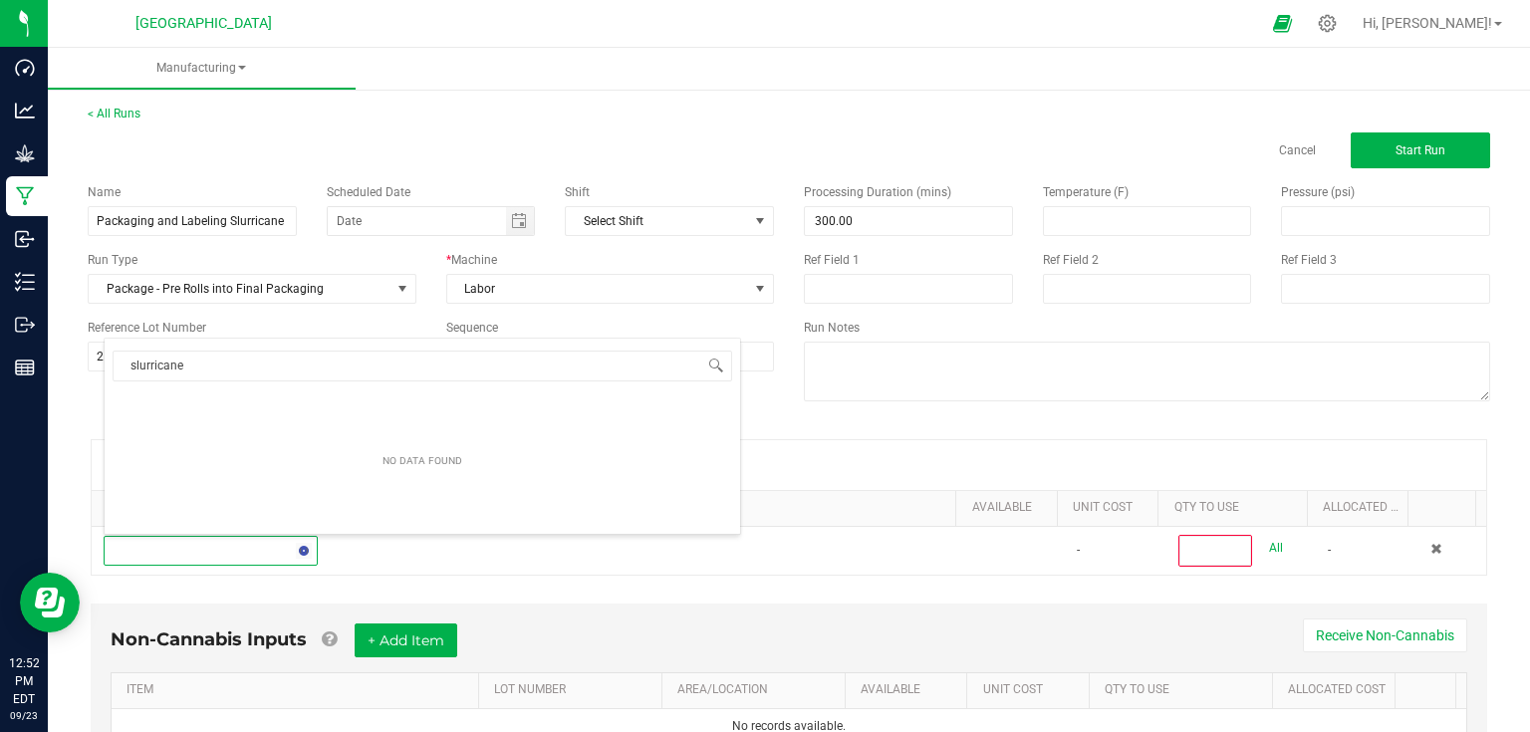
type input "slurricane"
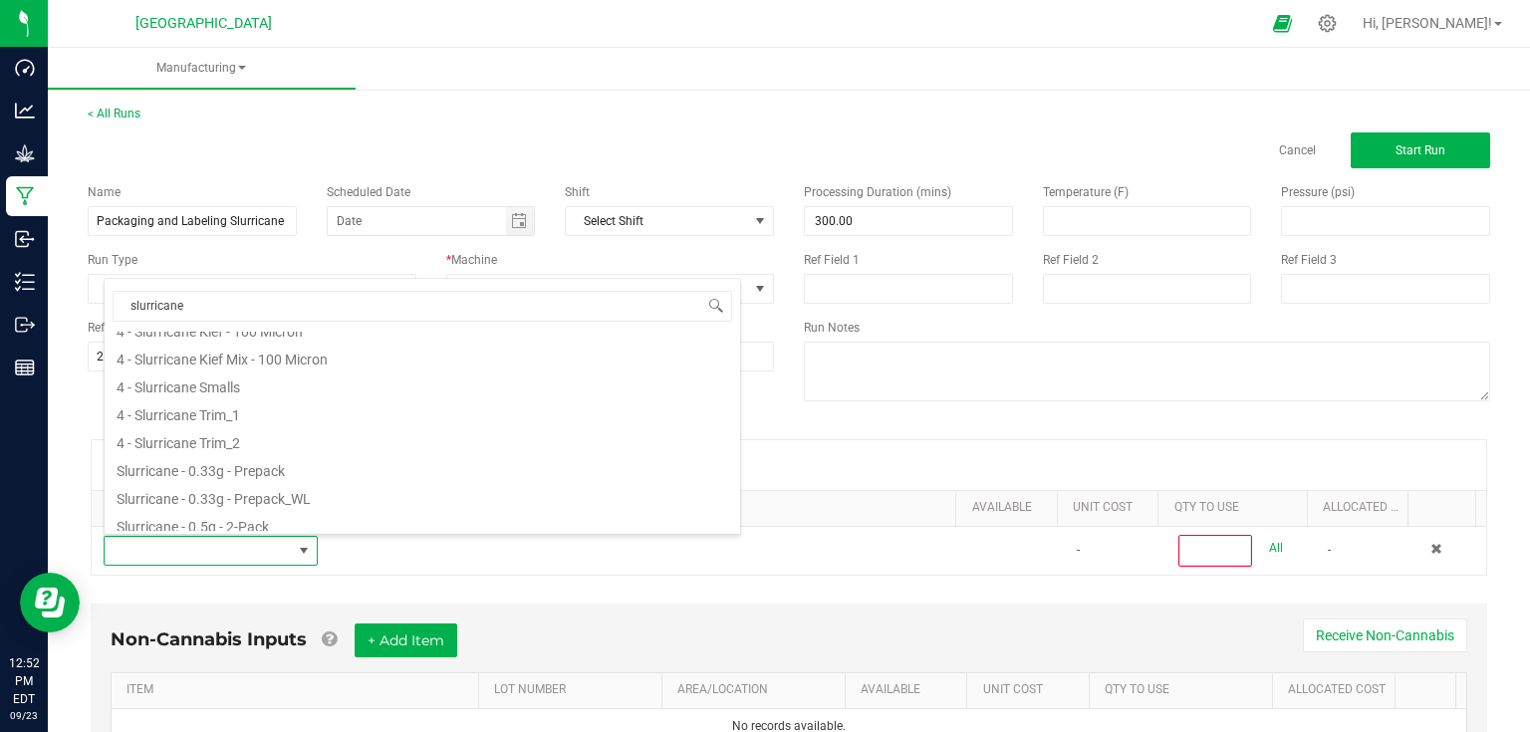
scroll to position [319, 0]
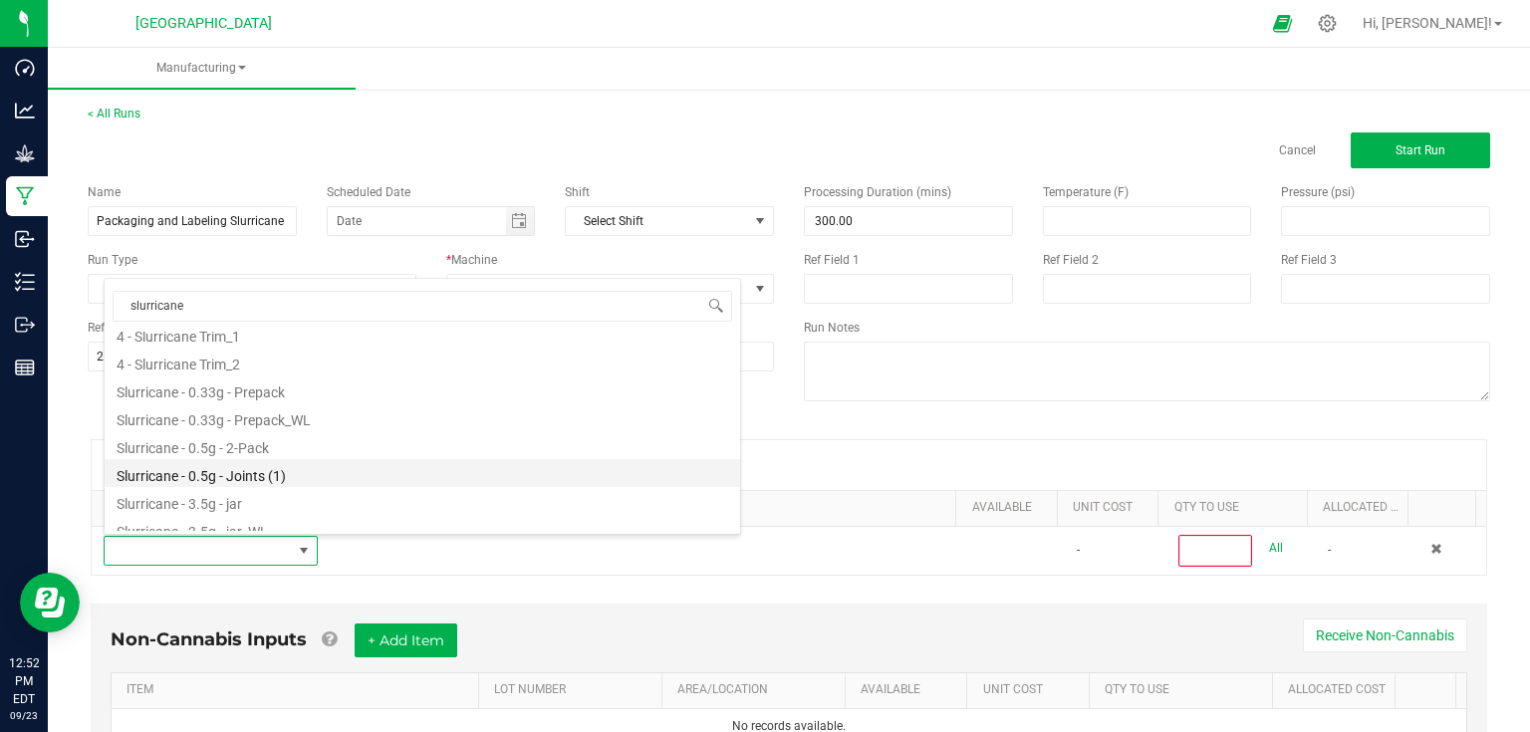
click at [268, 476] on li "Slurricane - 0.5g - Joints (1)" at bounding box center [422, 473] width 635 height 28
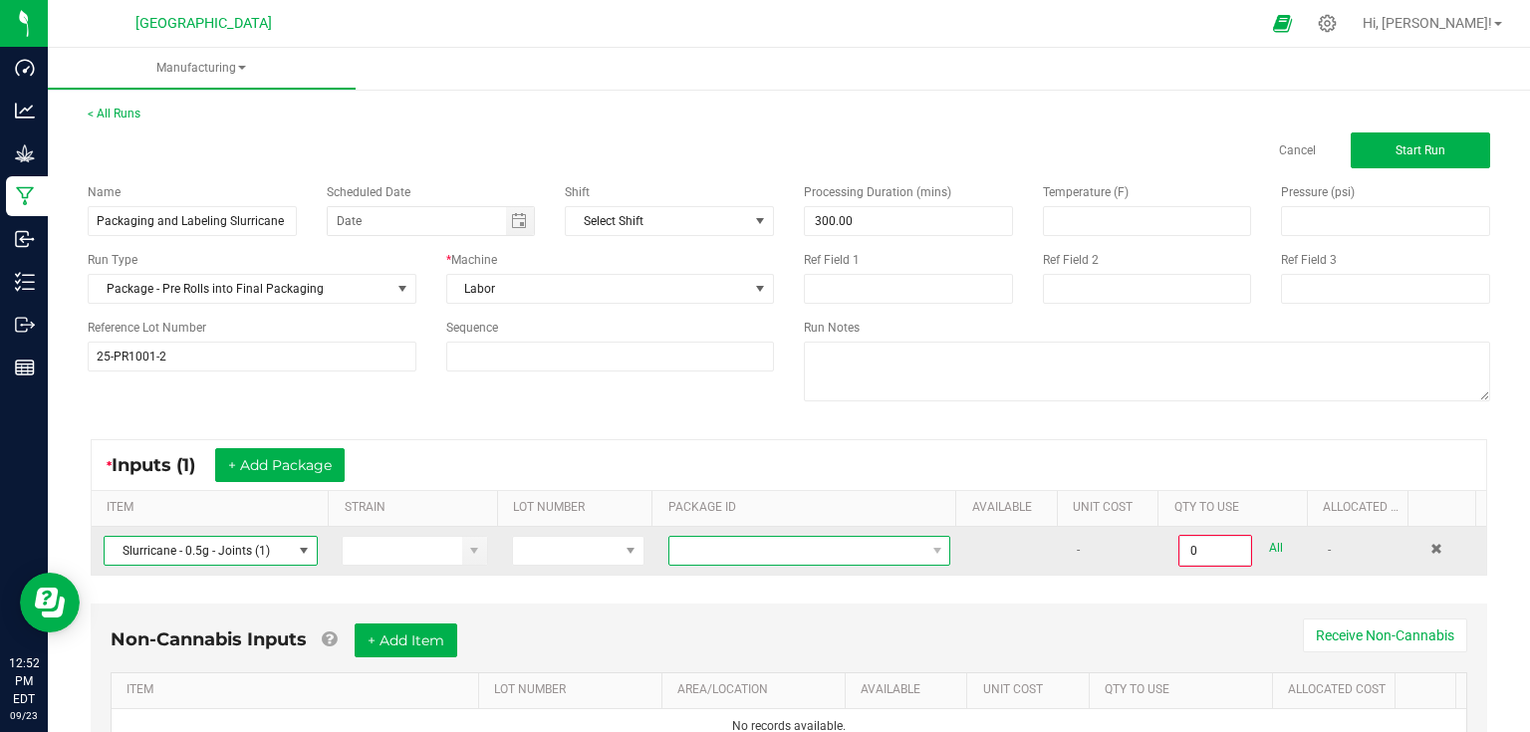
click at [675, 548] on span at bounding box center [796, 551] width 255 height 28
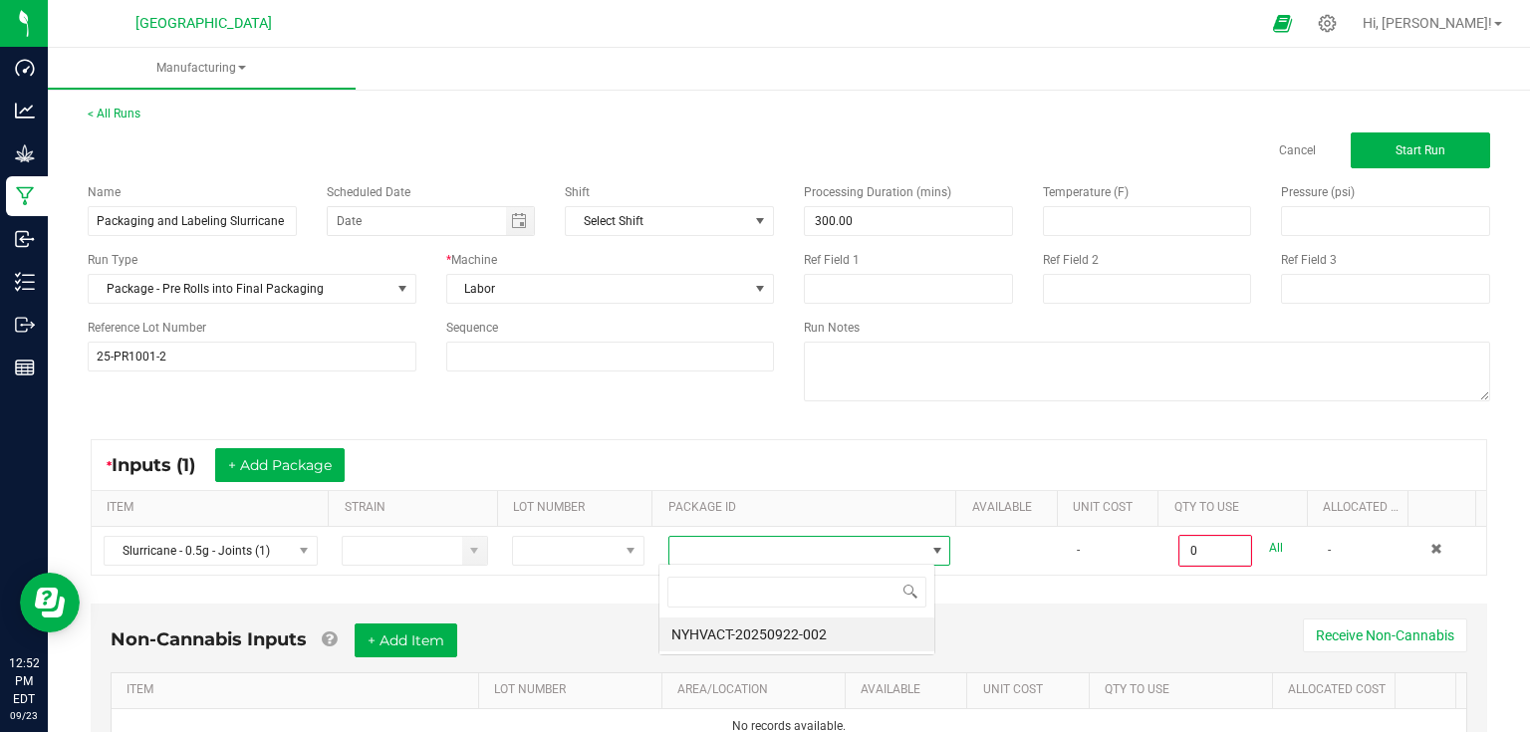
scroll to position [29, 276]
click at [742, 629] on li "NYHVACT-20250922-002" at bounding box center [796, 635] width 275 height 34
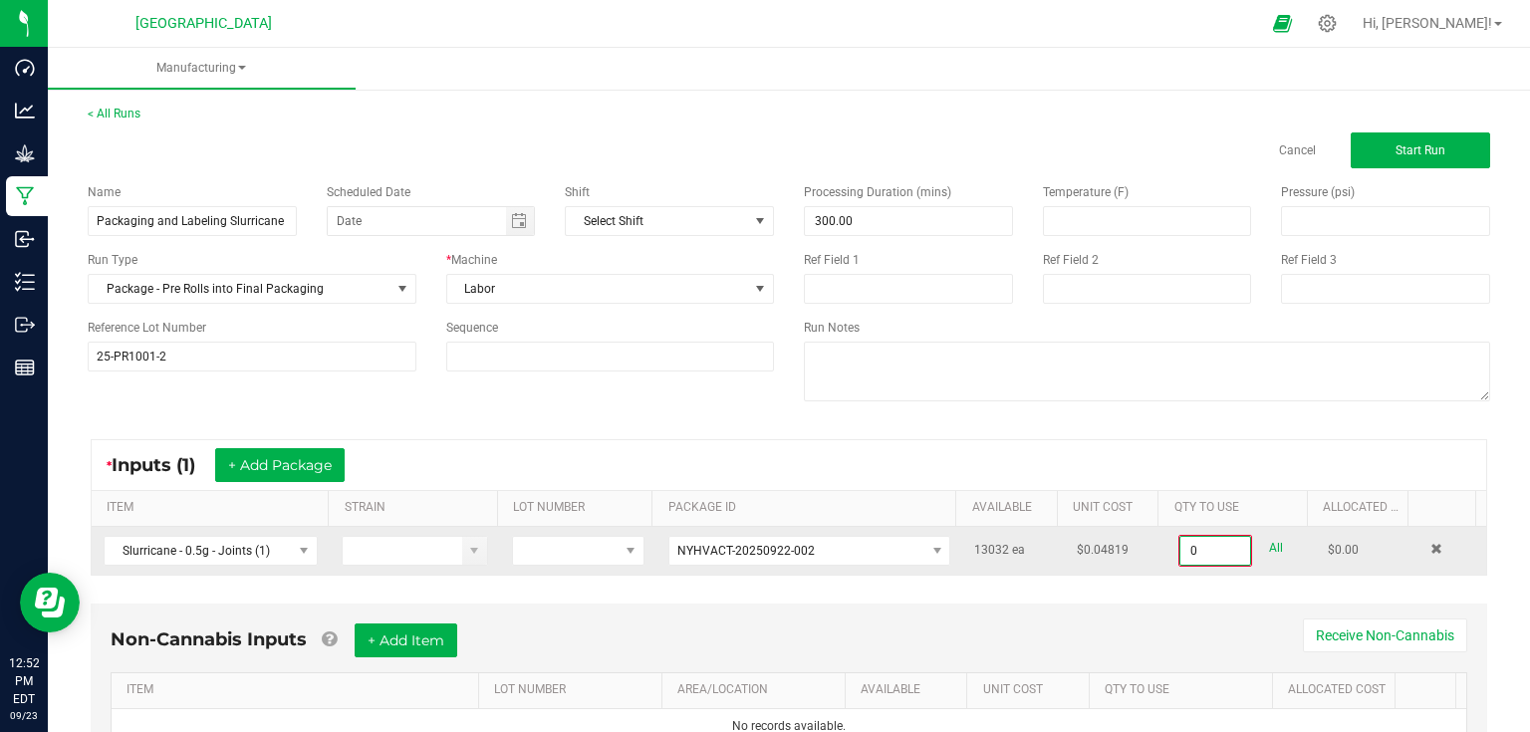
click at [1213, 551] on input "0" at bounding box center [1215, 551] width 70 height 28
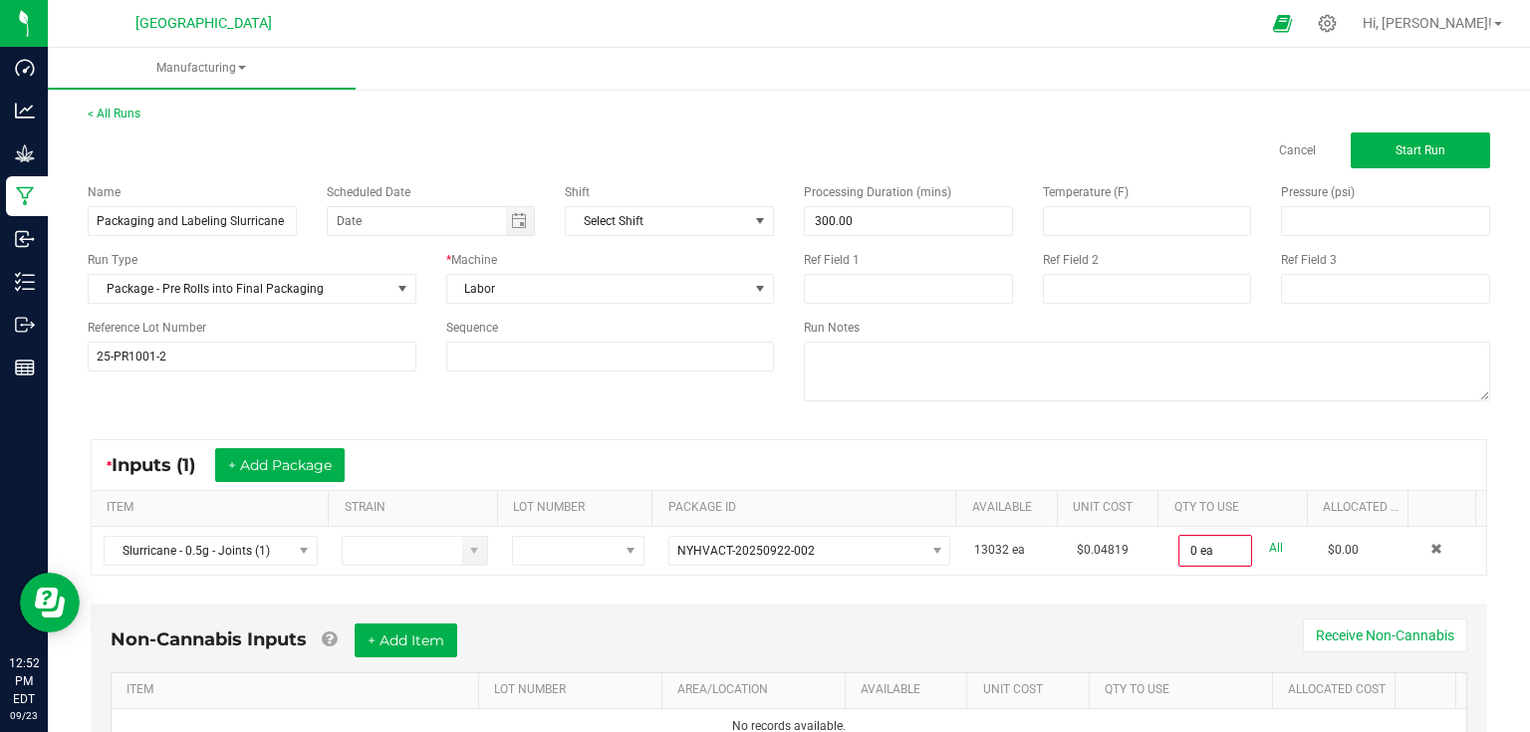
click at [560, 588] on div "* Inputs (1) + Add Package ITEM STRAIN LOT NUMBER PACKAGE ID AVAILABLE Unit Cos…" at bounding box center [789, 507] width 1432 height 172
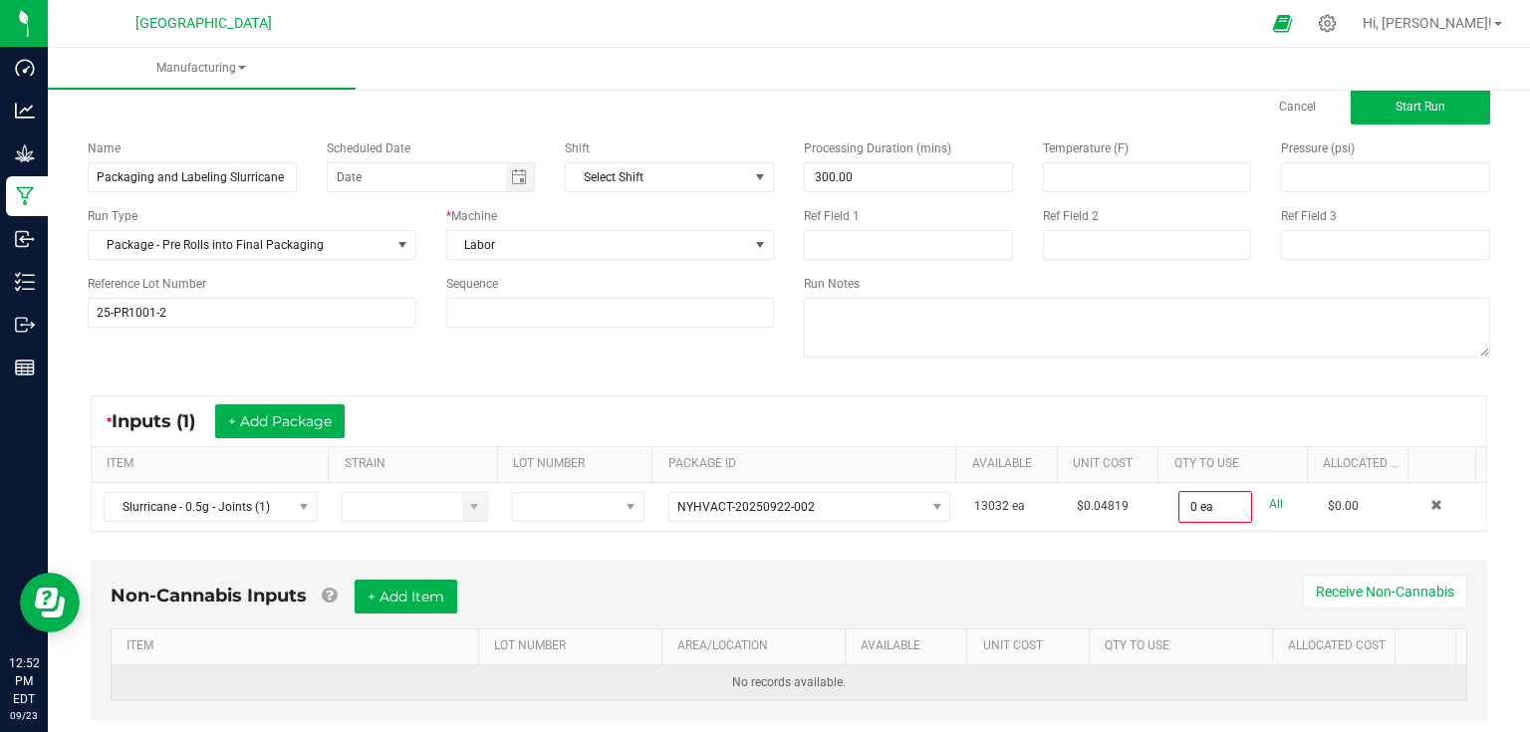
scroll to position [87, 0]
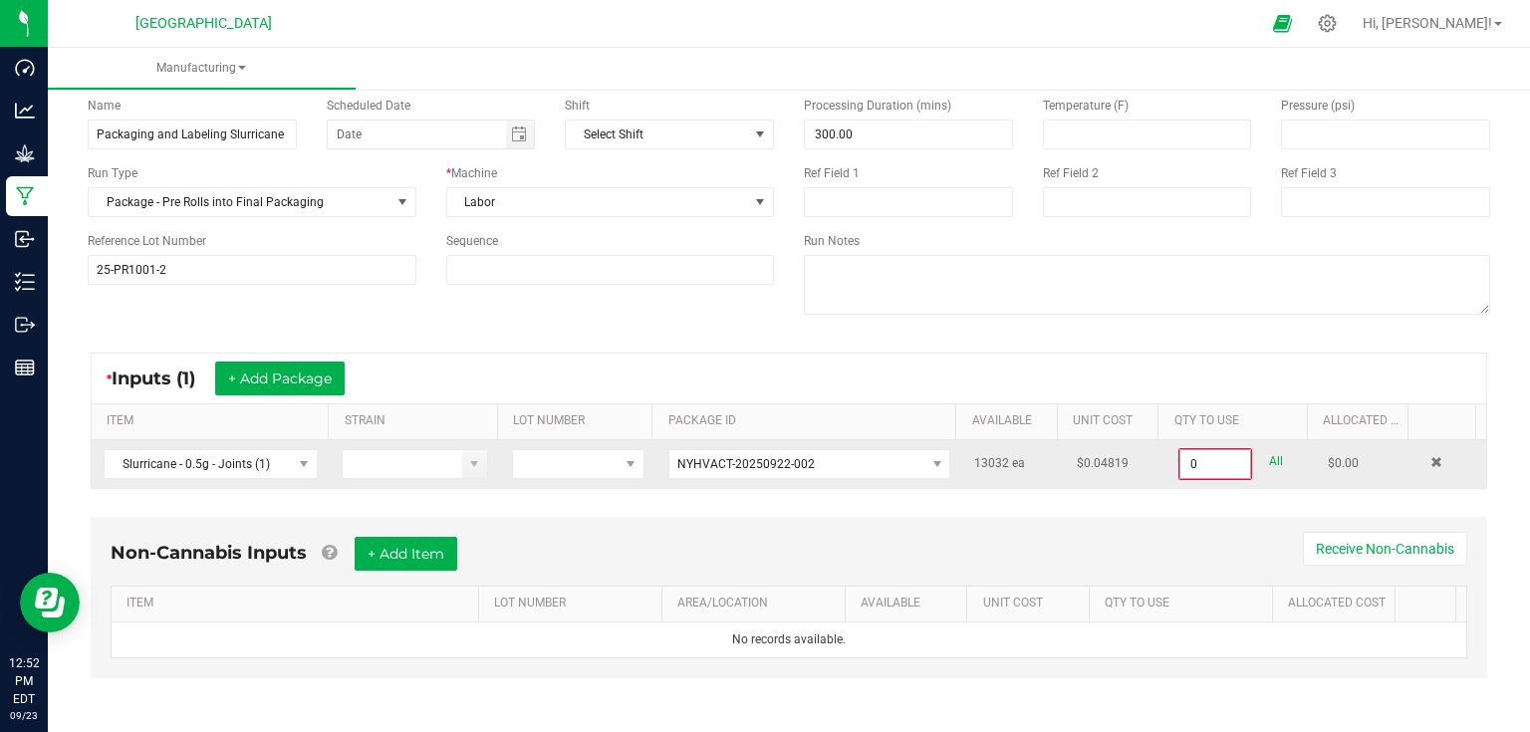
click at [1218, 462] on input "0" at bounding box center [1215, 464] width 70 height 28
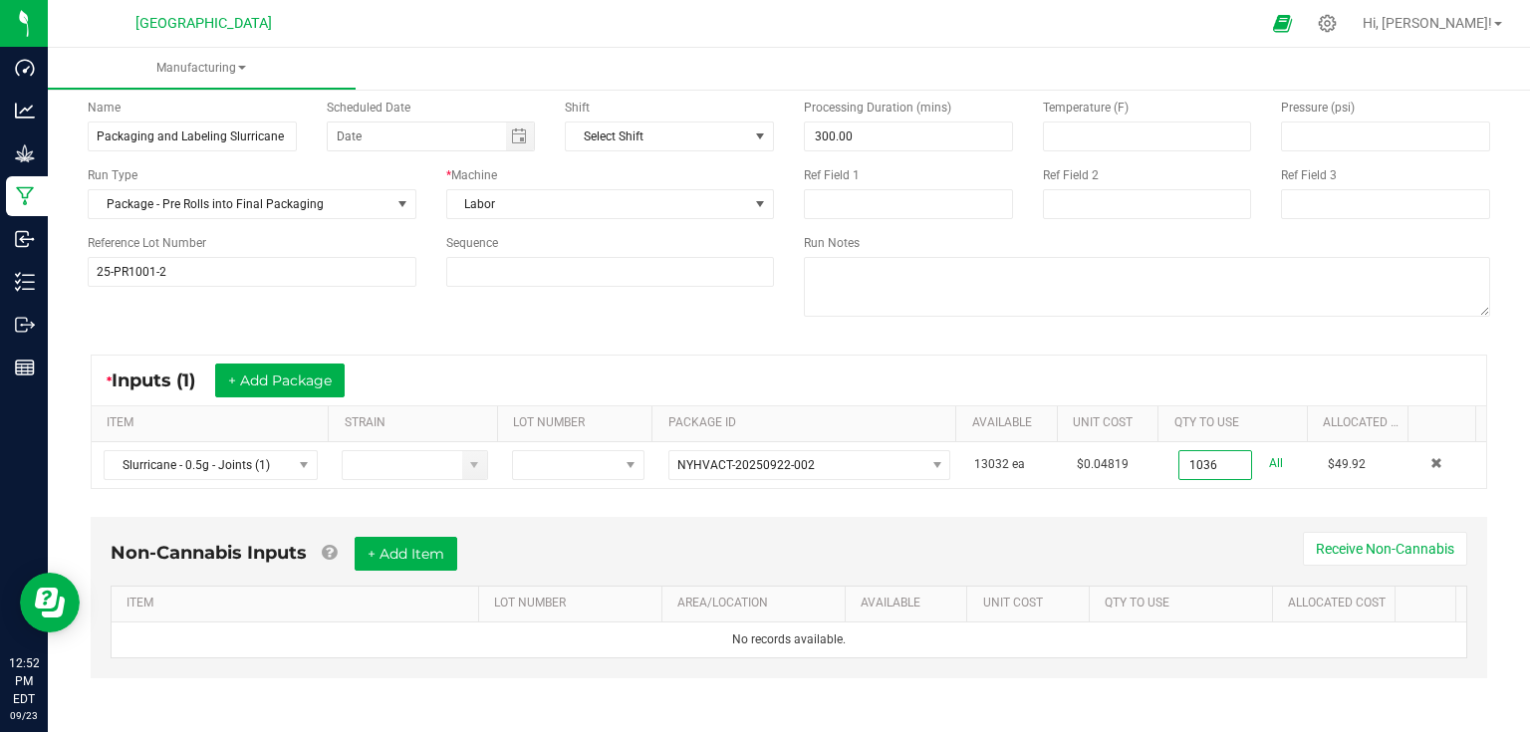
type input "1036 ea"
click at [1130, 517] on div "Non-Cannabis Inputs + Add Item Receive Non-Cannabis ITEM LOT NUMBER AREA/LOCATI…" at bounding box center [789, 597] width 1396 height 161
click at [394, 558] on button "+ Add Item" at bounding box center [406, 554] width 103 height 34
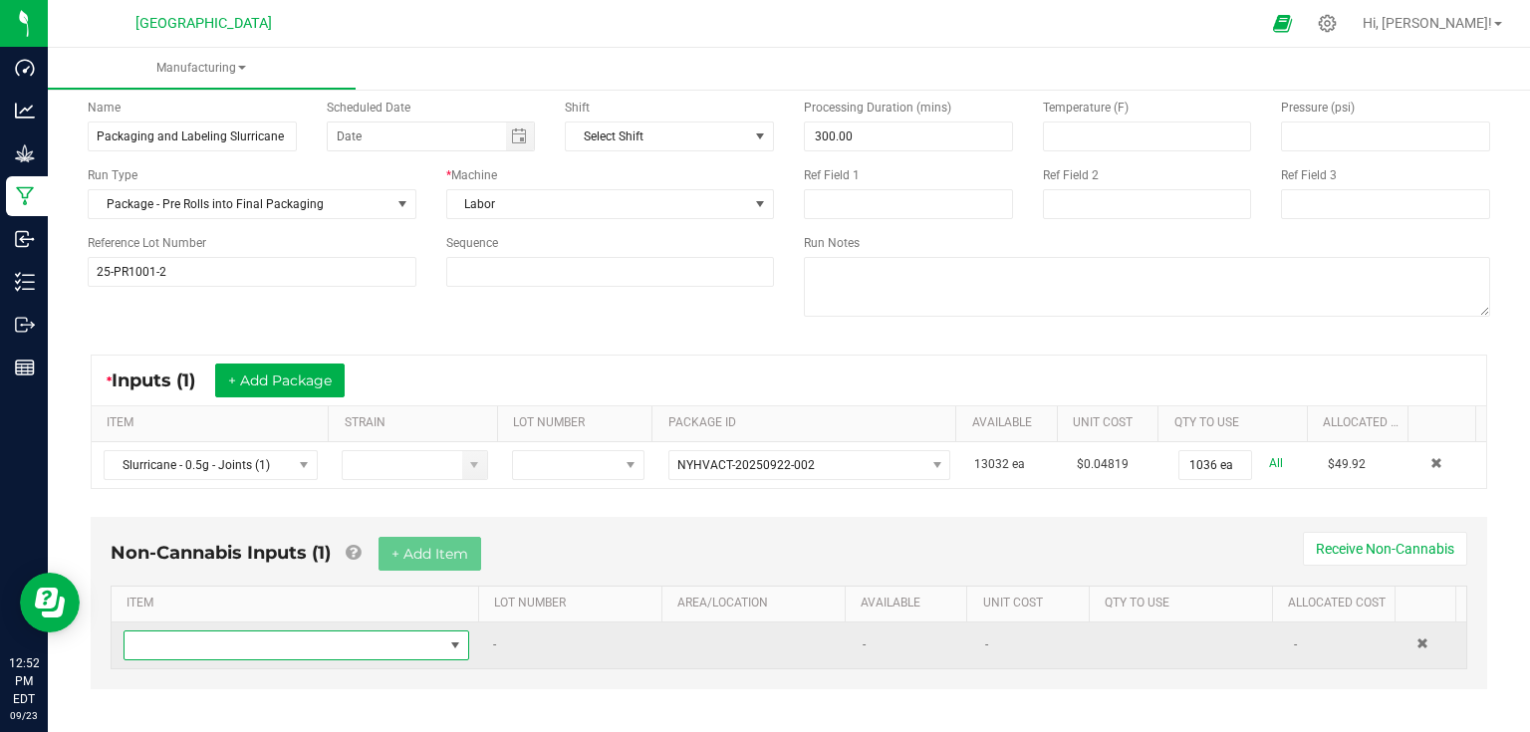
click at [347, 638] on span "NO DATA FOUND" at bounding box center [284, 645] width 319 height 28
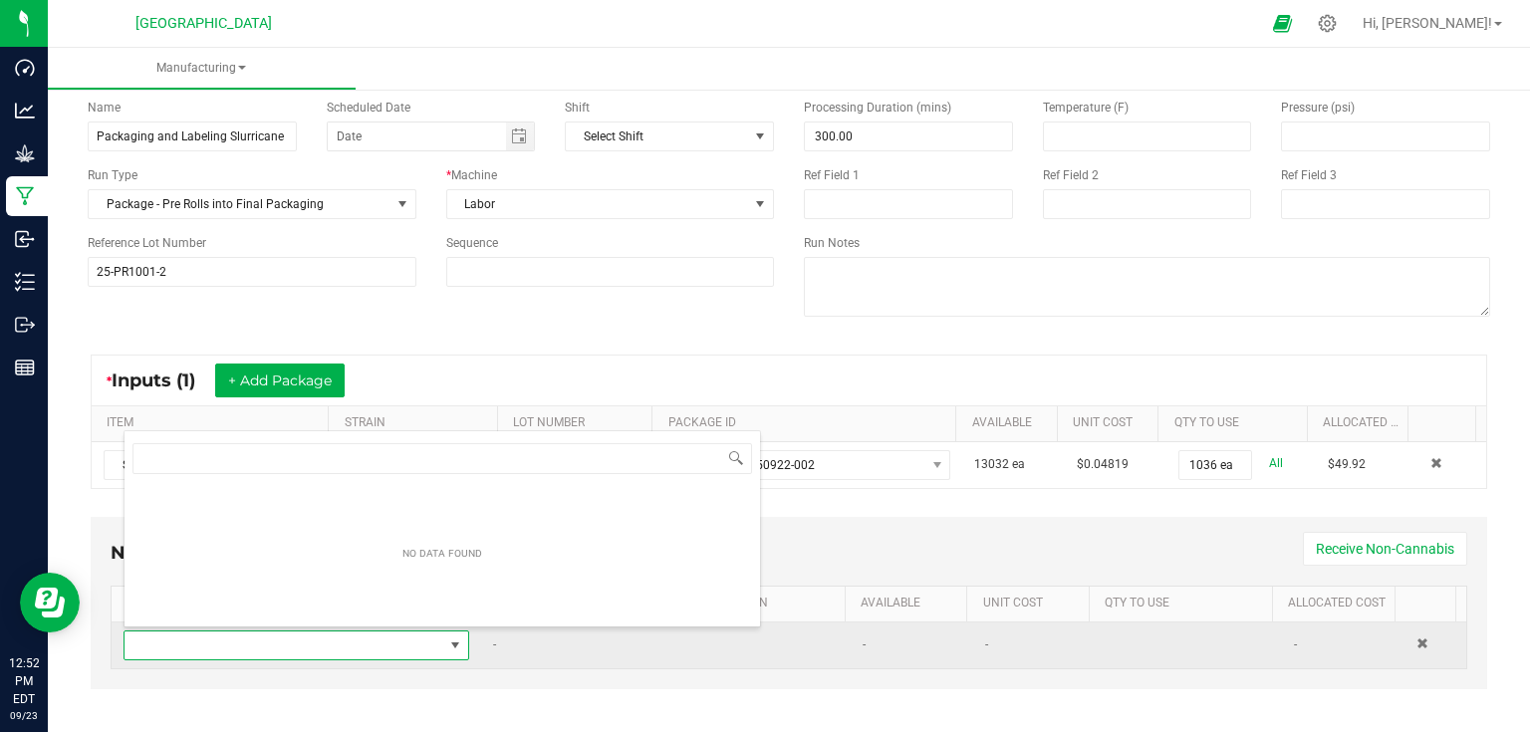
scroll to position [29, 335]
type input "c"
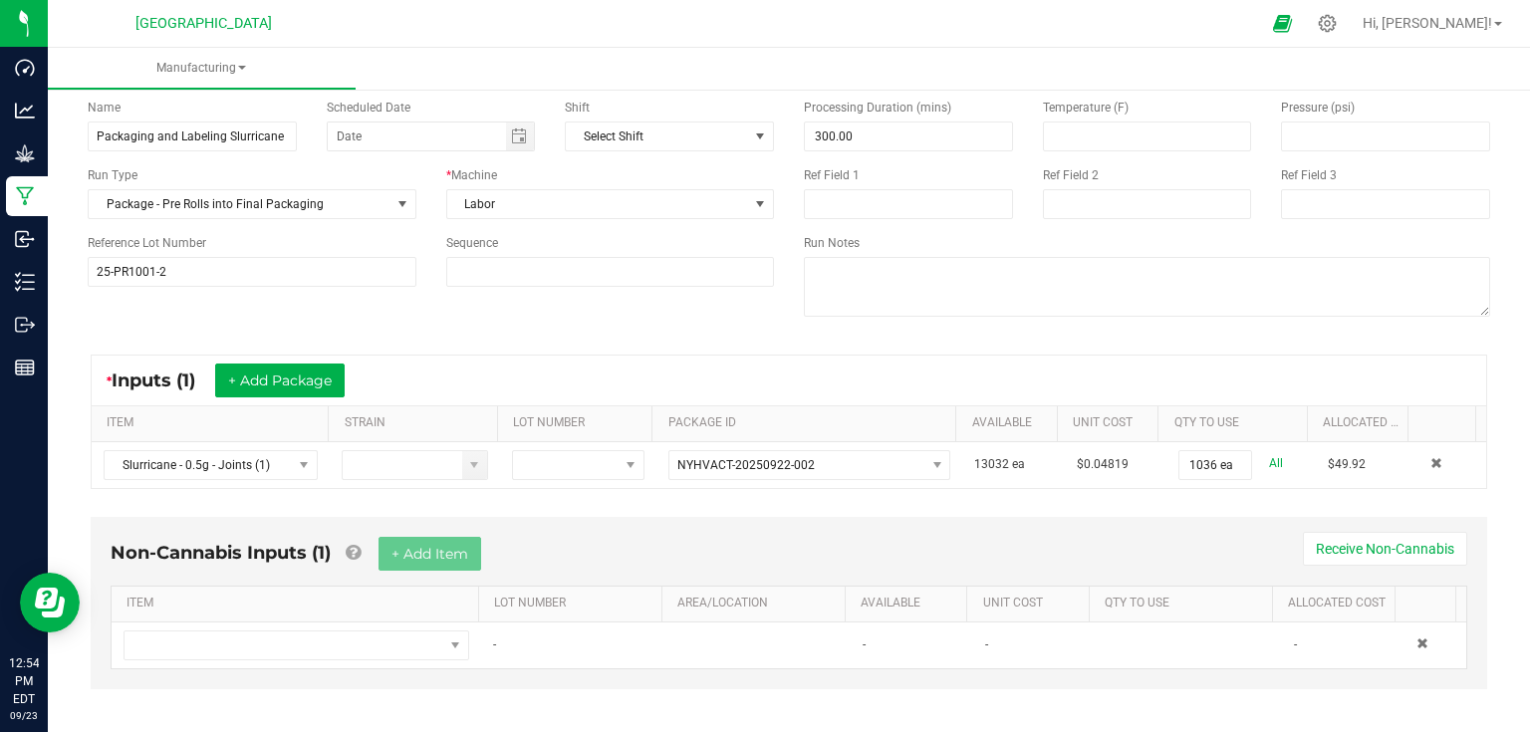
click at [495, 348] on div "* Inputs (1) + Add Package ITEM STRAIN LOT NUMBER PACKAGE ID AVAILABLE Unit Cos…" at bounding box center [789, 422] width 1432 height 170
click at [451, 498] on div "* Inputs (1) + Add Package ITEM STRAIN LOT NUMBER PACKAGE ID AVAILABLE Unit Cos…" at bounding box center [789, 422] width 1432 height 170
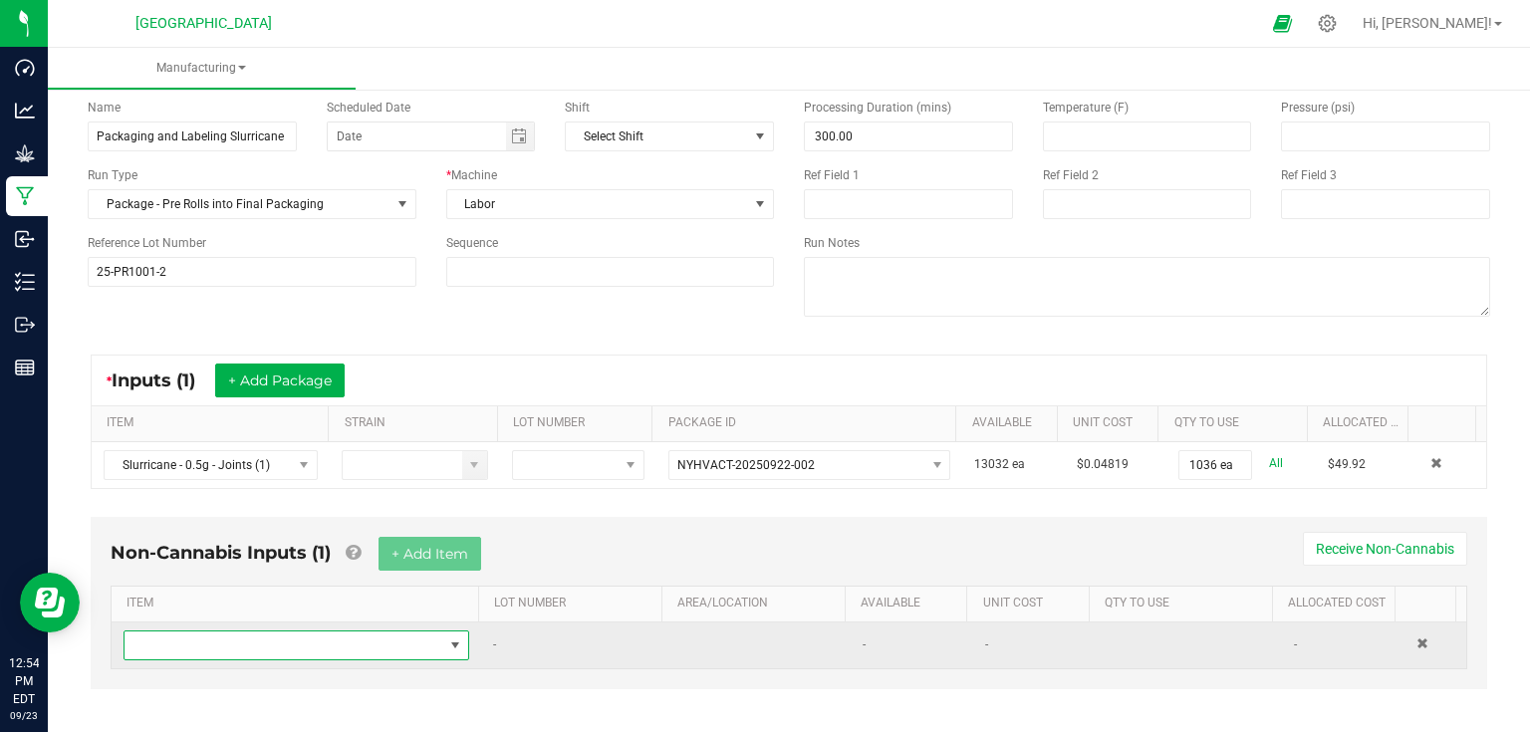
click at [432, 653] on span "NO DATA FOUND" at bounding box center [284, 645] width 319 height 28
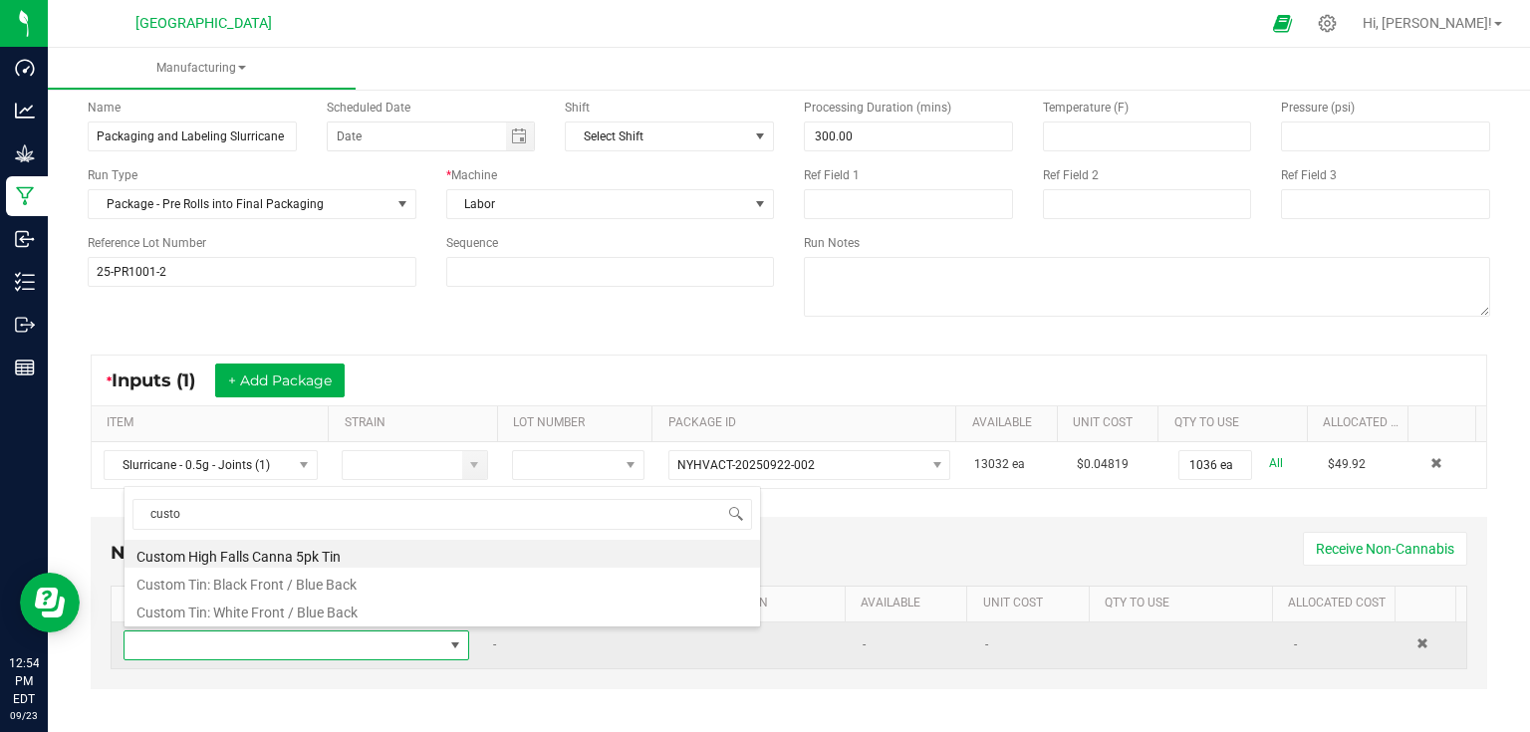
type input "custom"
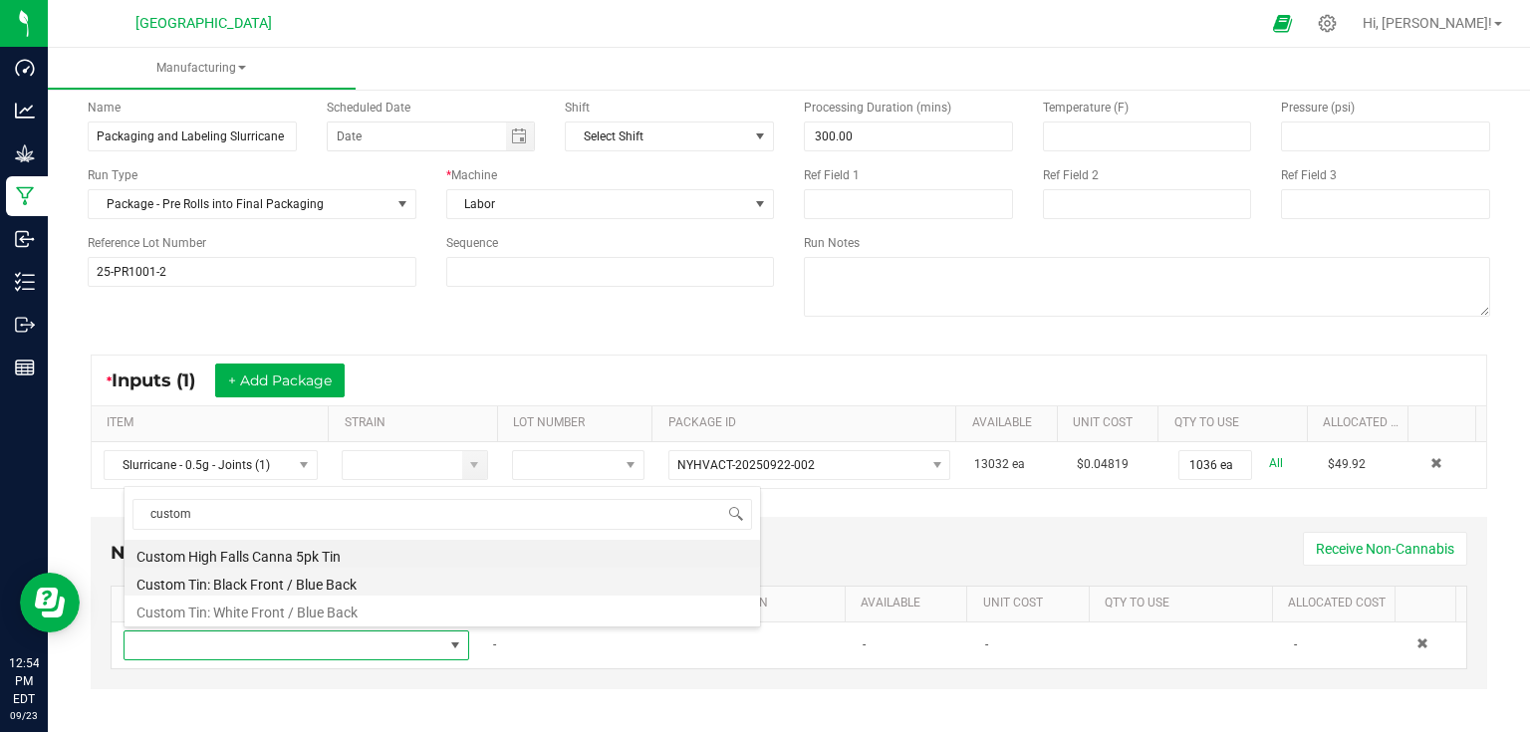
click at [347, 591] on li "Custom Tin: Black Front / Blue Back" at bounding box center [442, 582] width 635 height 28
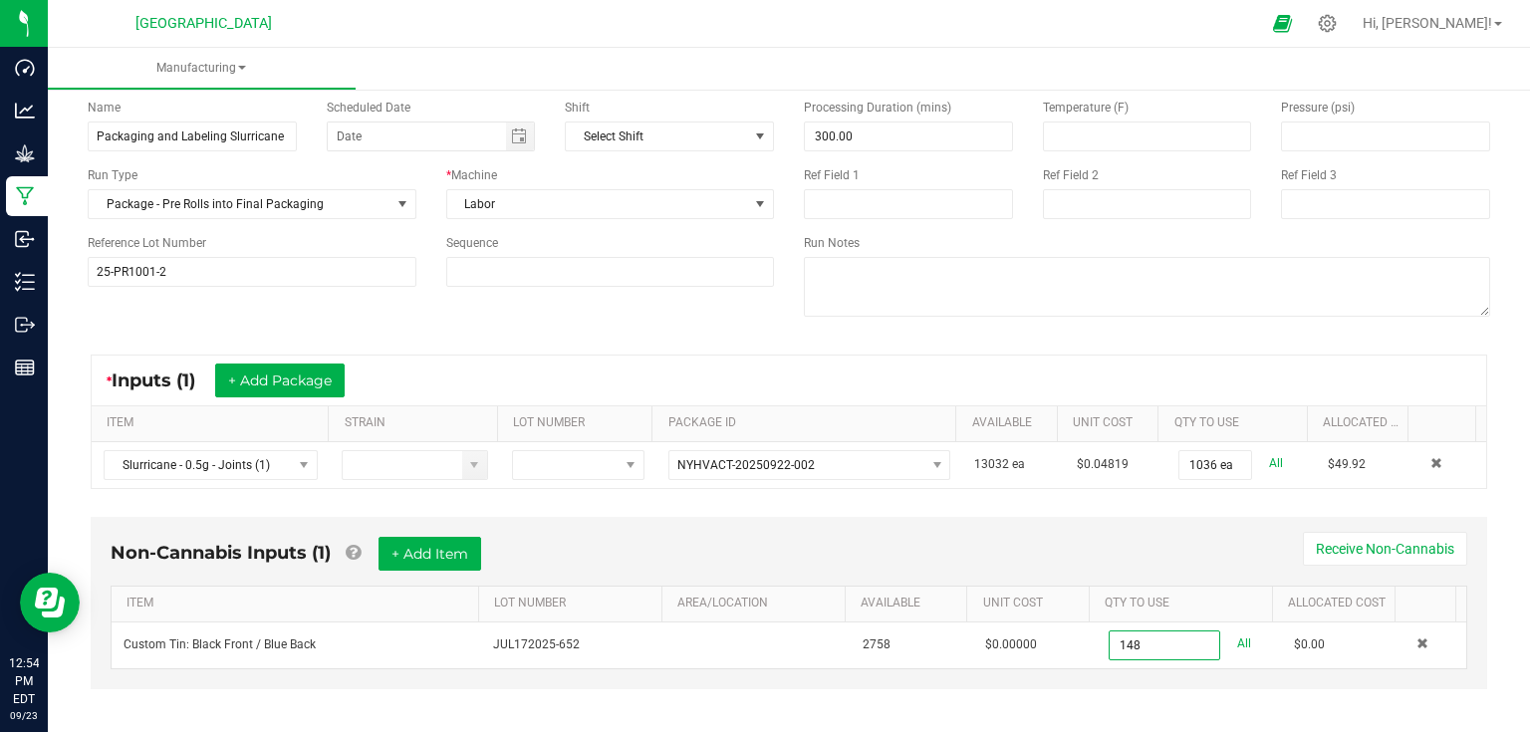
type input "148 ea"
click at [879, 543] on div "Non-Cannabis Inputs (1) + Add Item Receive Non-Cannabis" at bounding box center [789, 561] width 1357 height 49
click at [458, 551] on button "+ Add Item" at bounding box center [430, 554] width 103 height 34
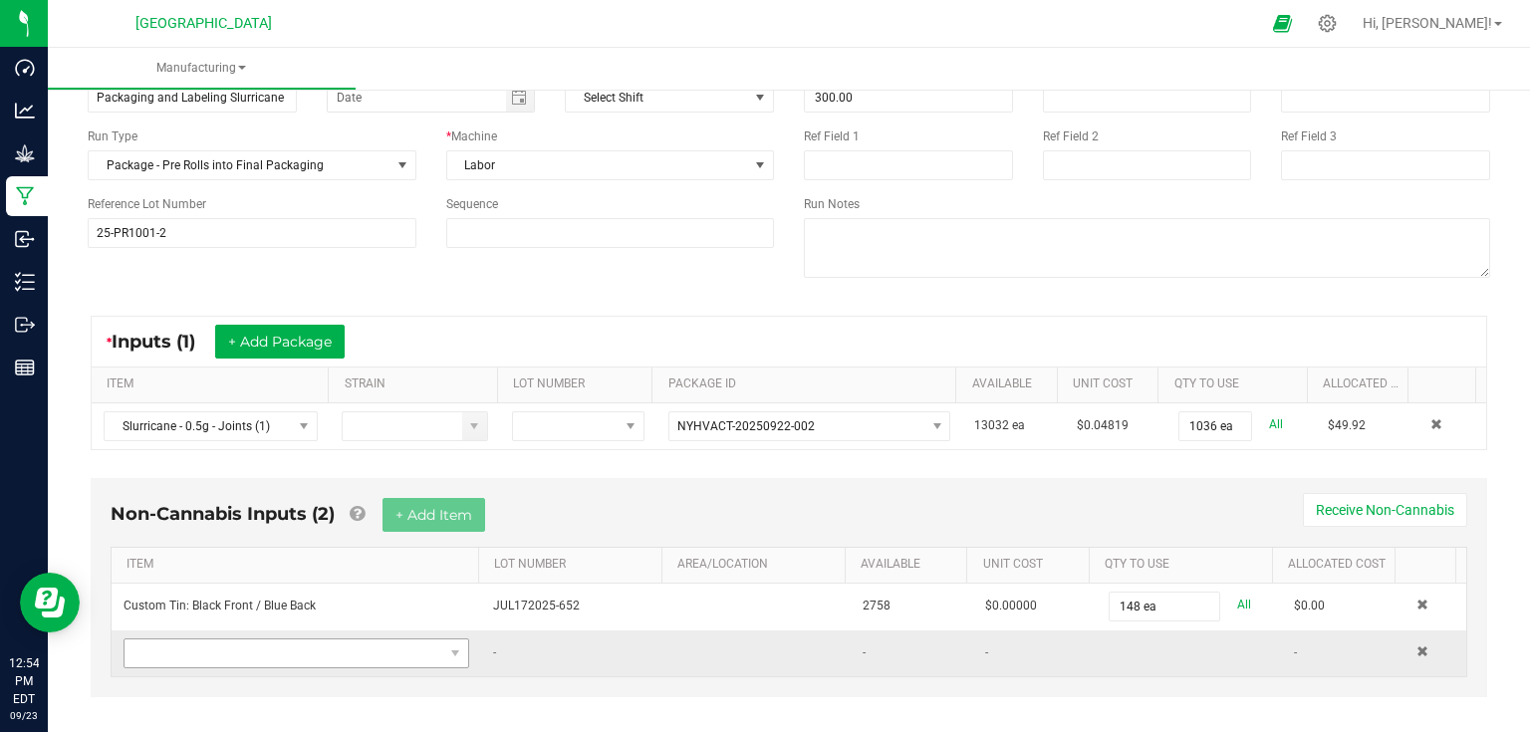
scroll to position [141, 0]
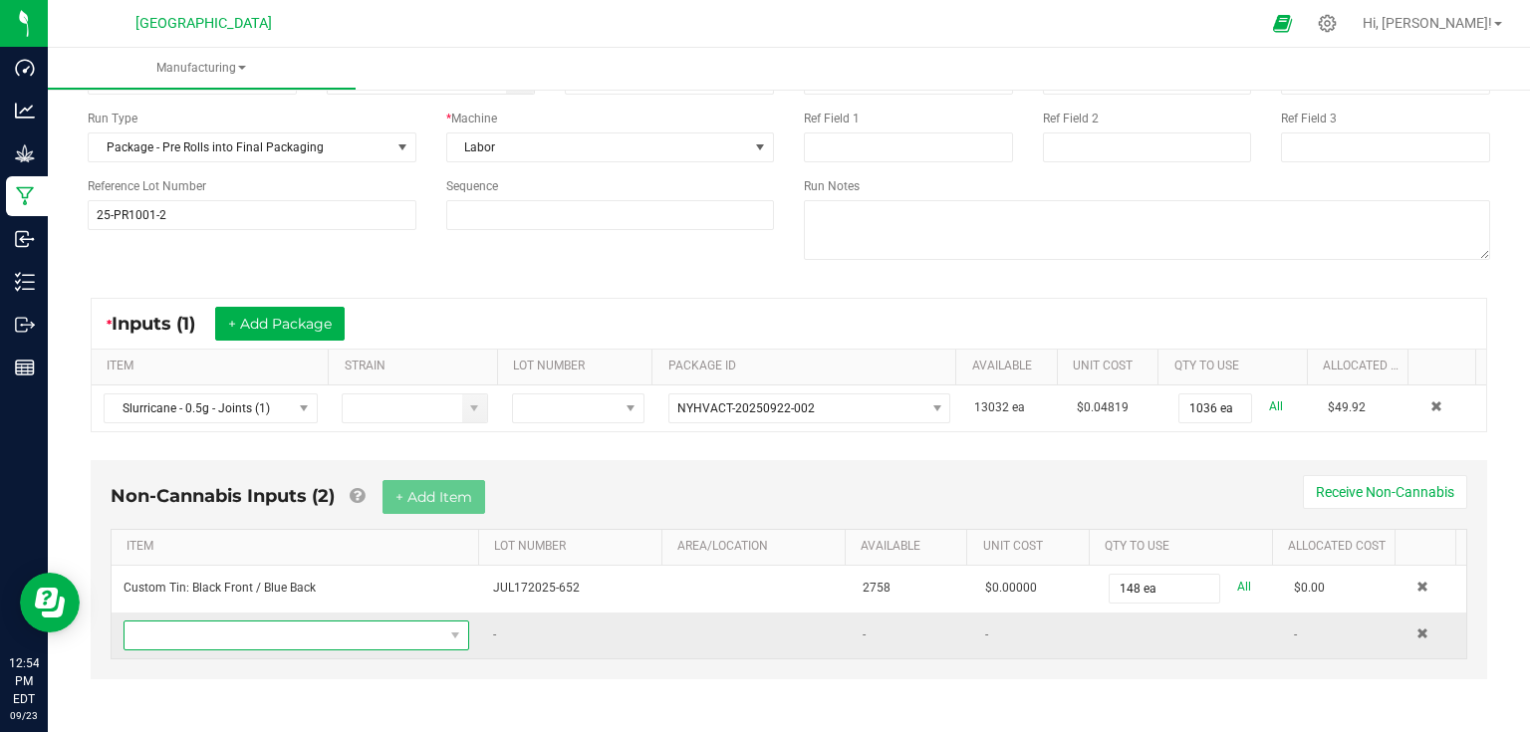
click at [287, 627] on span "NO DATA FOUND" at bounding box center [284, 636] width 319 height 28
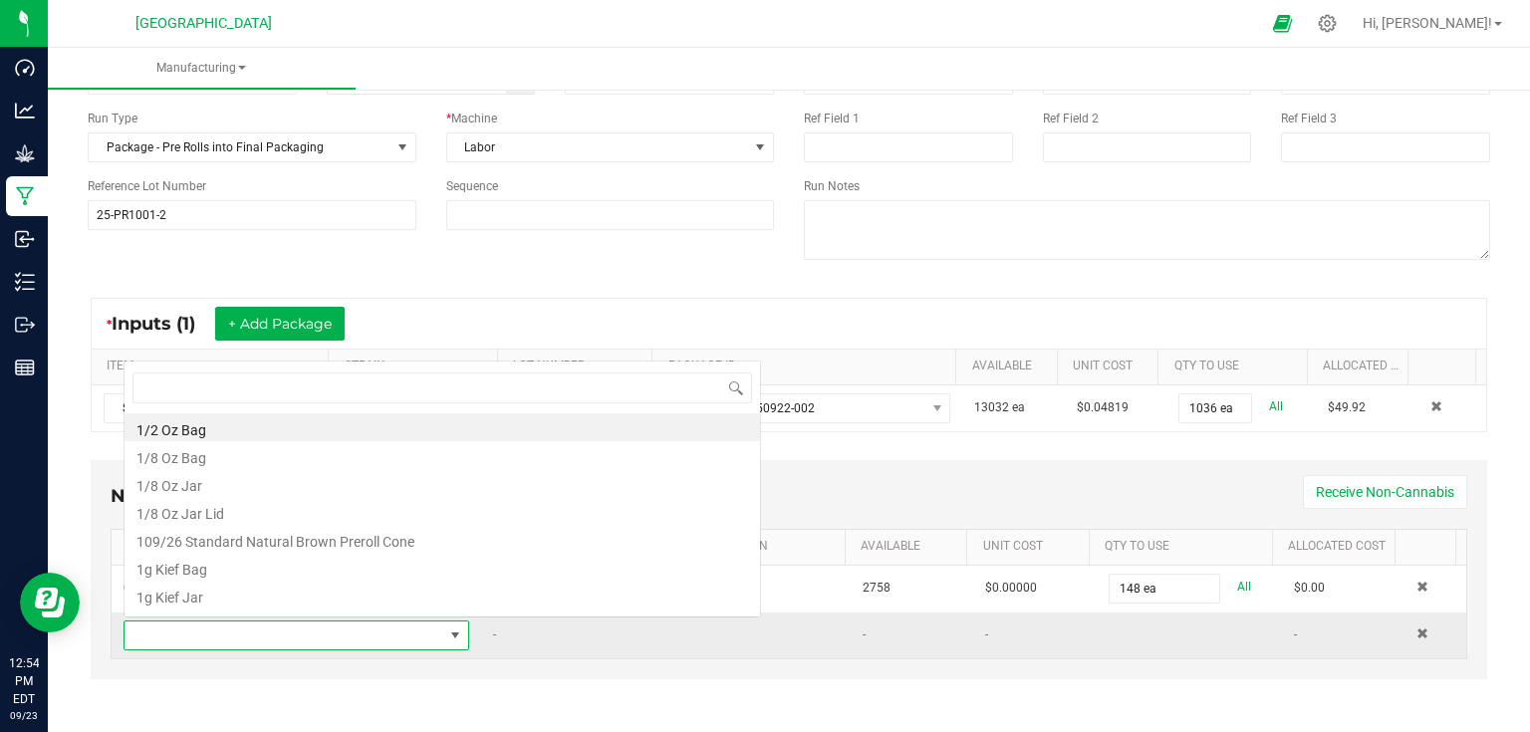
scroll to position [29, 335]
type input "bag"
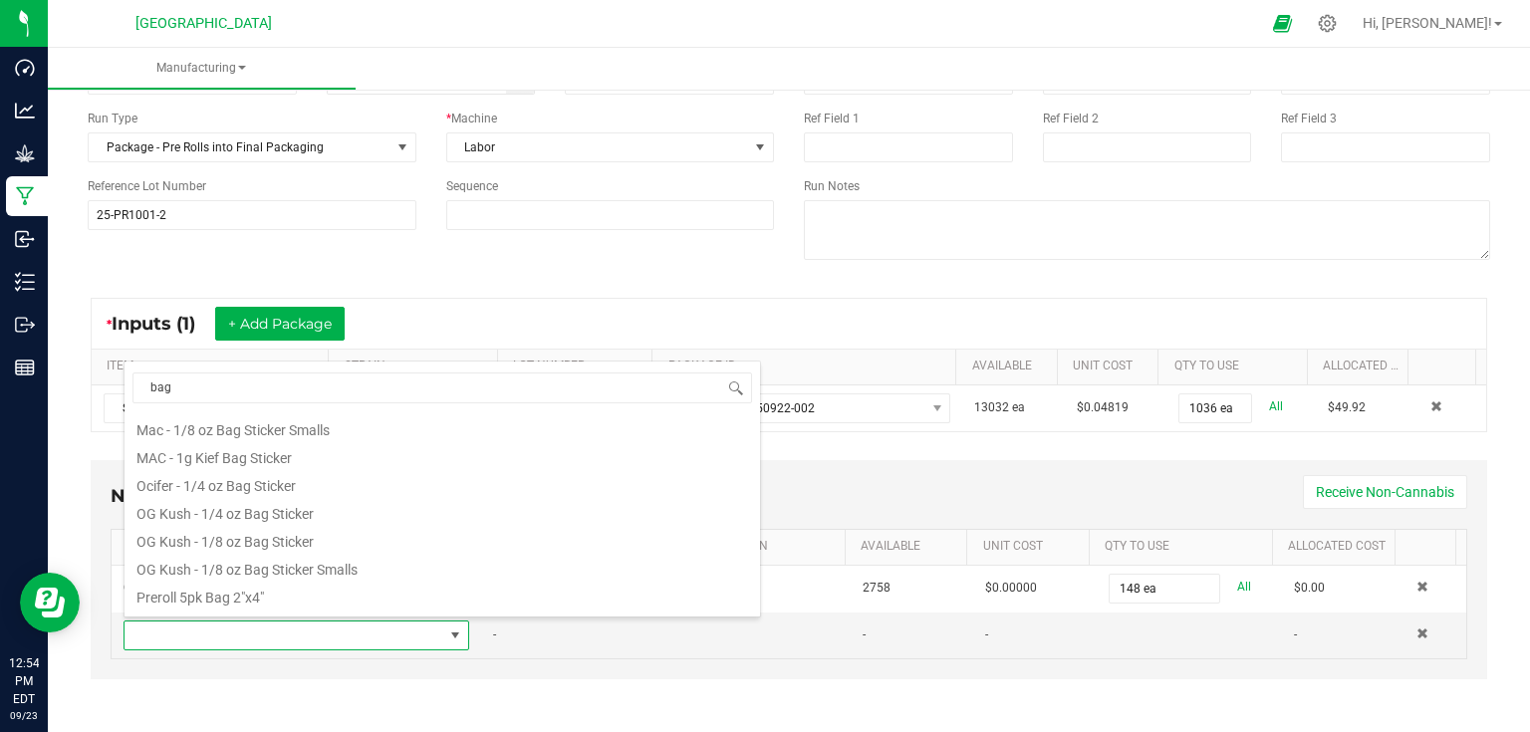
scroll to position [319, 0]
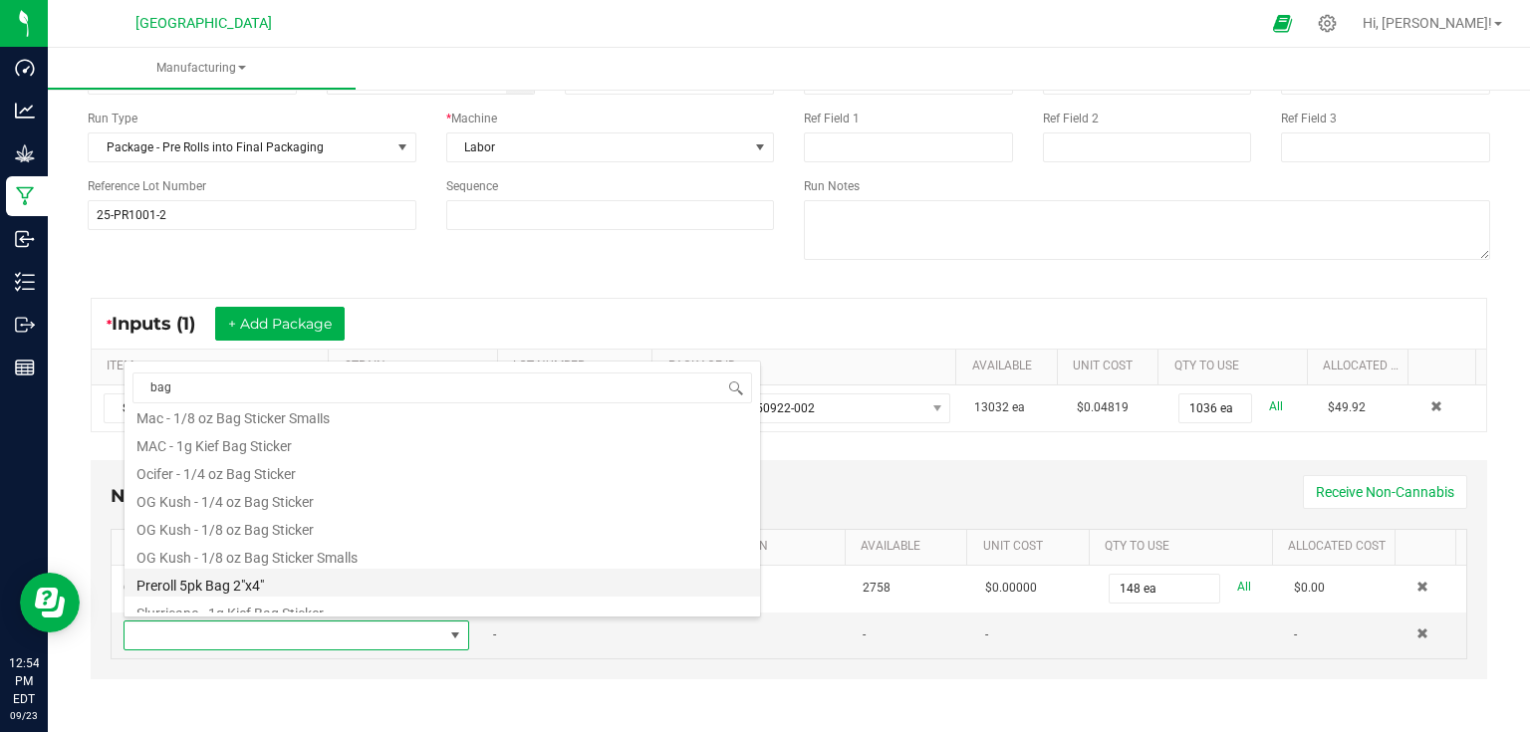
click at [287, 587] on li "Preroll 5pk Bag 2"x4"" at bounding box center [442, 583] width 635 height 28
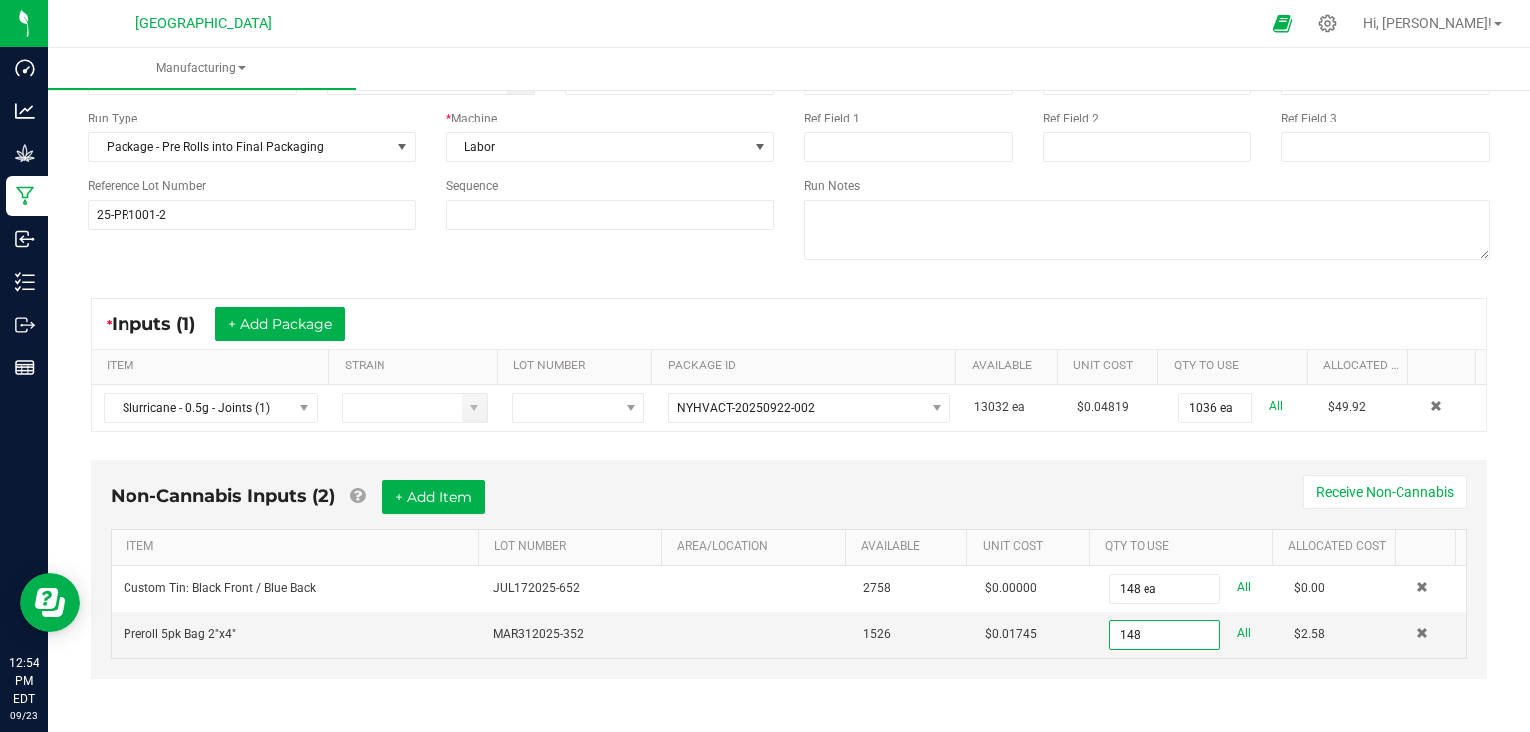
type input "148 ea"
click at [1073, 490] on div "Non-Cannabis Inputs (2) + Add Item Receive Non-Cannabis" at bounding box center [789, 504] width 1357 height 49
click at [469, 491] on button "+ Add Item" at bounding box center [433, 497] width 103 height 34
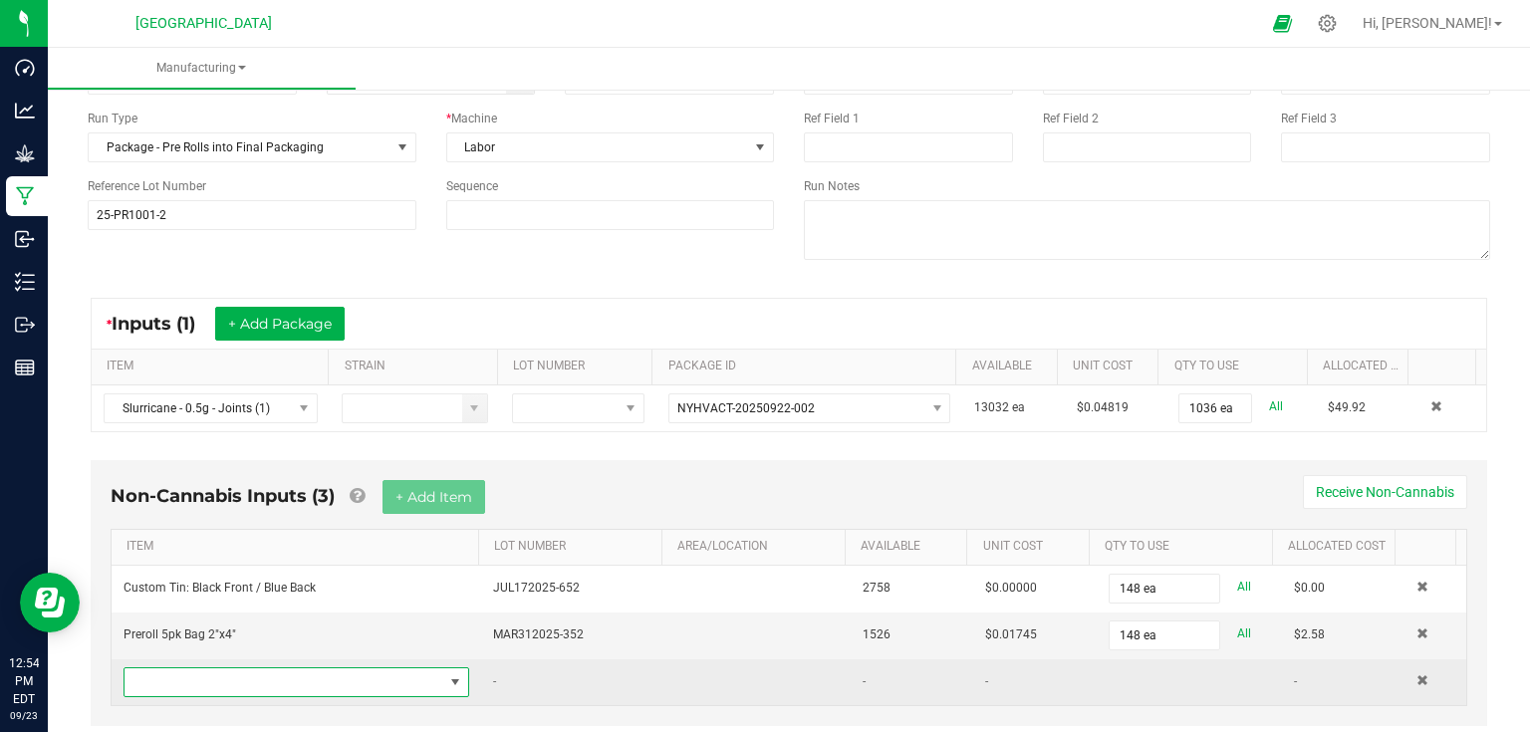
click at [321, 678] on span "NO DATA FOUND" at bounding box center [284, 682] width 319 height 28
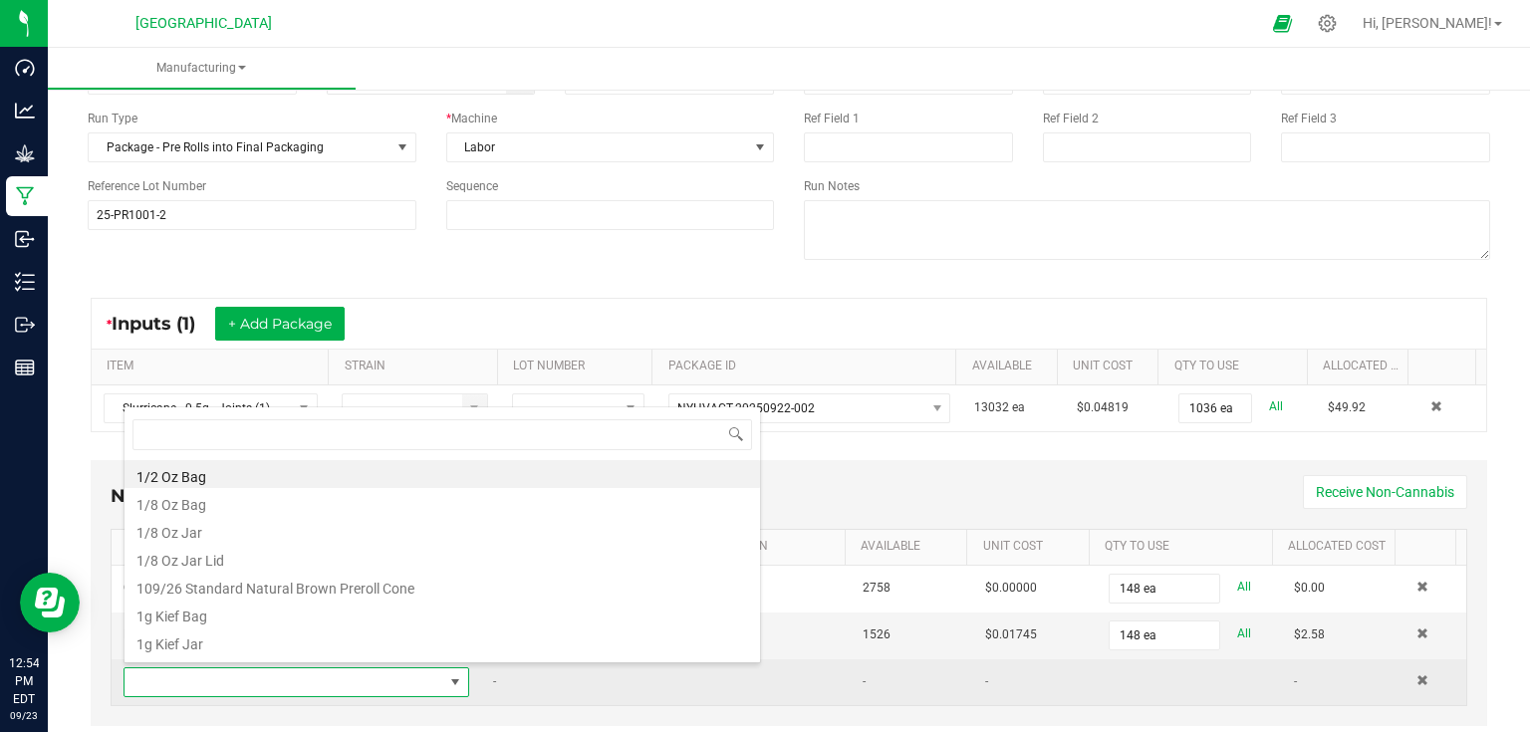
scroll to position [29, 335]
type input "dyn"
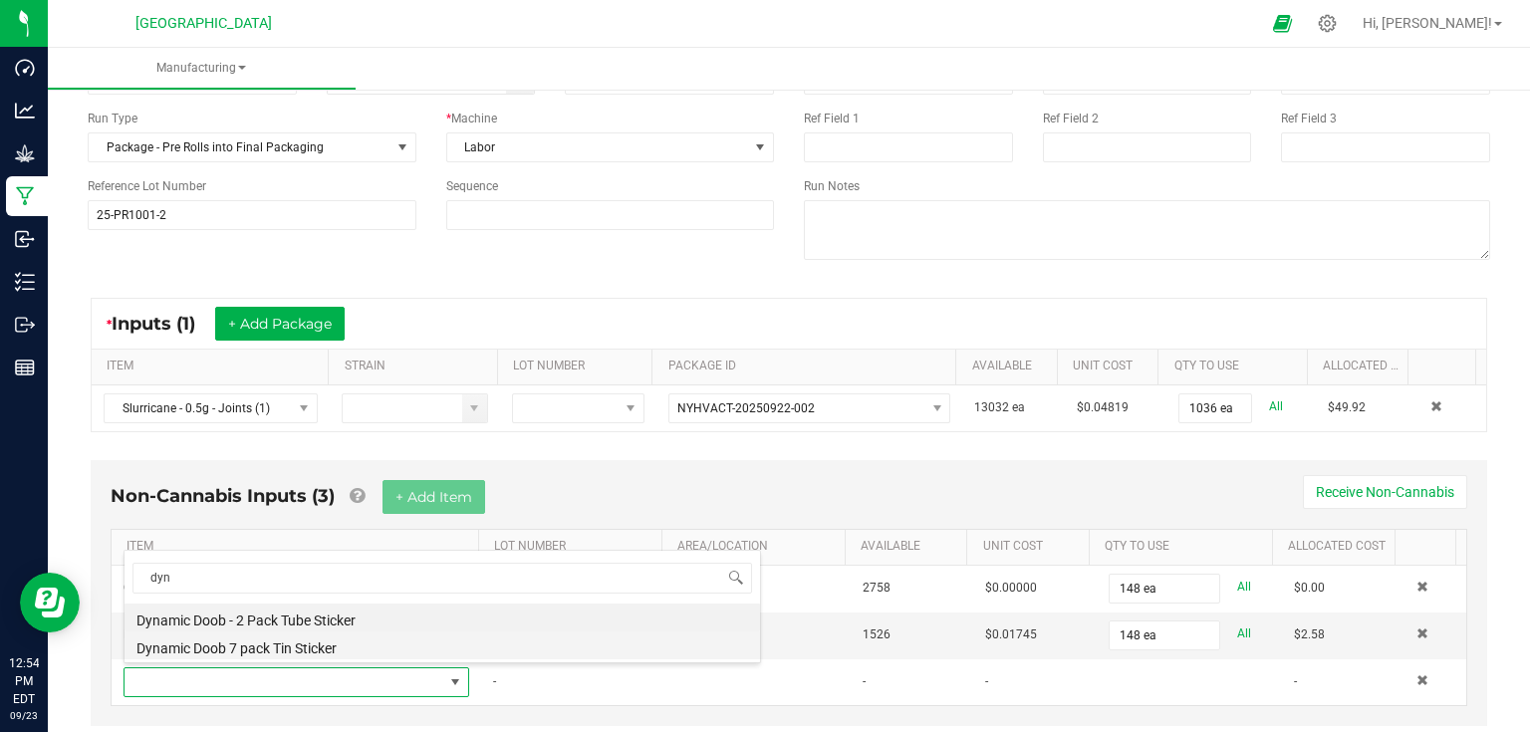
click at [336, 655] on li "Dynamic Doob 7 pack Tin Sticker" at bounding box center [442, 645] width 635 height 28
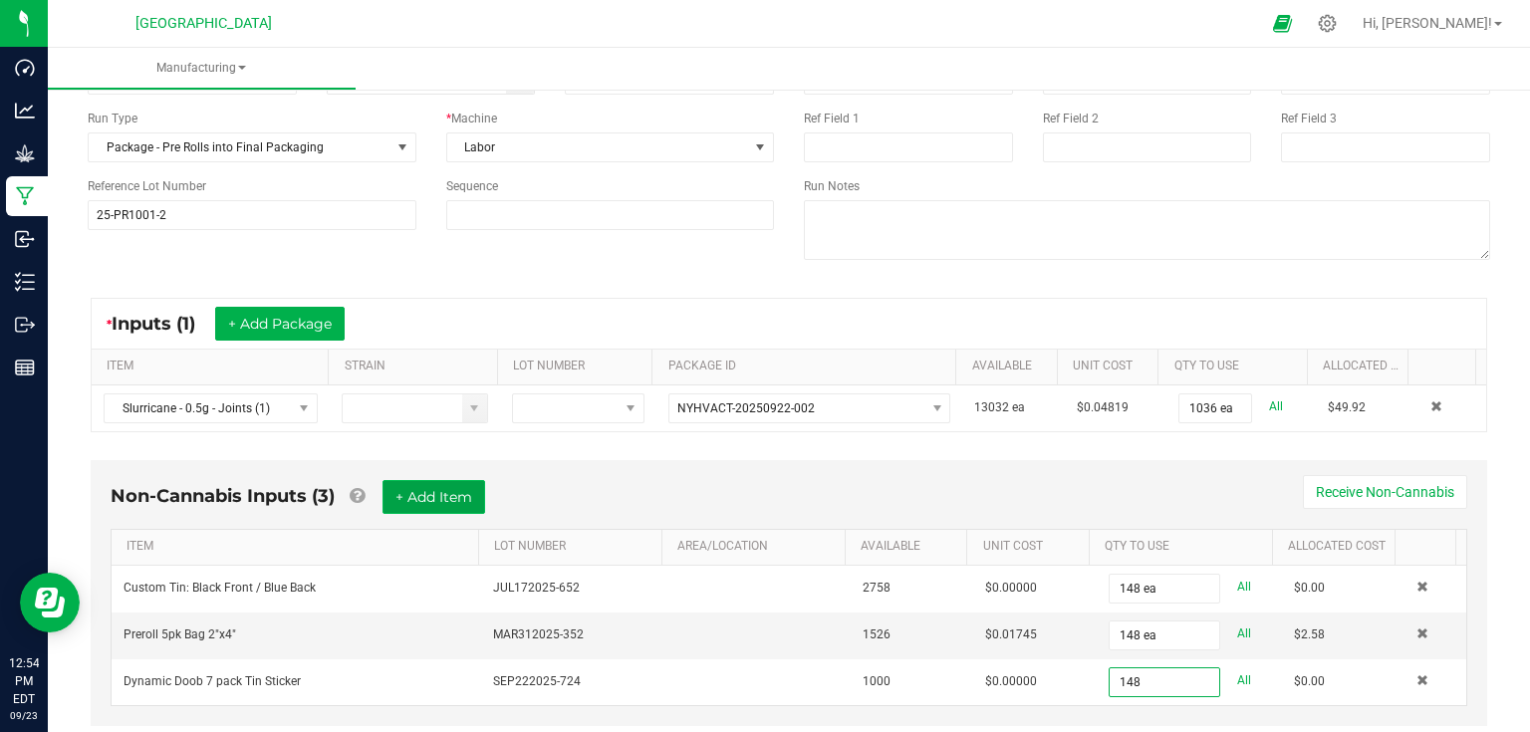
type input "148 ea"
click at [445, 486] on button "+ Add Item" at bounding box center [433, 497] width 103 height 34
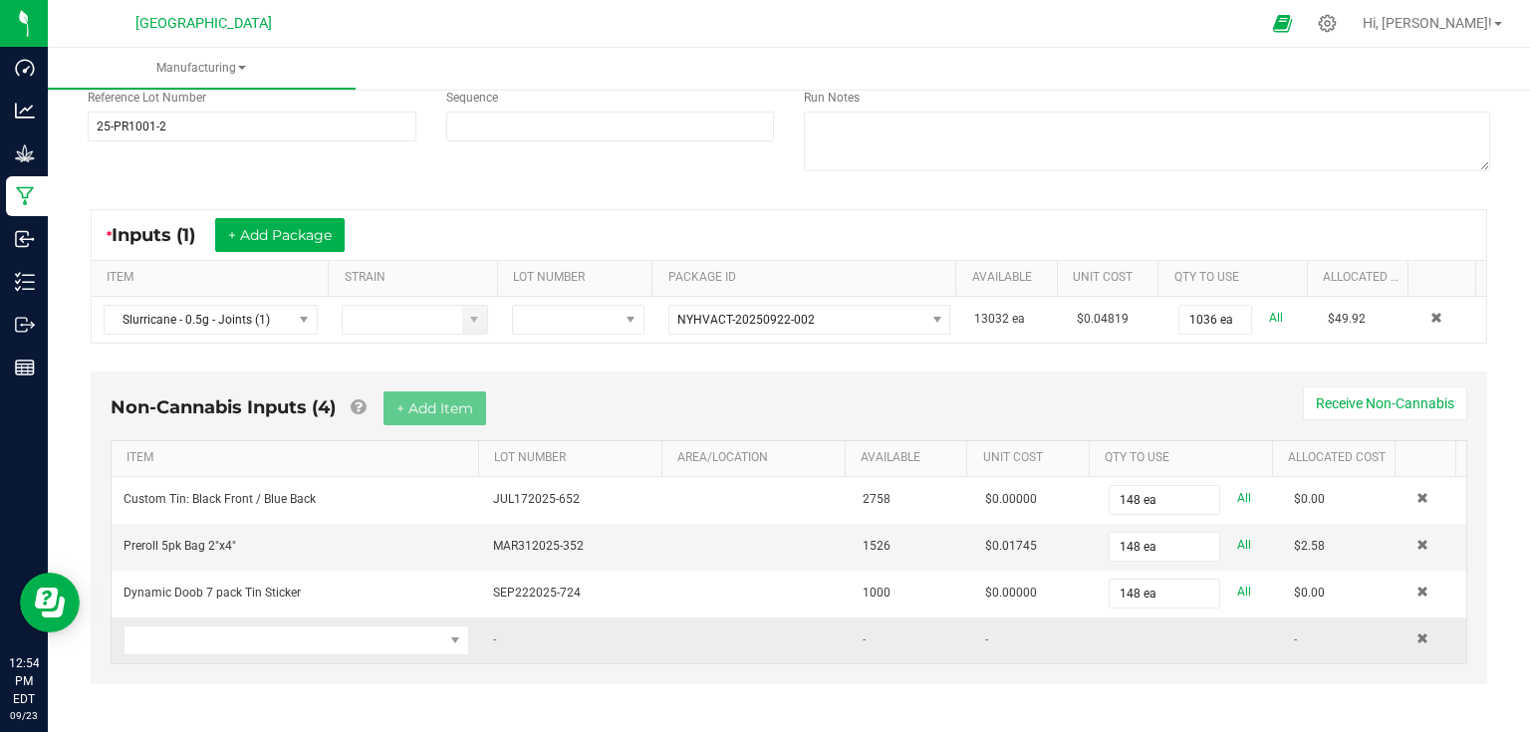
scroll to position [234, 0]
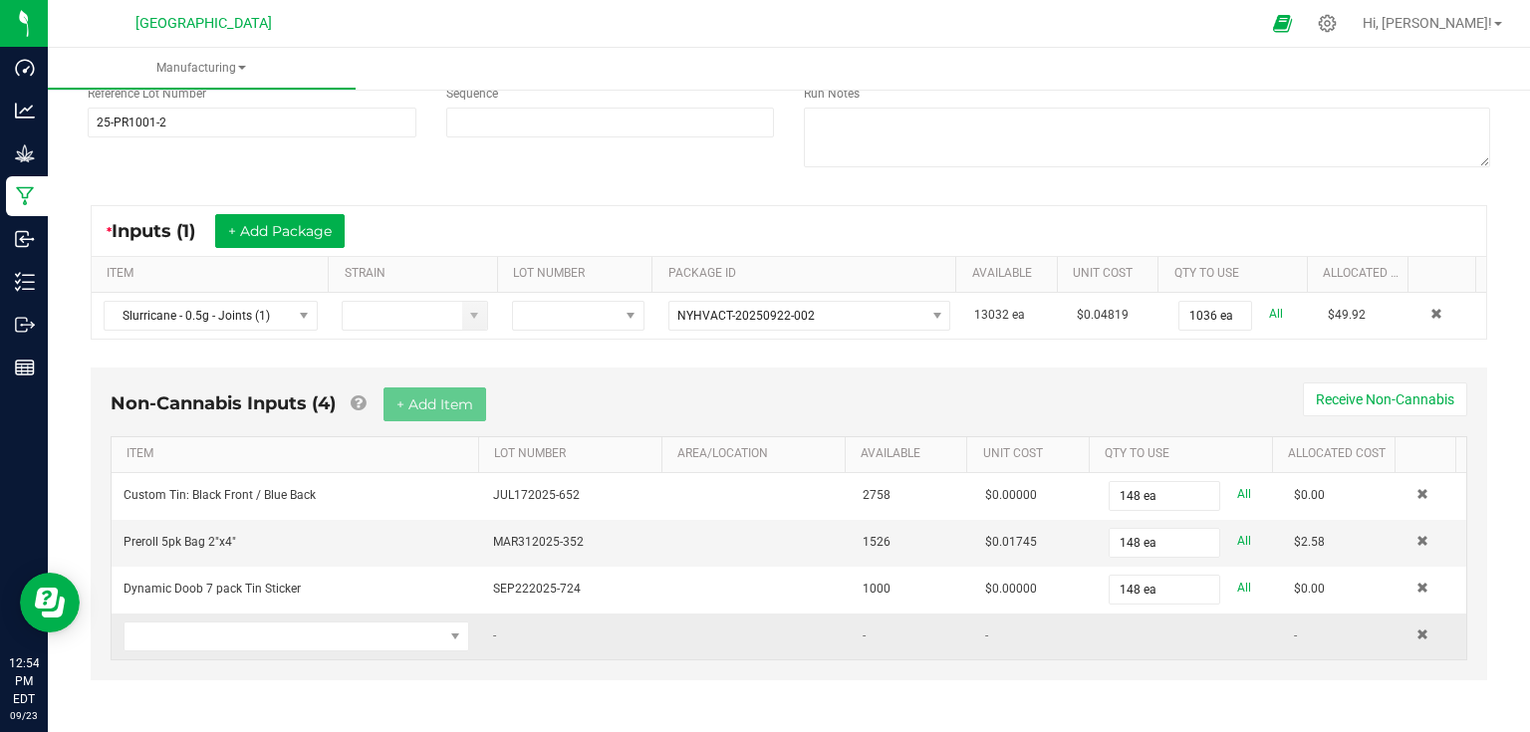
click at [271, 648] on td at bounding box center [297, 637] width 370 height 46
click at [283, 631] on span "NO DATA FOUND" at bounding box center [284, 637] width 319 height 28
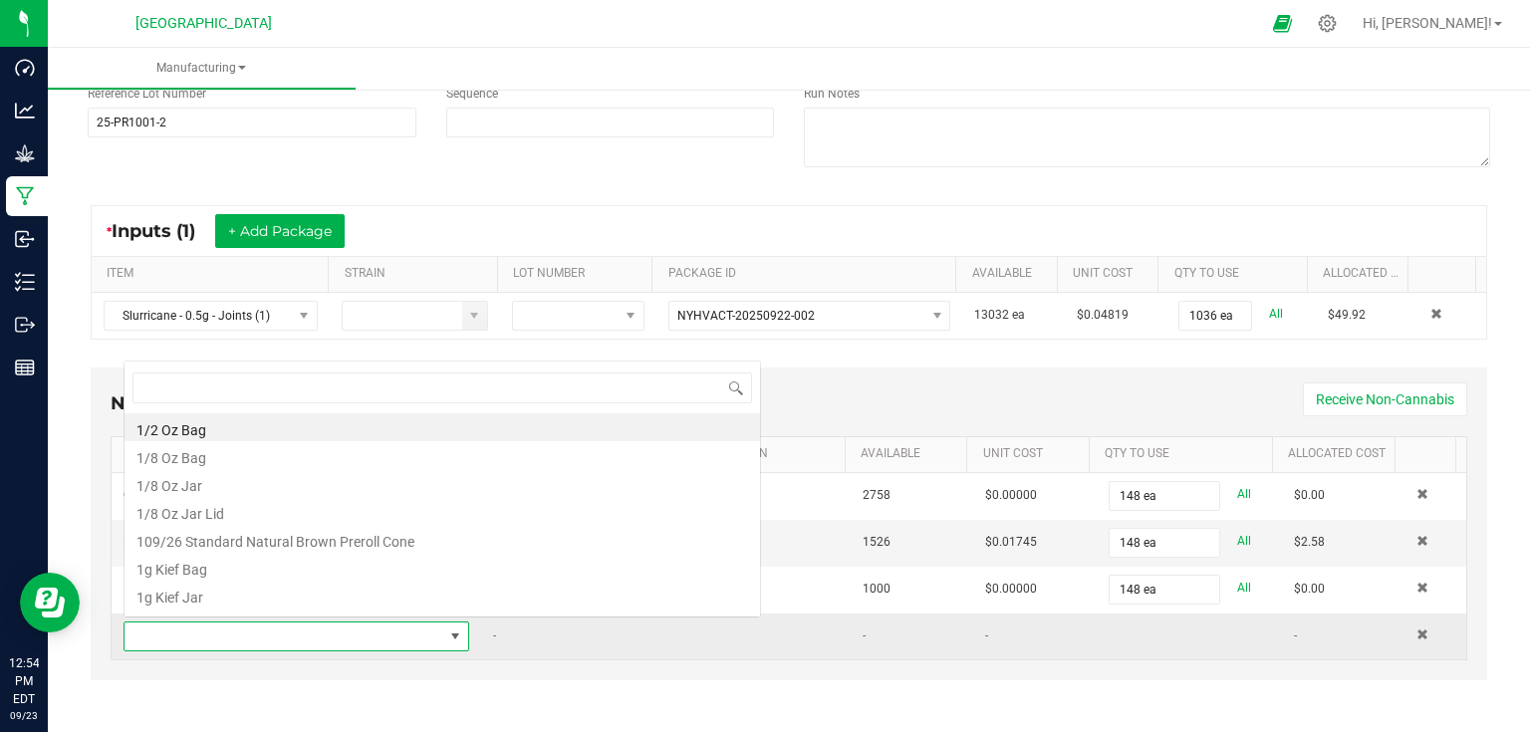
scroll to position [29, 335]
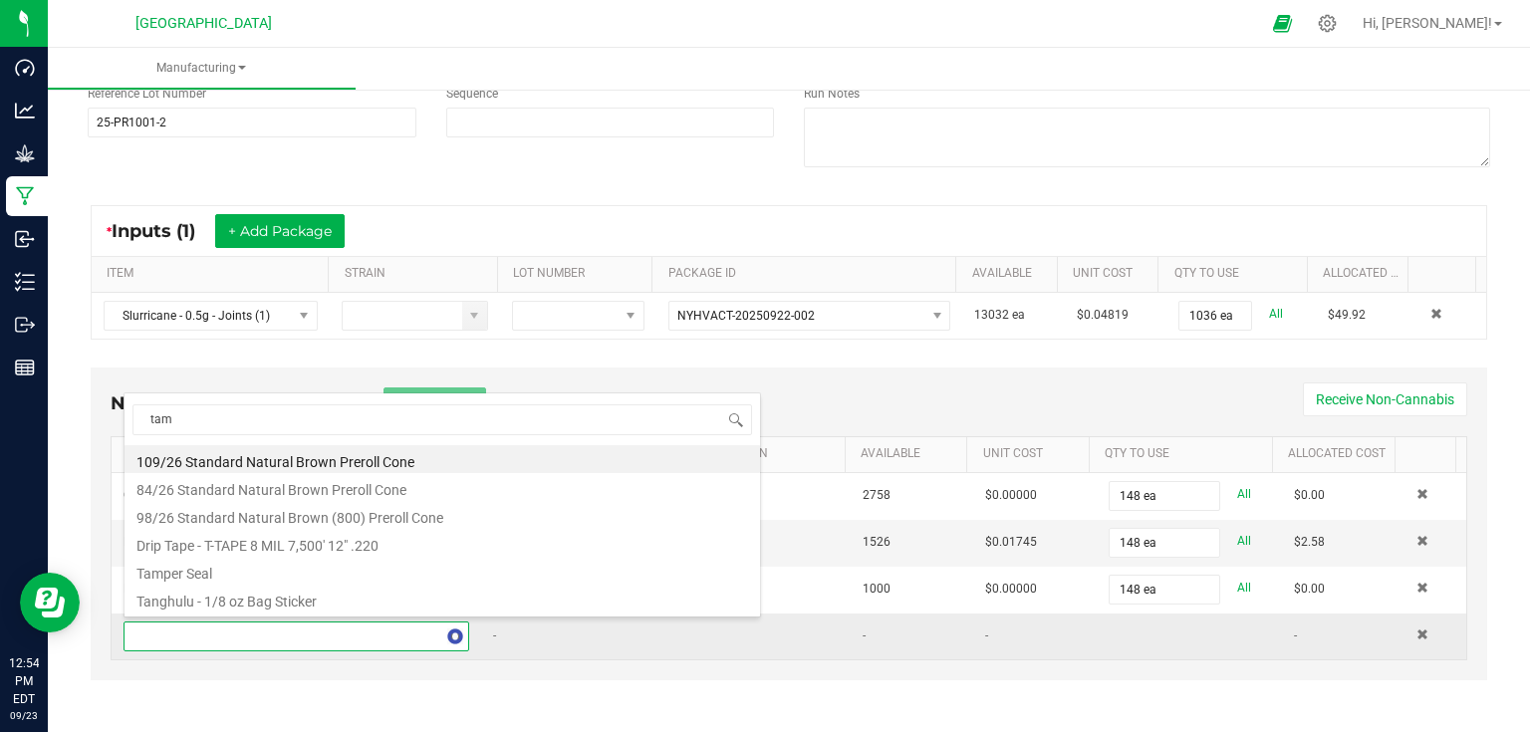
type input "tamp"
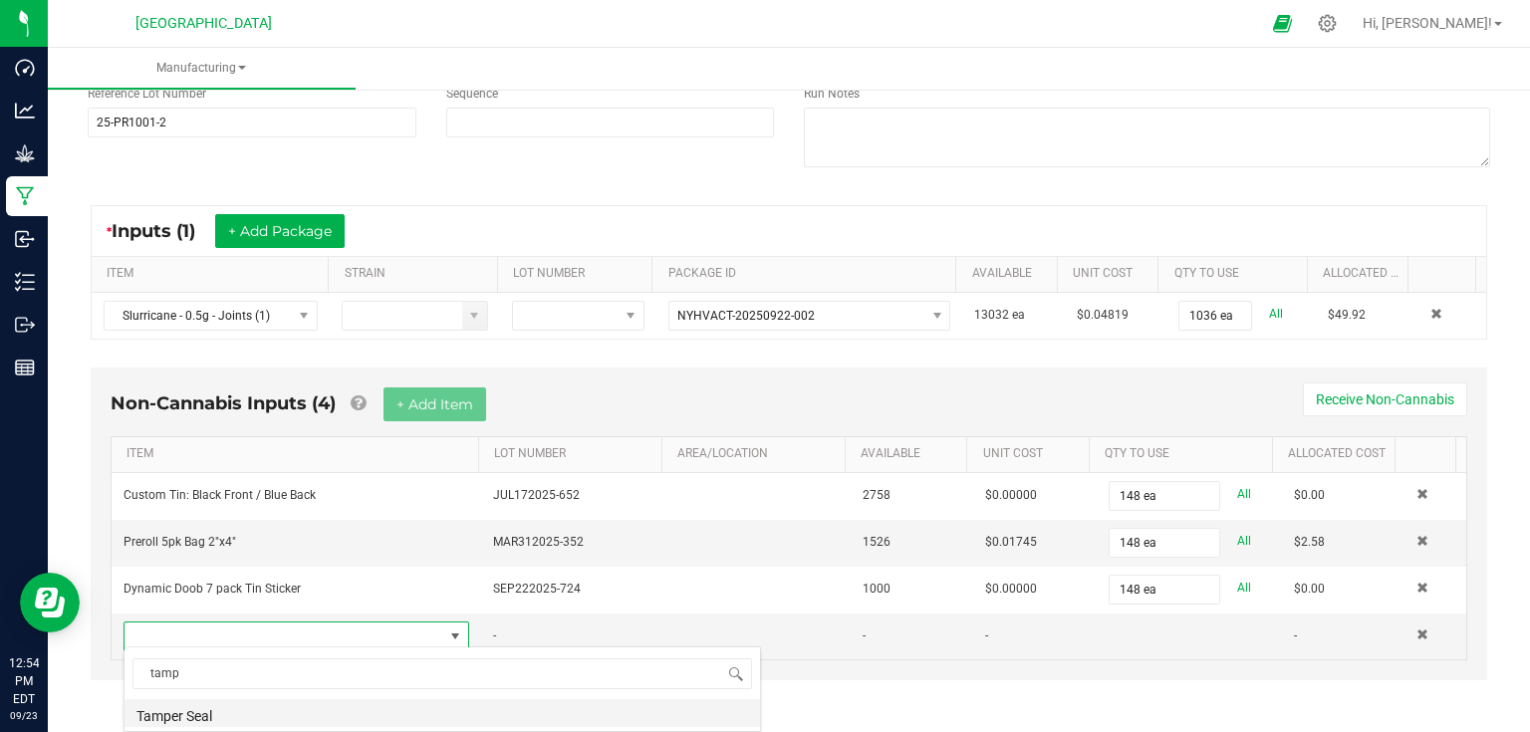
click at [222, 709] on li "Tamper Seal" at bounding box center [442, 713] width 635 height 28
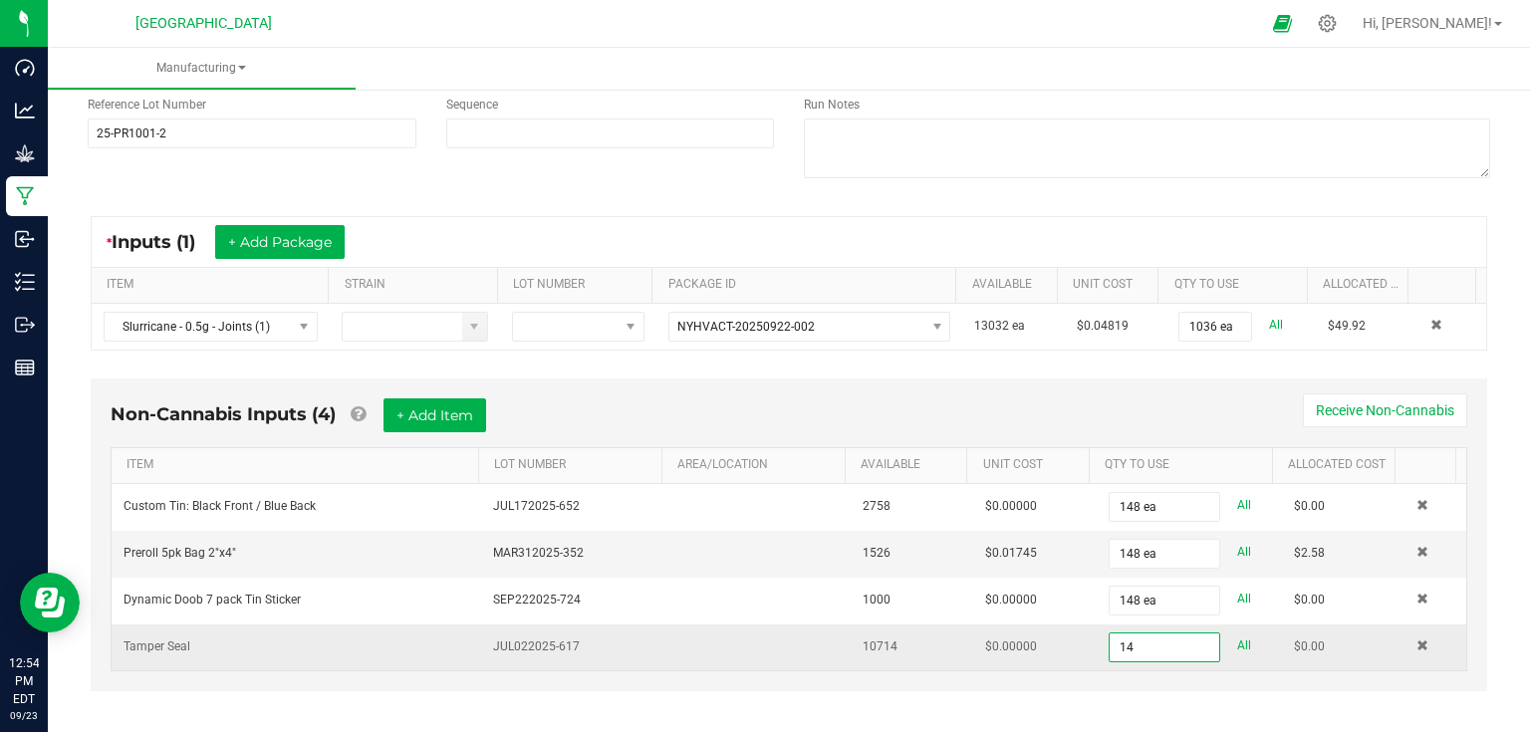
scroll to position [234, 0]
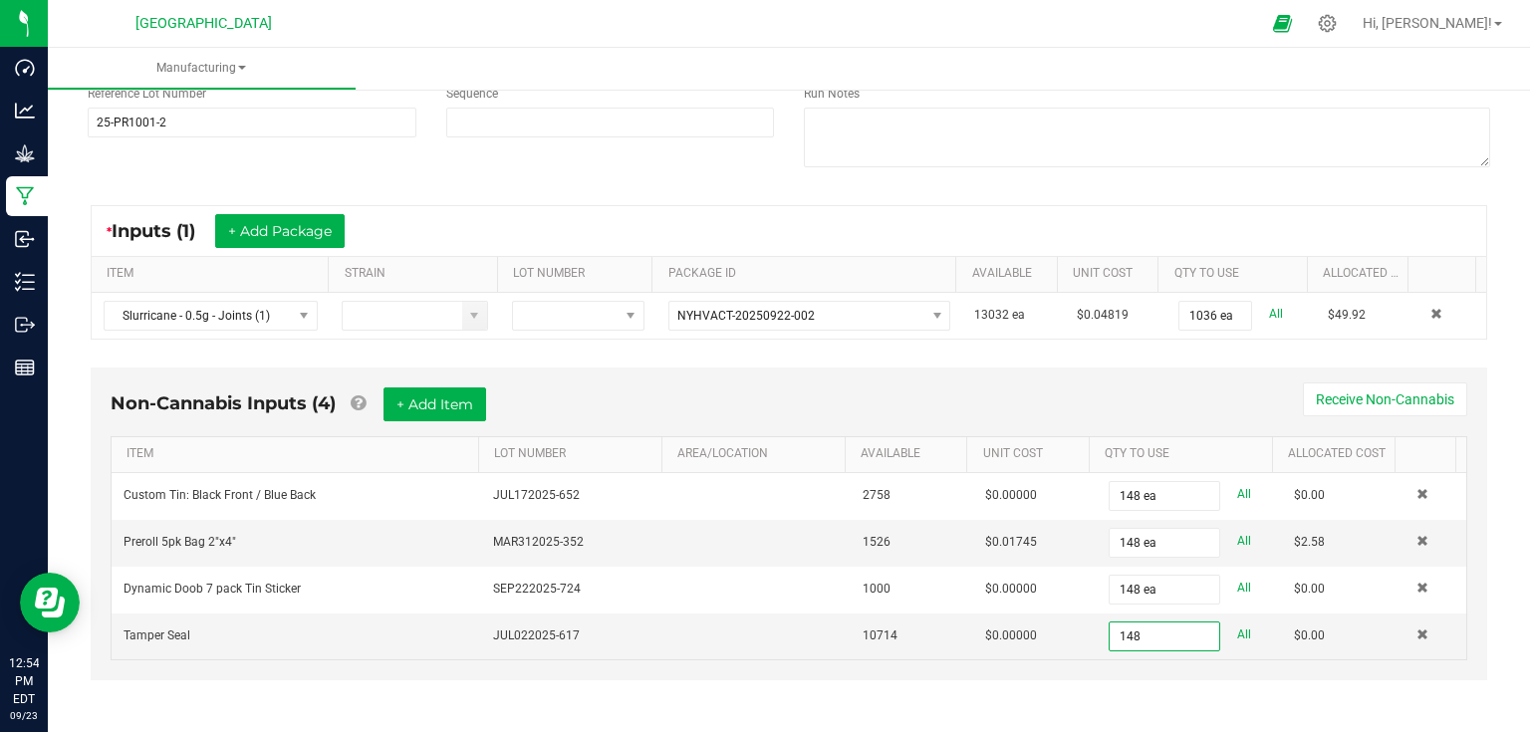
type input "148 ea"
click at [840, 383] on div "Non-Cannabis Inputs (4) + Add Item Receive Non-Cannabis ITEM LOT NUMBER AREA/LO…" at bounding box center [789, 524] width 1396 height 313
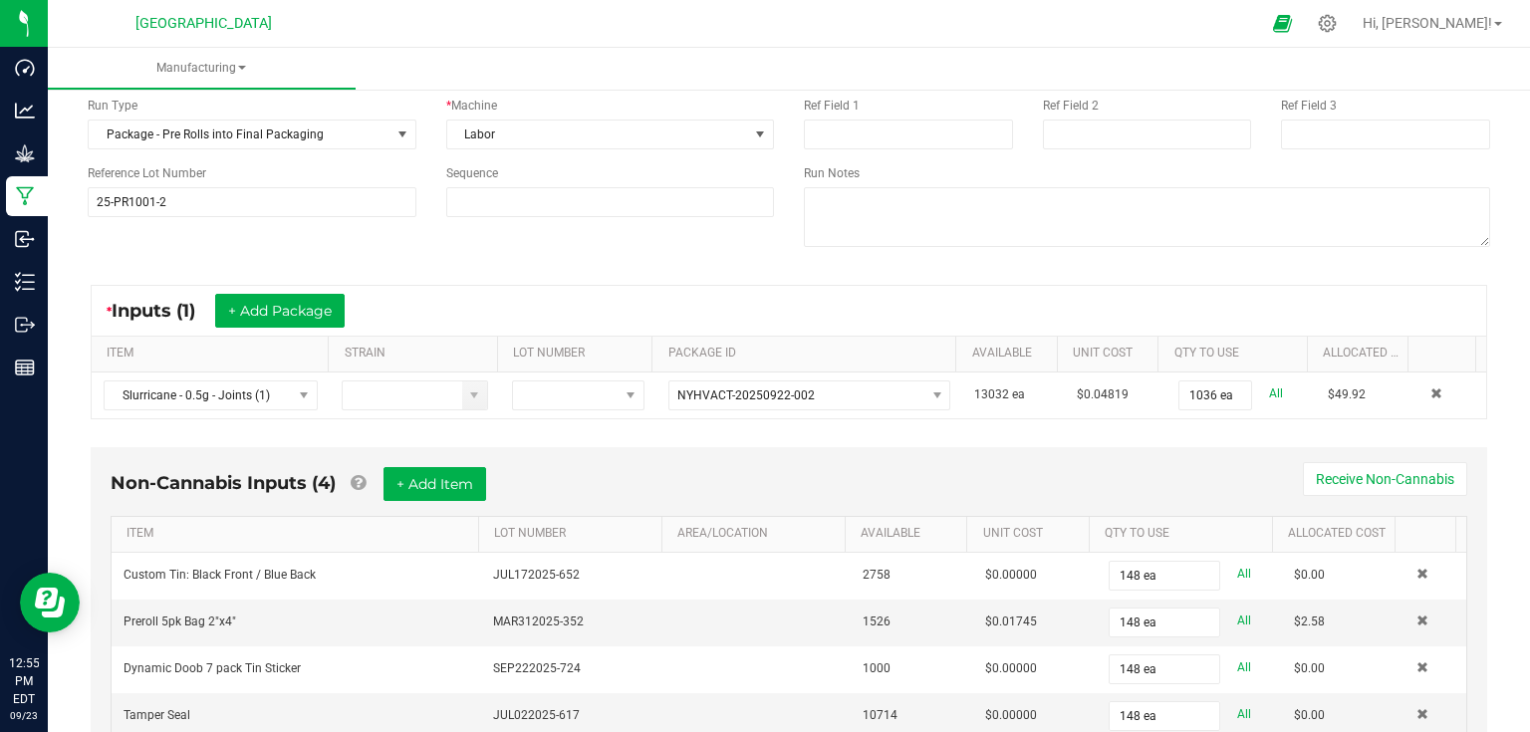
scroll to position [0, 0]
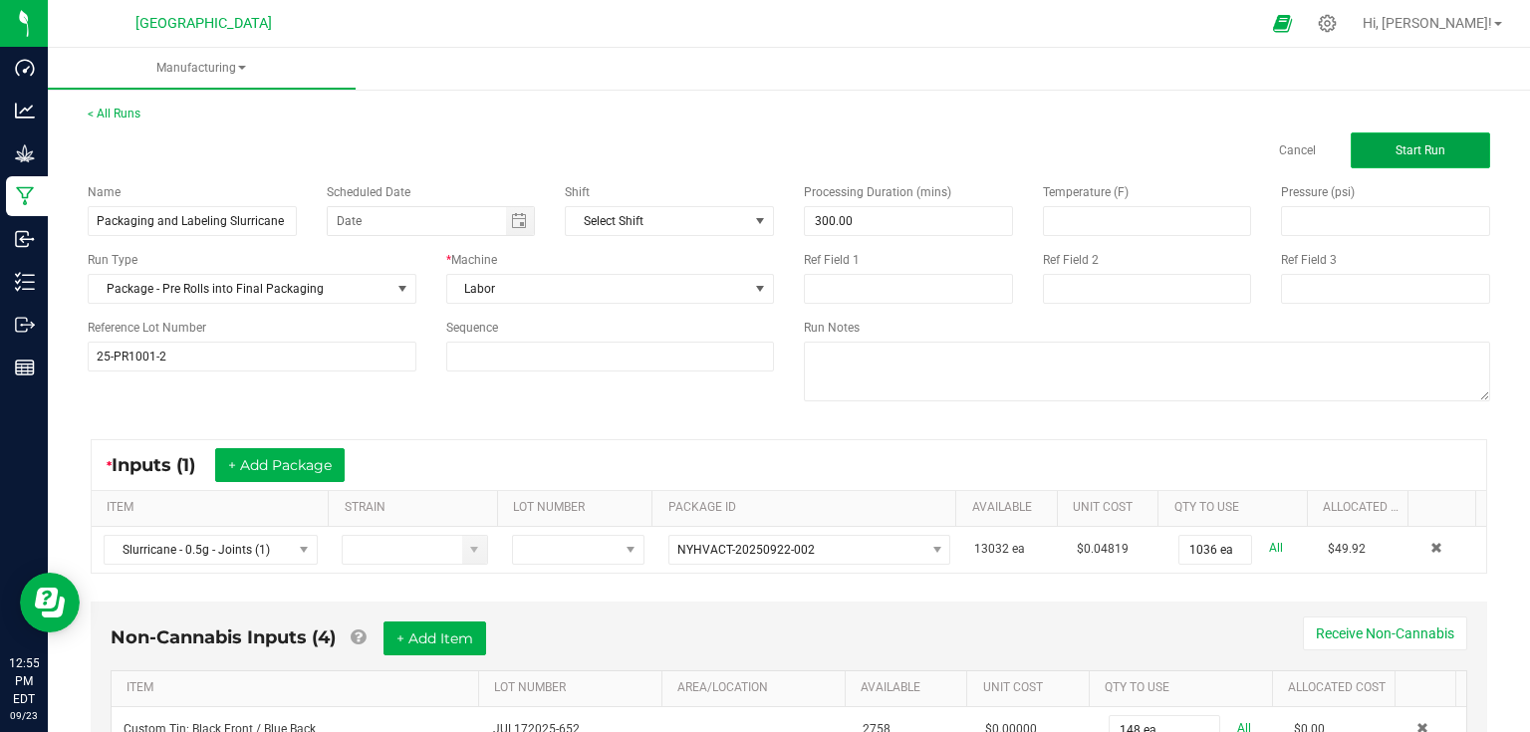
click at [1402, 139] on button "Start Run" at bounding box center [1420, 150] width 139 height 36
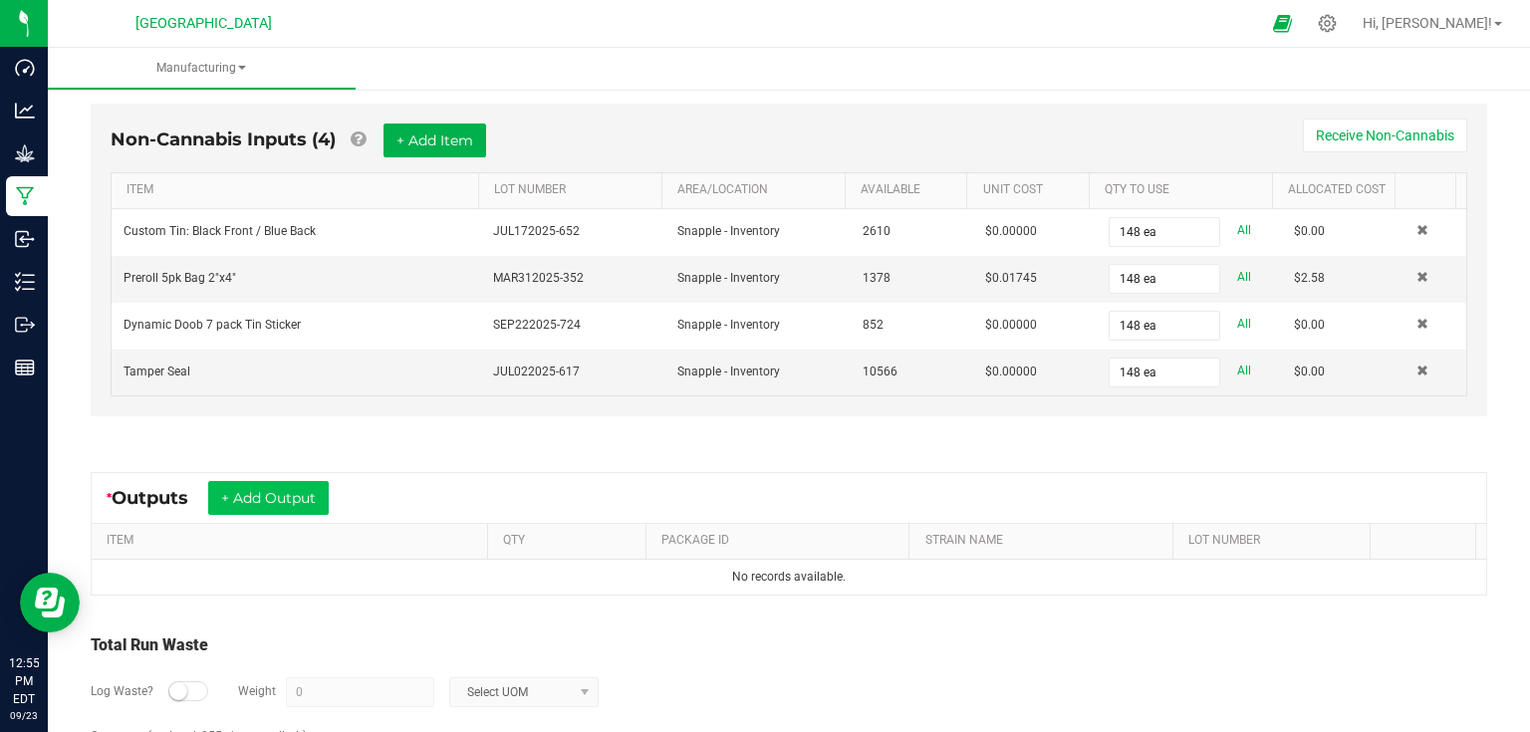
scroll to position [558, 0]
click at [288, 505] on button "+ Add Output" at bounding box center [268, 497] width 121 height 34
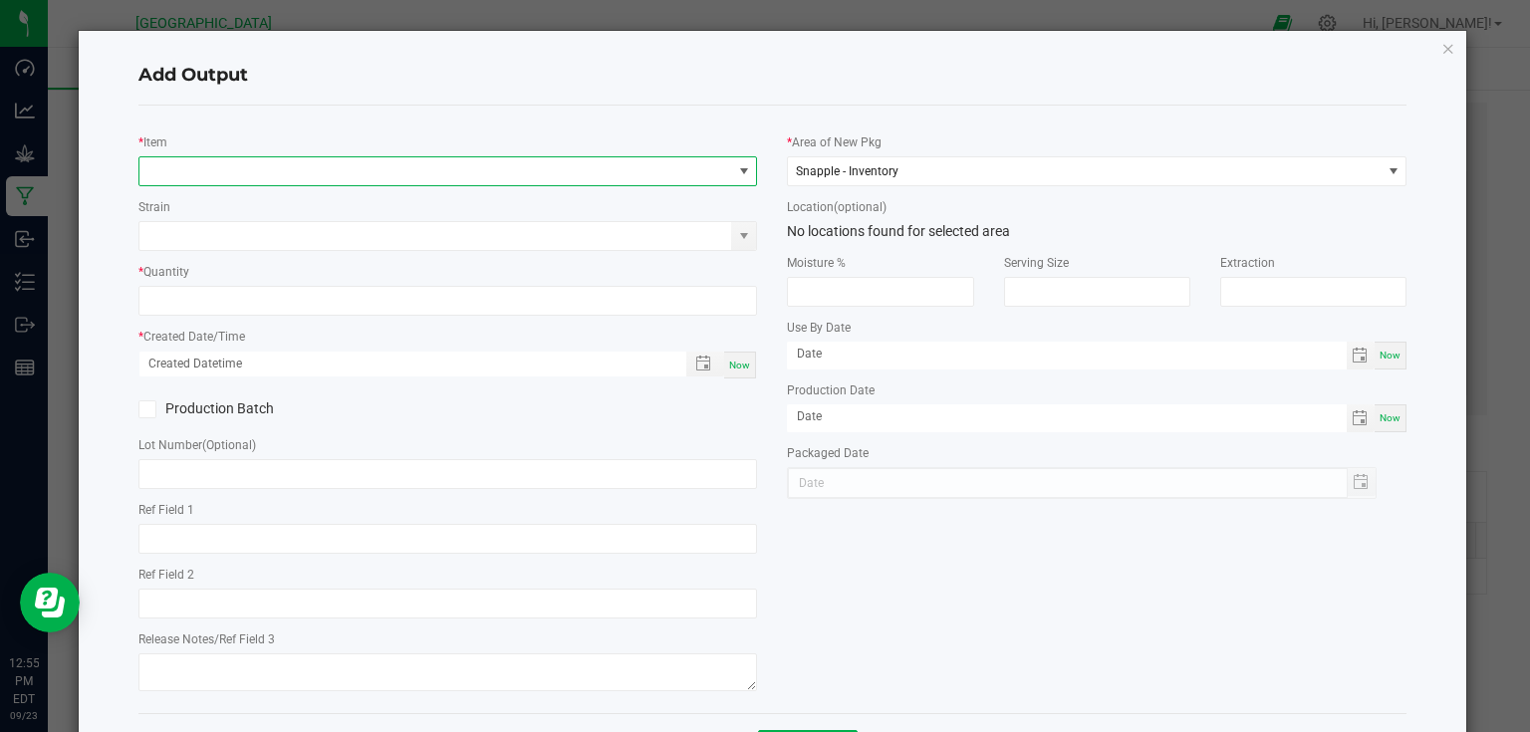
click at [364, 171] on span "NO DATA FOUND" at bounding box center [435, 171] width 593 height 28
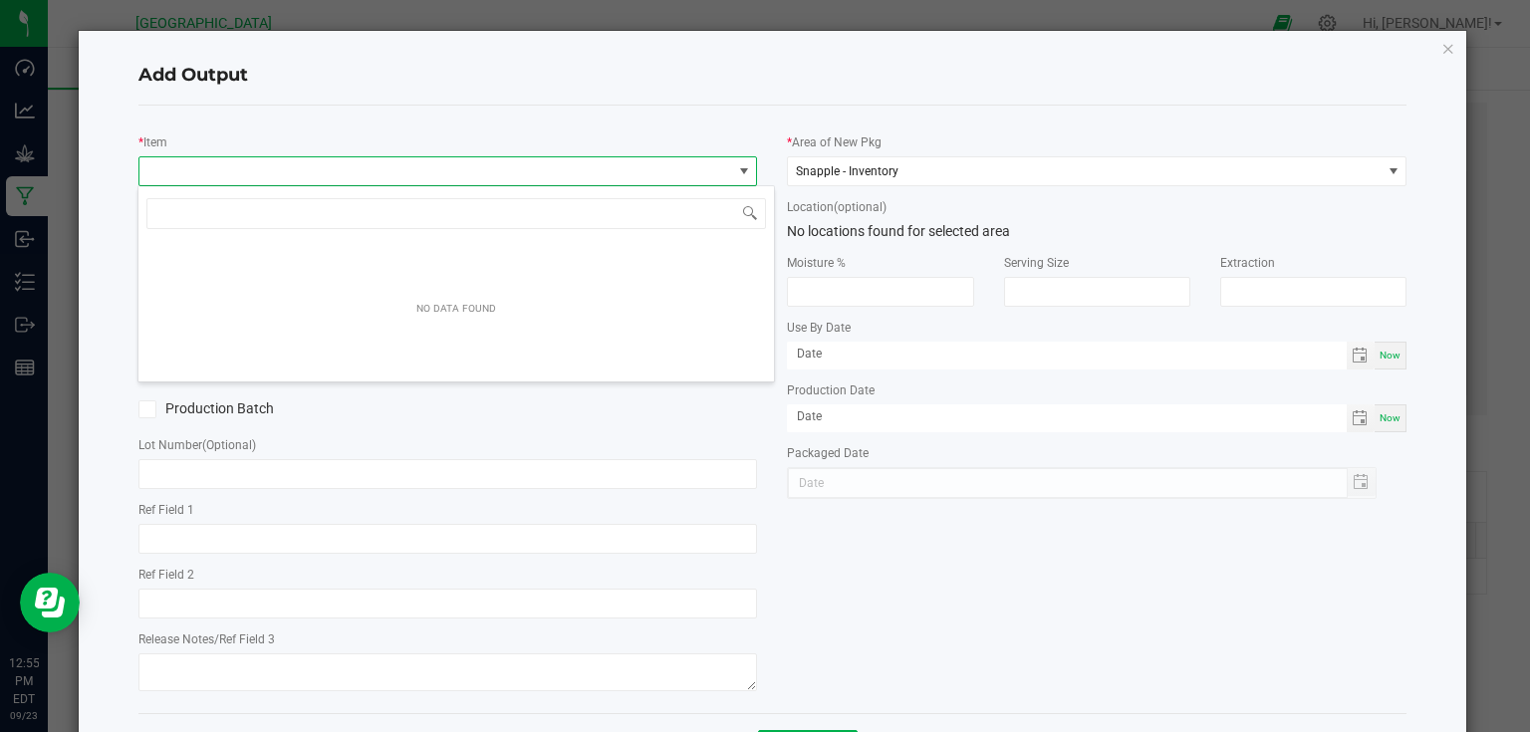
scroll to position [29, 614]
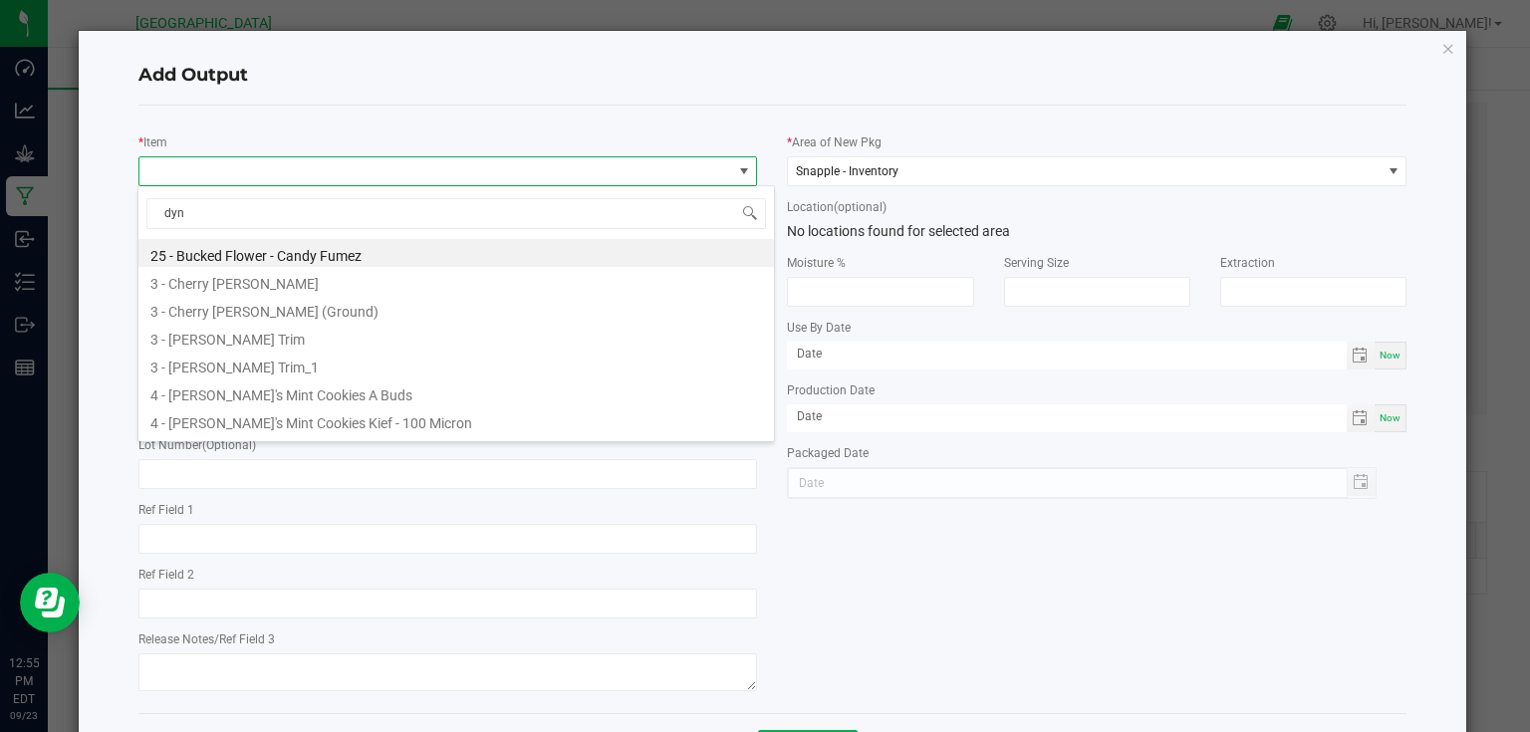
type input "dyna"
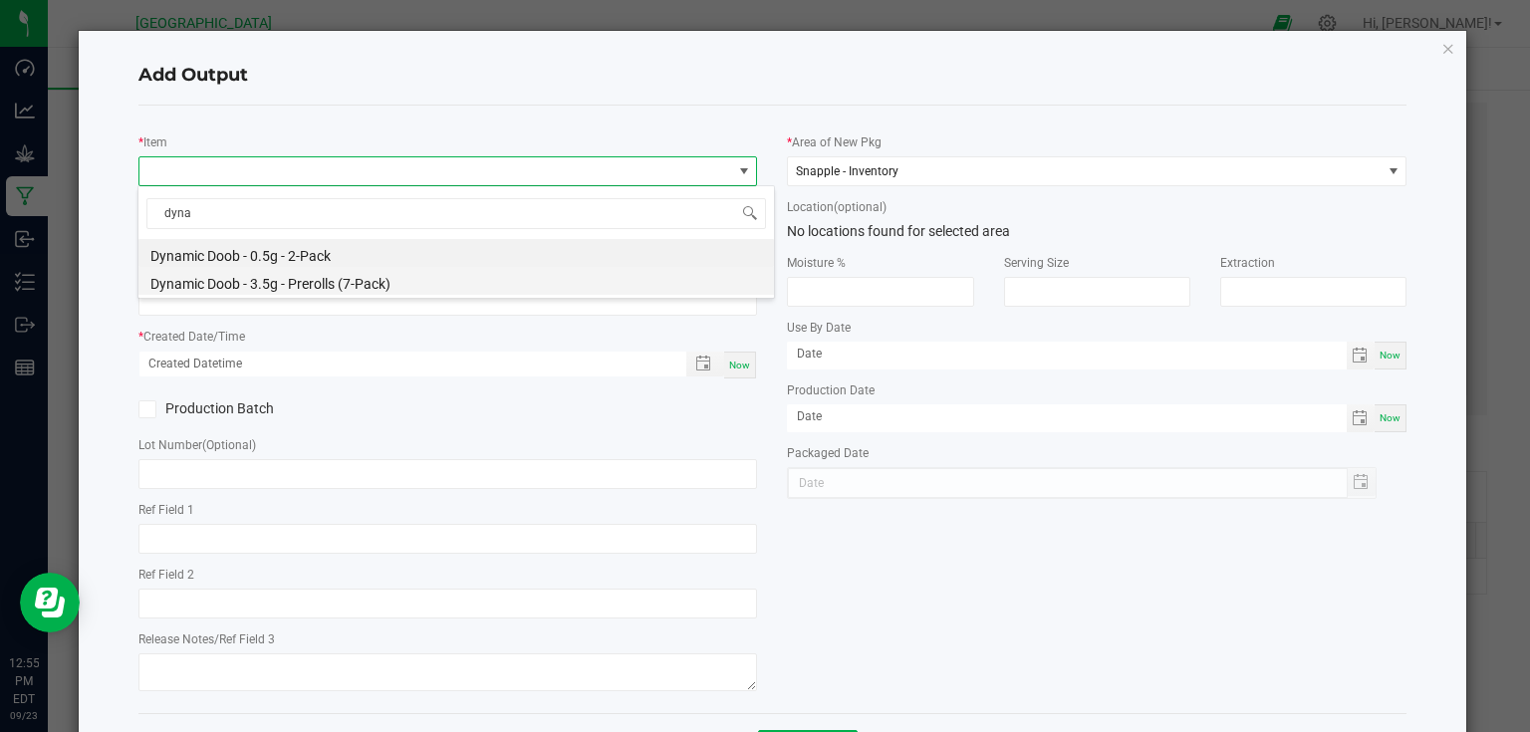
click at [379, 282] on li "Dynamic Doob - 3.5g - Prerolls (7-Pack)" at bounding box center [455, 281] width 635 height 28
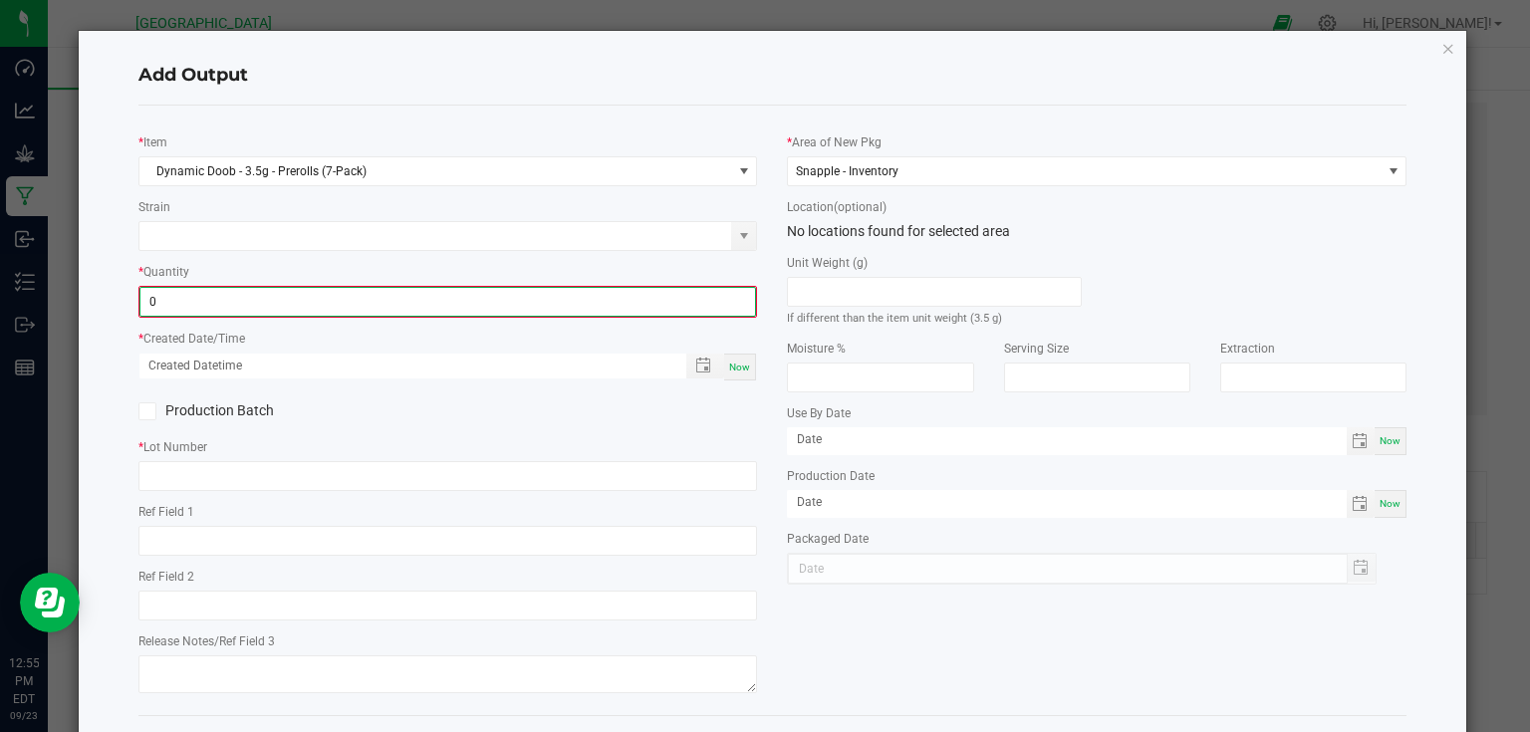
click at [377, 296] on input "0" at bounding box center [448, 302] width 616 height 28
type input "148 ea"
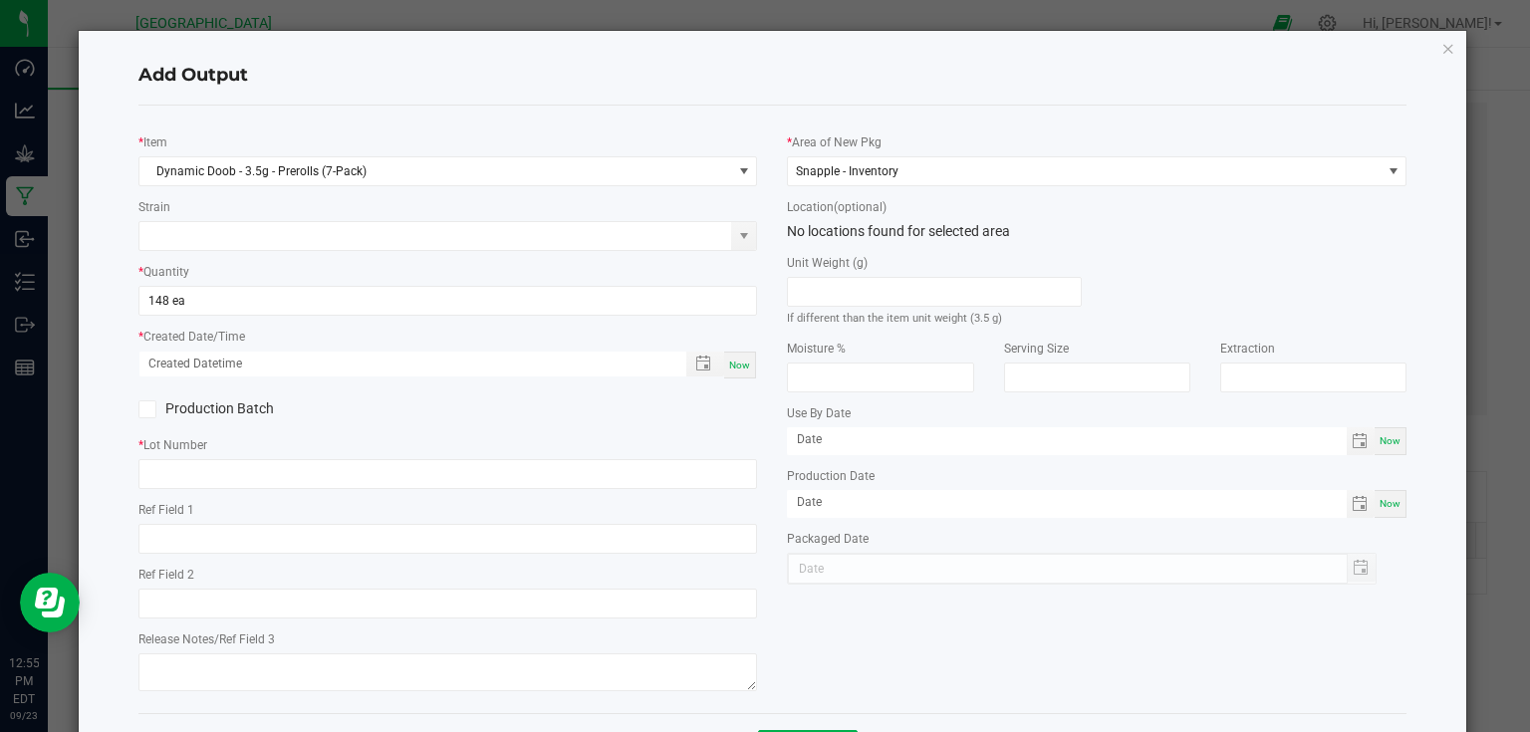
click at [741, 367] on span "Now" at bounding box center [739, 365] width 21 height 11
type input "[DATE] 12:55 PM"
type input "[DATE]"
click at [597, 486] on input "text" at bounding box center [448, 474] width 620 height 30
paste input "25-PR1001-2"
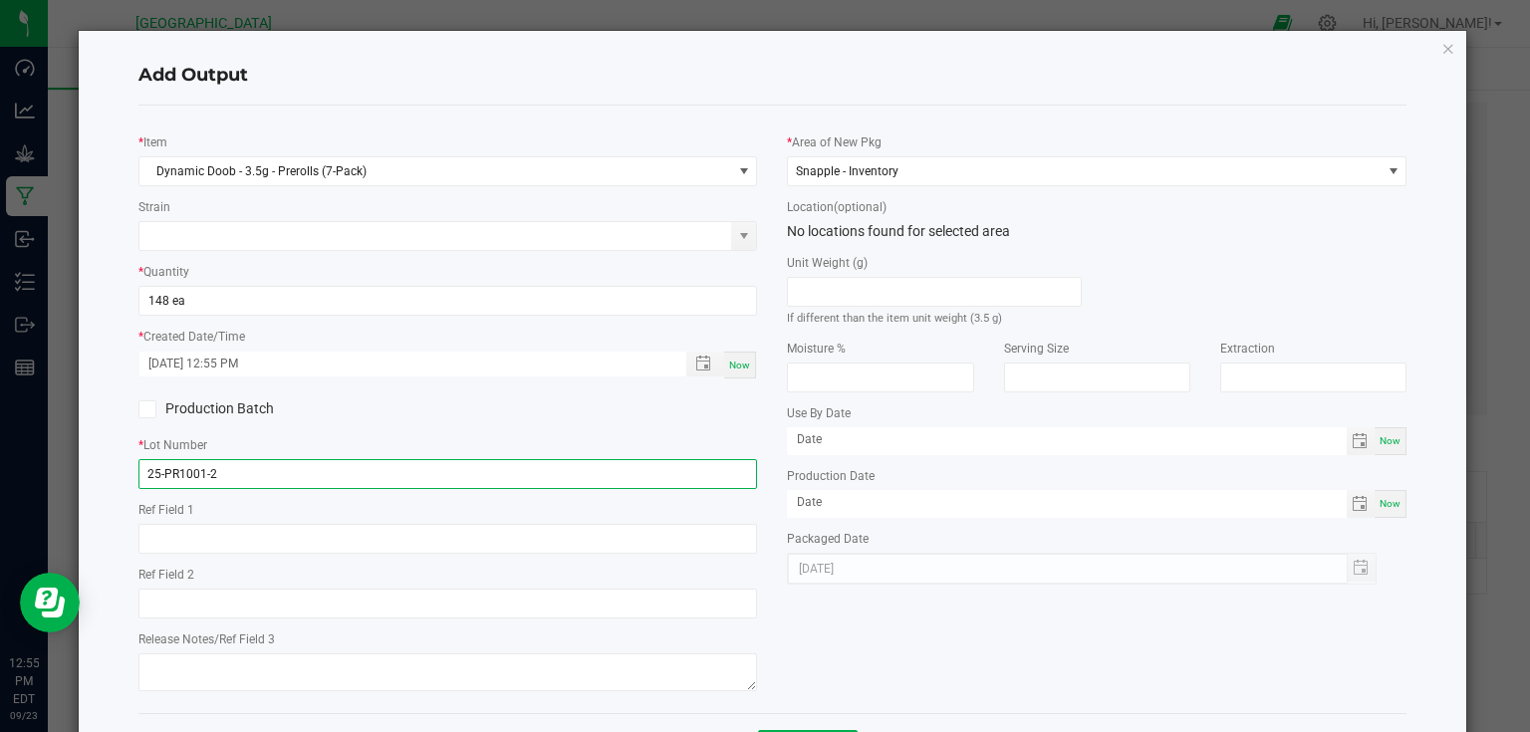
type input "25-PR1001-2"
click at [618, 438] on div "* Lot Number 25-PR1001-2" at bounding box center [448, 461] width 620 height 55
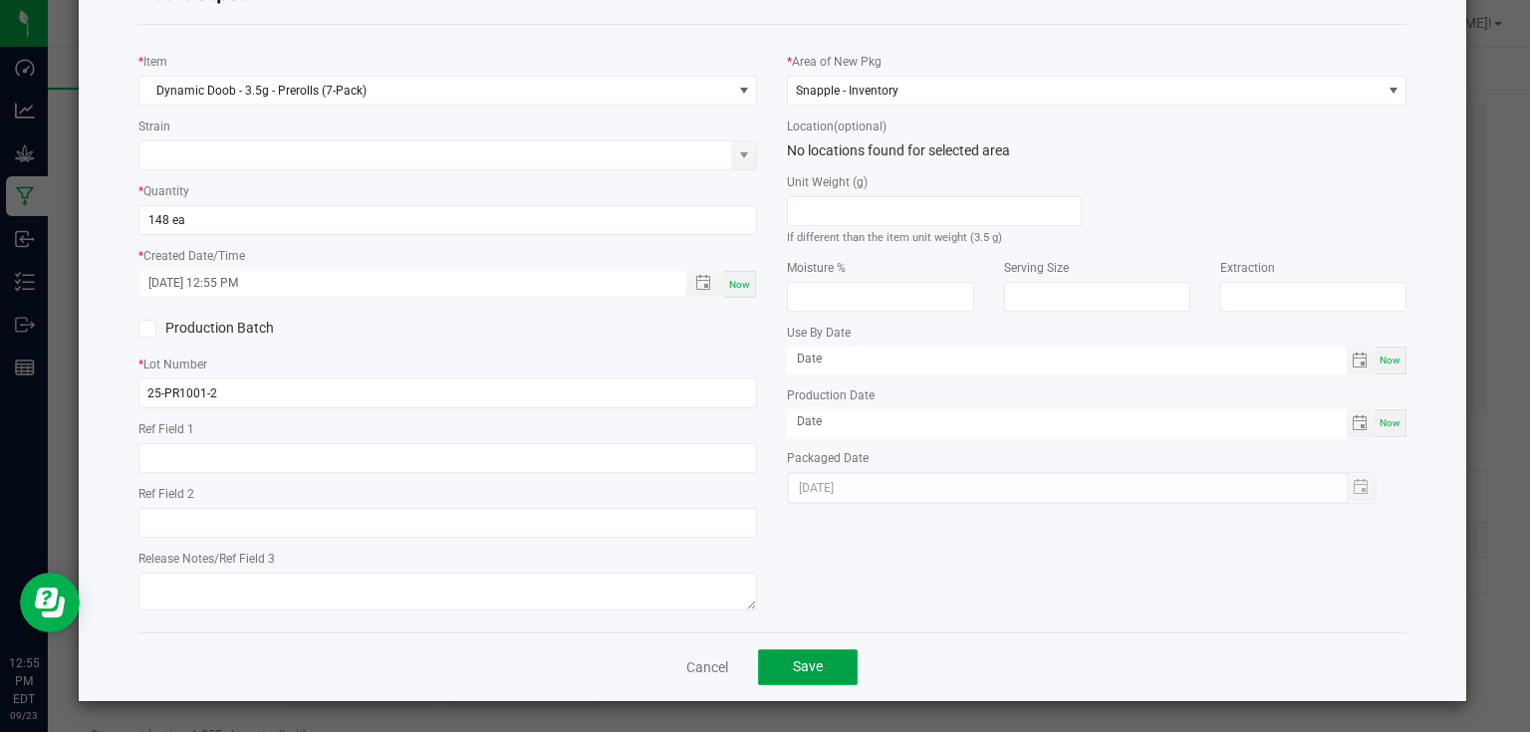
click at [783, 673] on button "Save" at bounding box center [808, 667] width 100 height 36
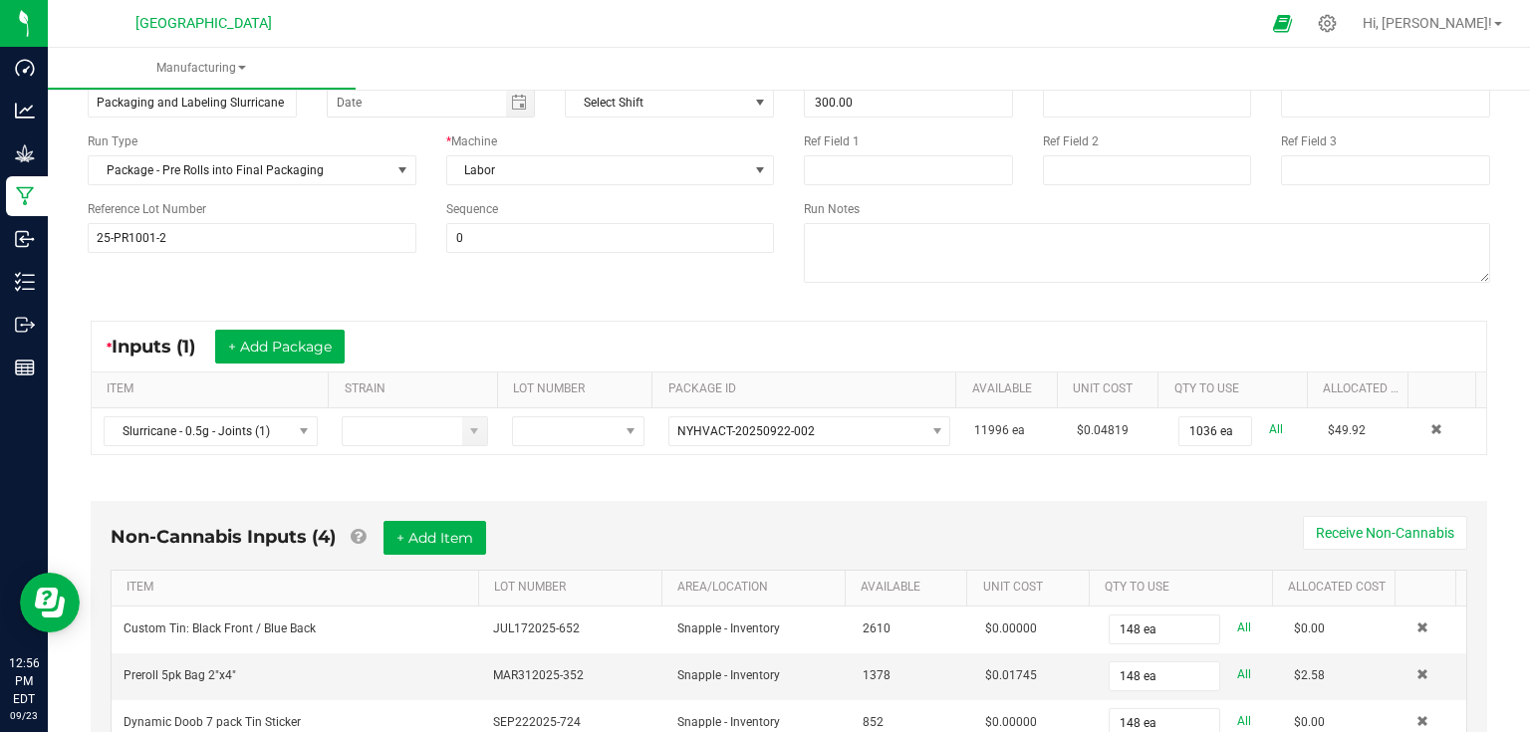
scroll to position [0, 0]
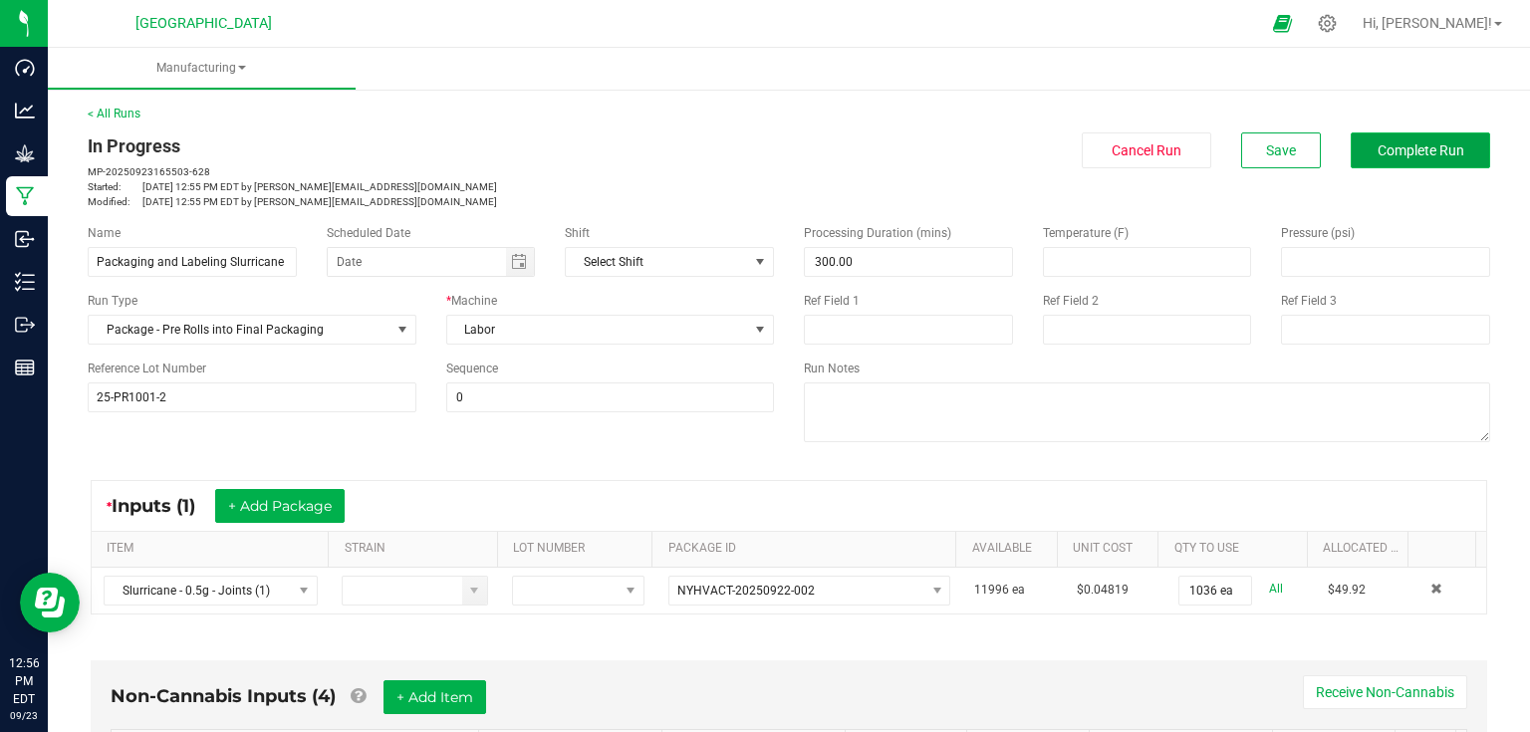
click at [1410, 159] on button "Complete Run" at bounding box center [1420, 150] width 139 height 36
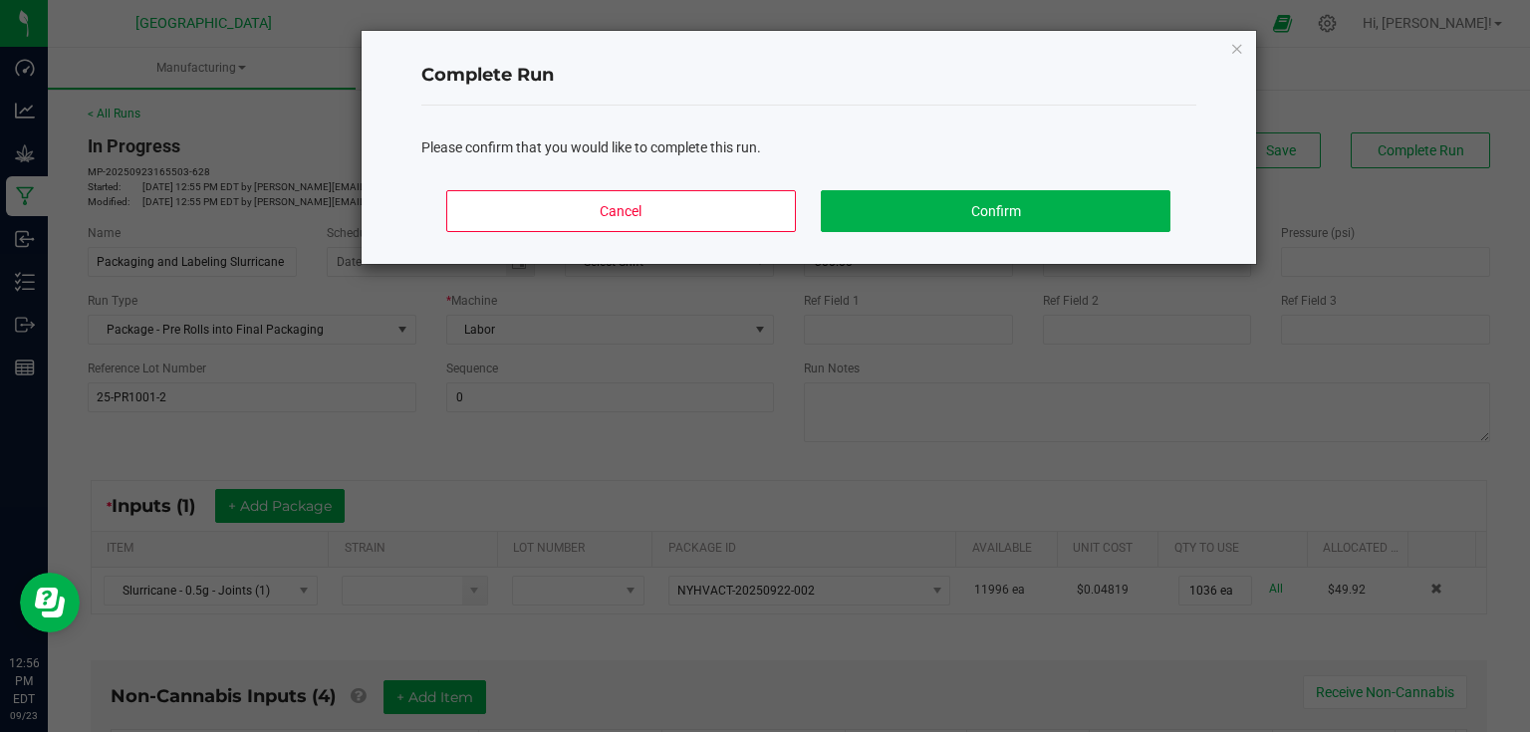
click at [1076, 187] on div "Cancel Confirm" at bounding box center [808, 219] width 775 height 90
click at [1070, 201] on button "Confirm" at bounding box center [995, 211] width 349 height 42
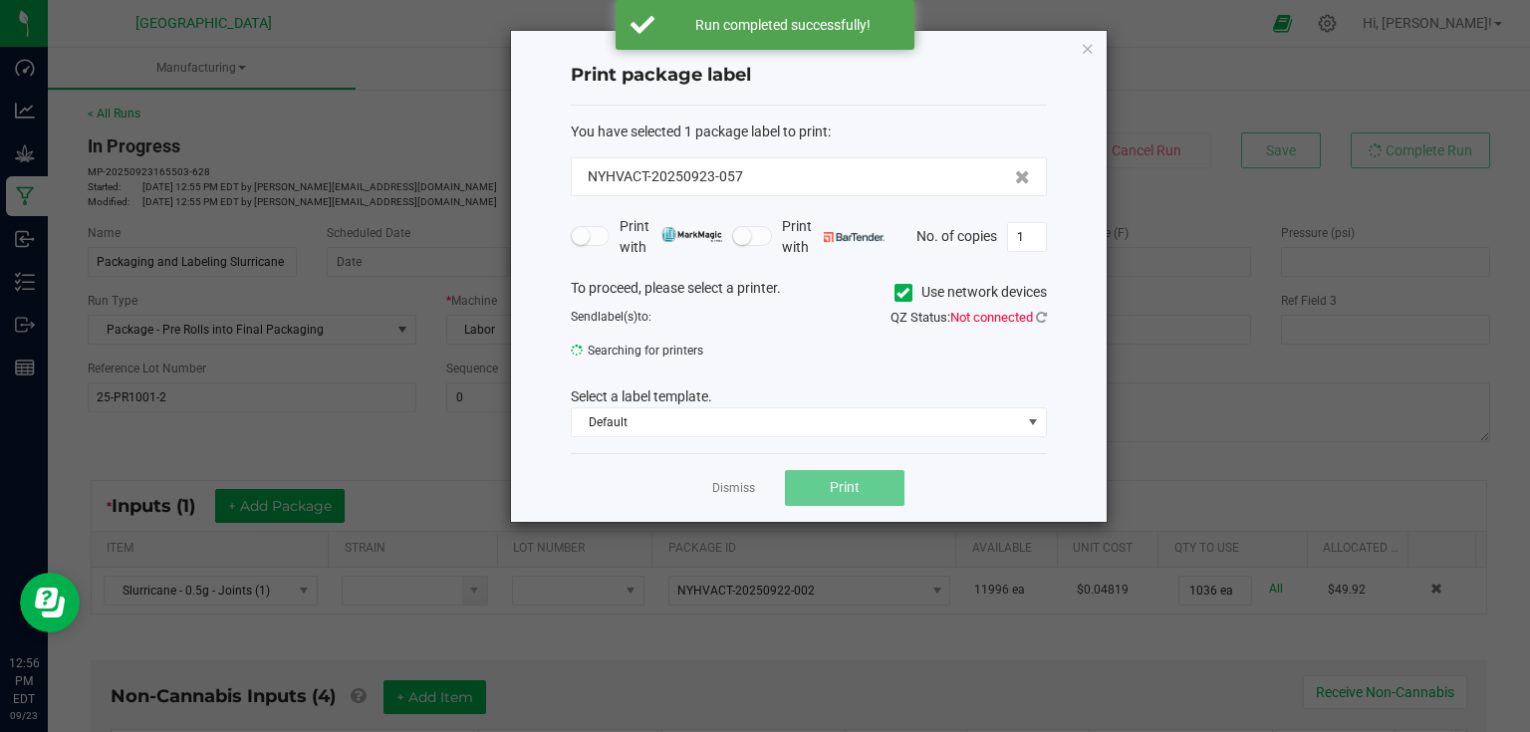
click at [750, 477] on app-cancel-button "Dismiss" at bounding box center [733, 487] width 43 height 21
click at [737, 495] on link "Dismiss" at bounding box center [733, 488] width 43 height 17
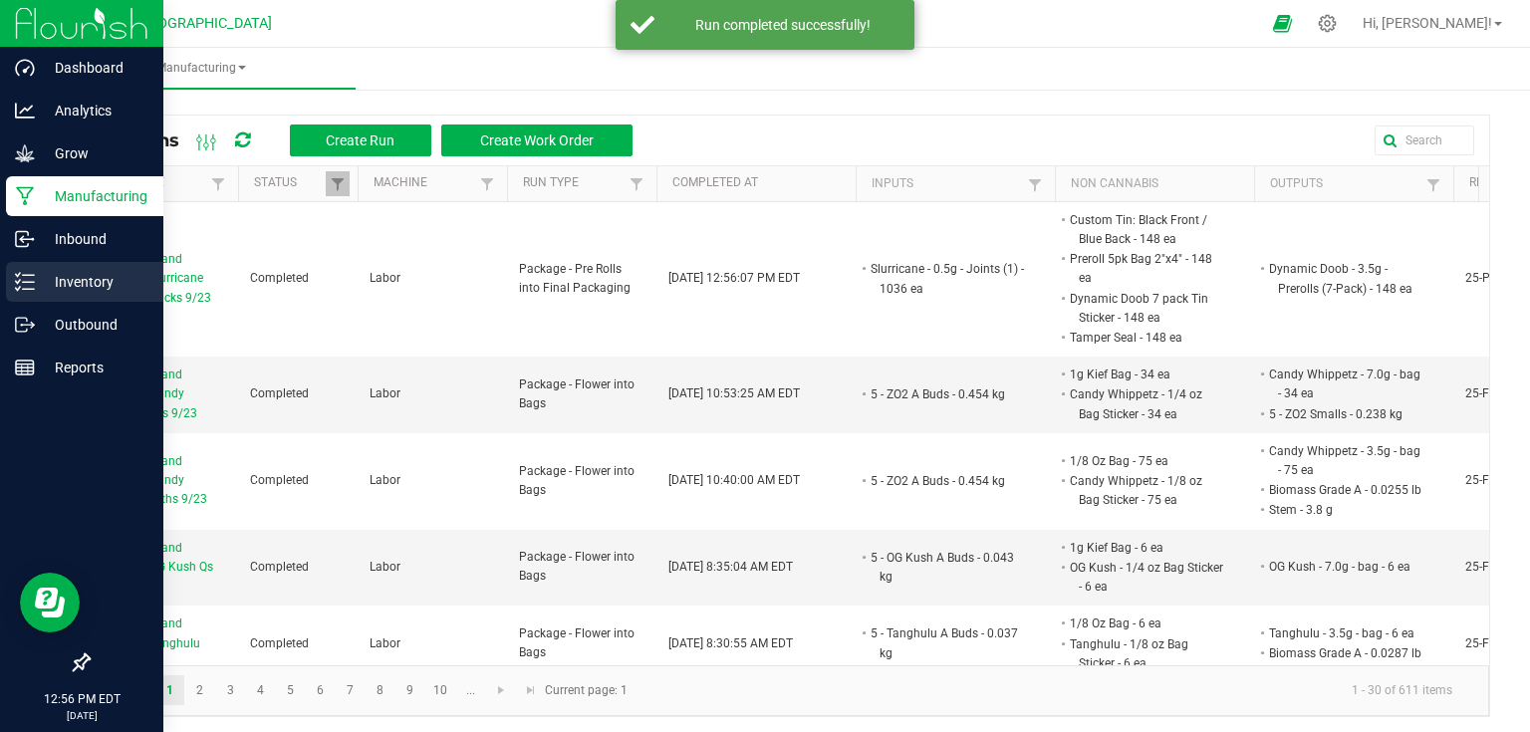
click at [12, 271] on div "Inventory" at bounding box center [84, 282] width 157 height 40
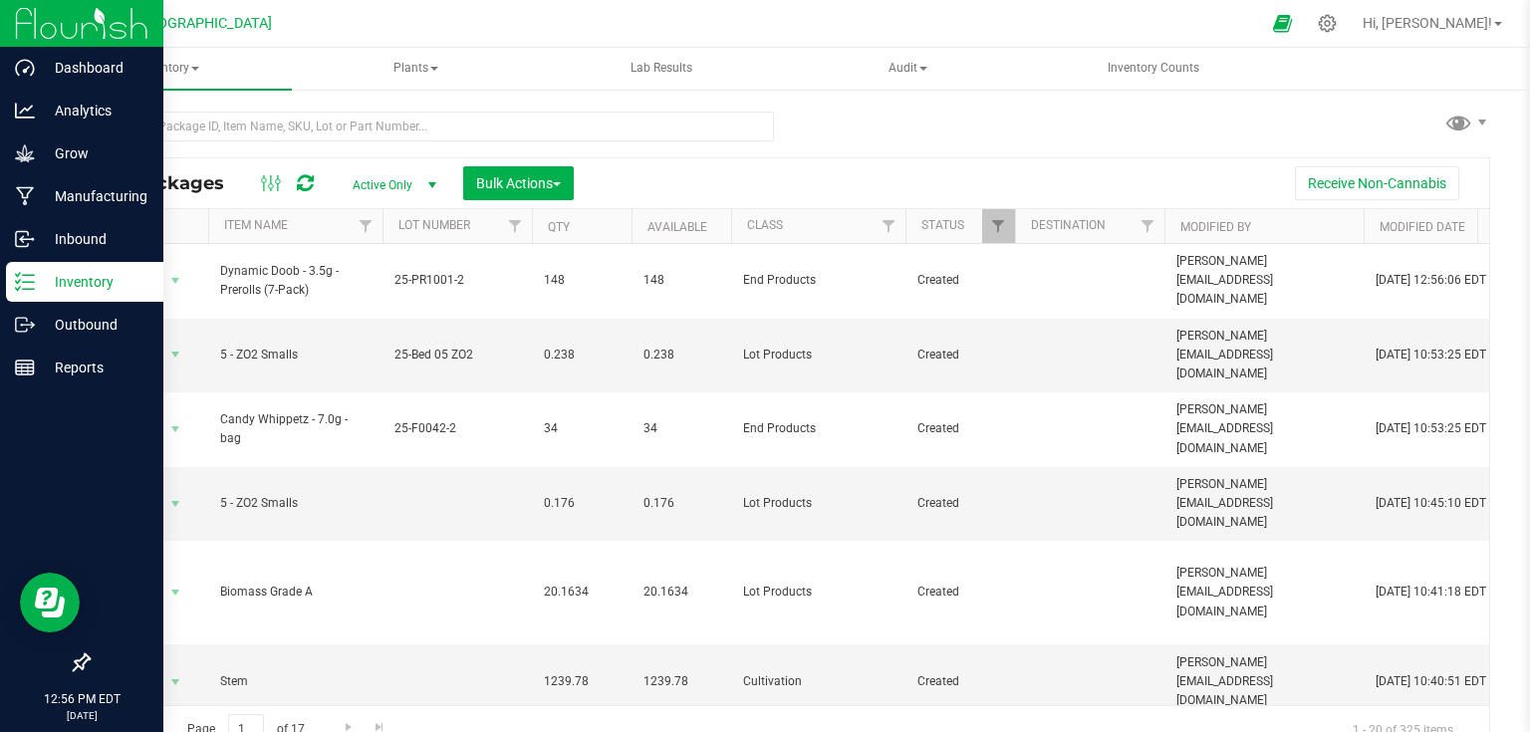
click at [44, 30] on img at bounding box center [81, 23] width 133 height 47
